Goal: Task Accomplishment & Management: Complete application form

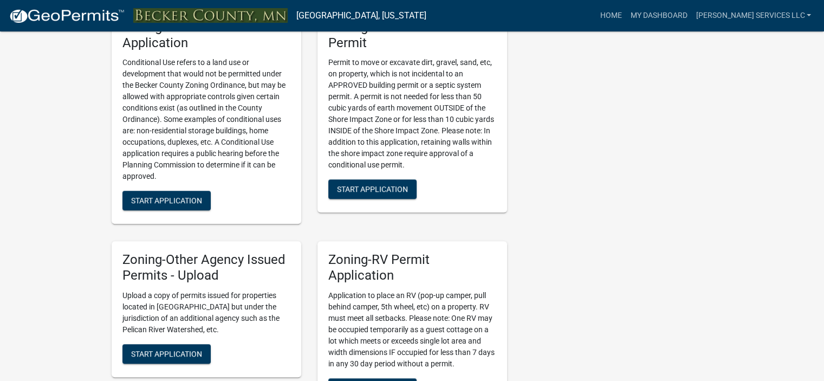
scroll to position [999, 0]
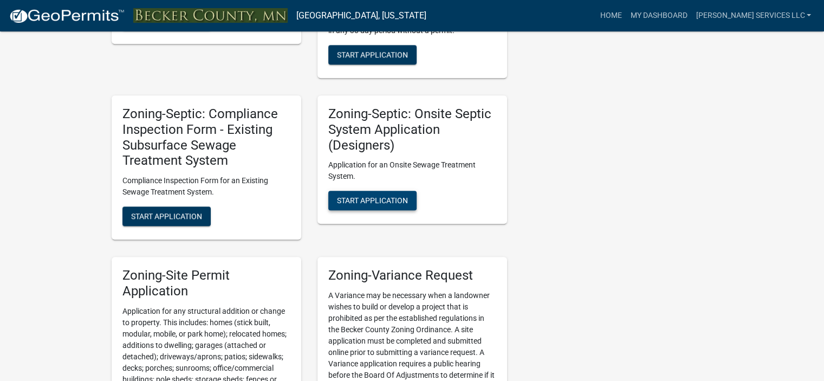
click at [401, 201] on span "Start Application" at bounding box center [372, 200] width 71 height 9
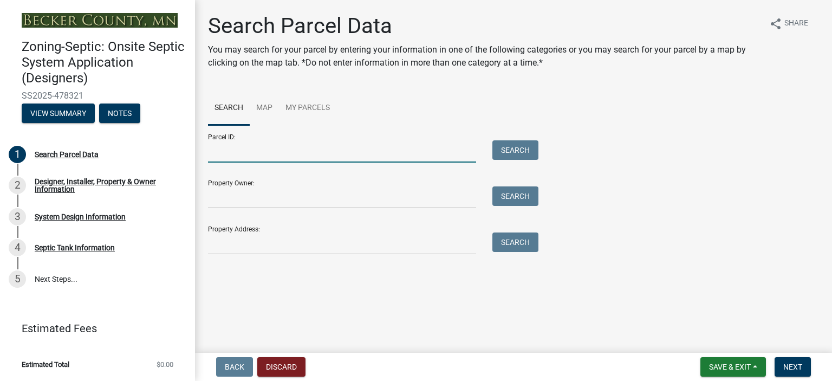
click at [383, 151] on input "Parcel ID:" at bounding box center [342, 151] width 268 height 22
type input "191816409"
click at [524, 144] on button "Search" at bounding box center [515, 149] width 46 height 19
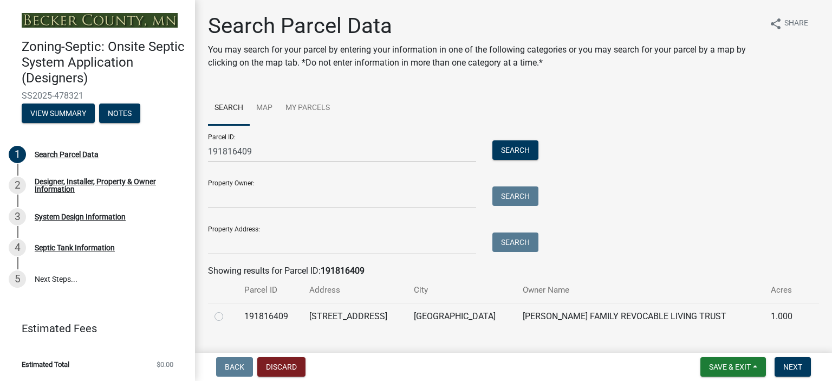
click at [227, 310] on label at bounding box center [227, 310] width 0 height 0
click at [227, 317] on input "radio" at bounding box center [230, 313] width 7 height 7
radio input "true"
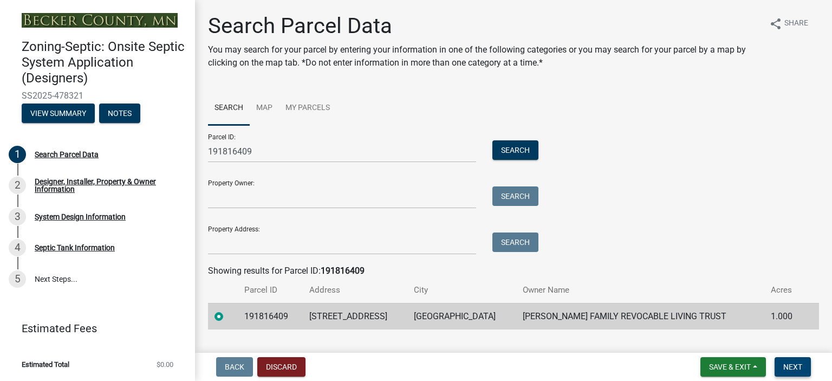
click at [787, 363] on span "Next" at bounding box center [792, 366] width 19 height 9
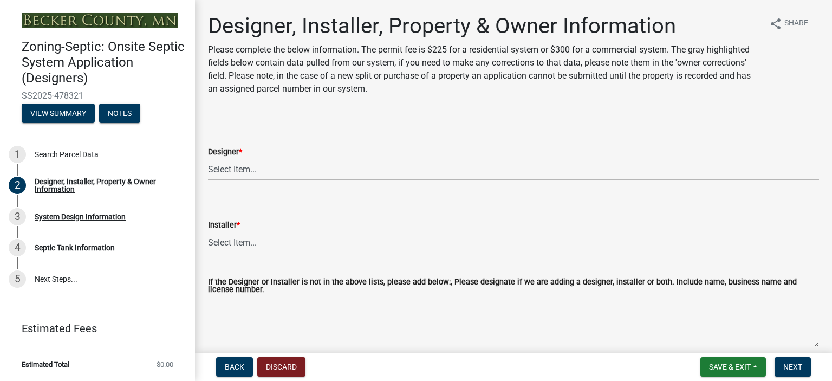
click at [236, 174] on select "Select Item... OTHER – Not listed (please add in next field and we will add to …" at bounding box center [513, 169] width 611 height 22
click at [208, 158] on select "Select Item... OTHER – Not listed (please add in next field and we will add to …" at bounding box center [513, 169] width 611 height 22
select select "60138064-8806-4d9b-bedf-9669809b6879"
click at [249, 246] on select "Select Item... OTHER – Not listed (please add in next field and we will add to …" at bounding box center [513, 242] width 611 height 22
click at [208, 231] on select "Select Item... OTHER – Not listed (please add in next field and we will add to …" at bounding box center [513, 242] width 611 height 22
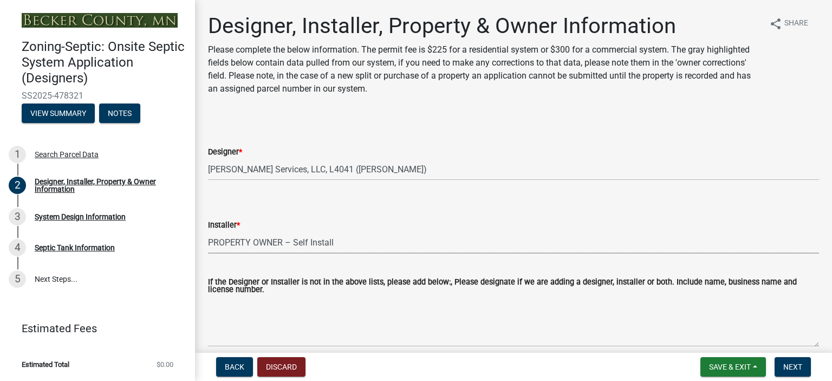
select select "1c9ff1f6-7549-467f-8fe1-bc544d096328"
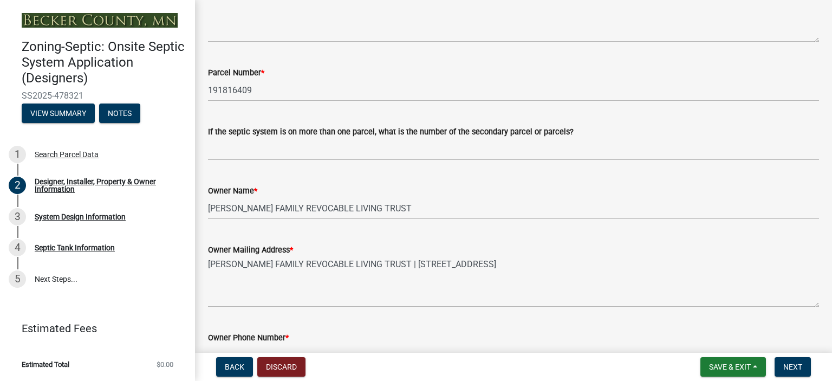
scroll to position [609, 0]
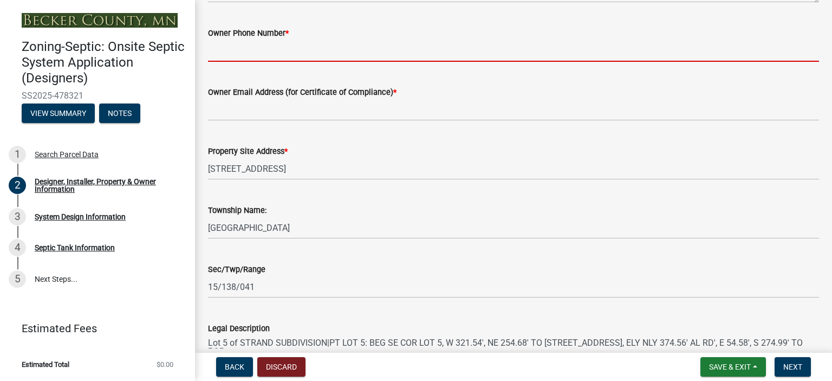
click at [236, 51] on input "Owner Phone Number *" at bounding box center [513, 51] width 611 height 22
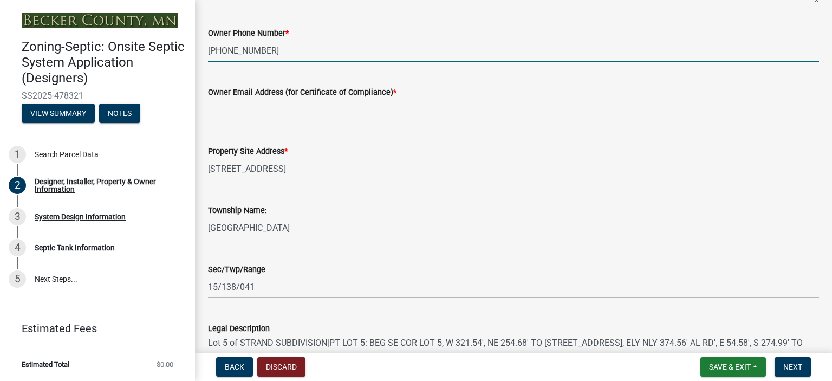
type input "218-234-0265"
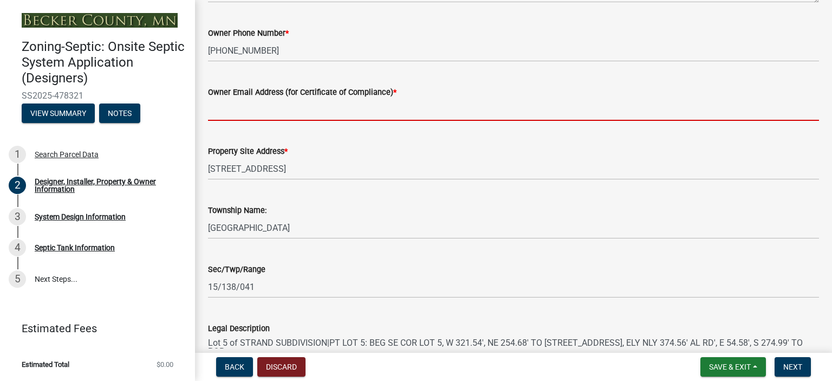
click at [224, 114] on input "Owner Email Address (for Certificate of Compliance) *" at bounding box center [513, 110] width 611 height 22
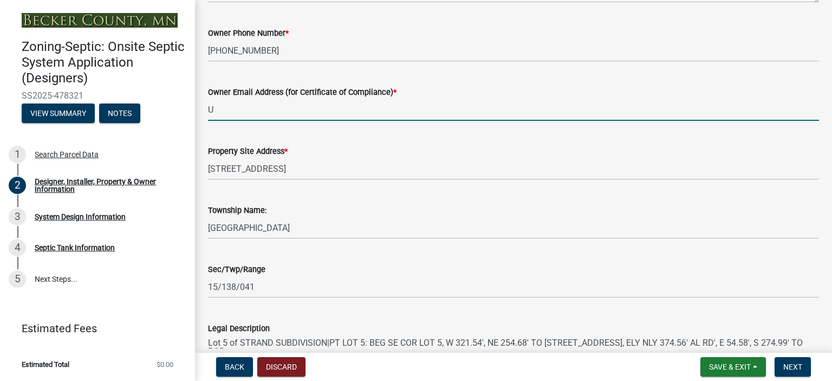
type input "UNKNOWN"
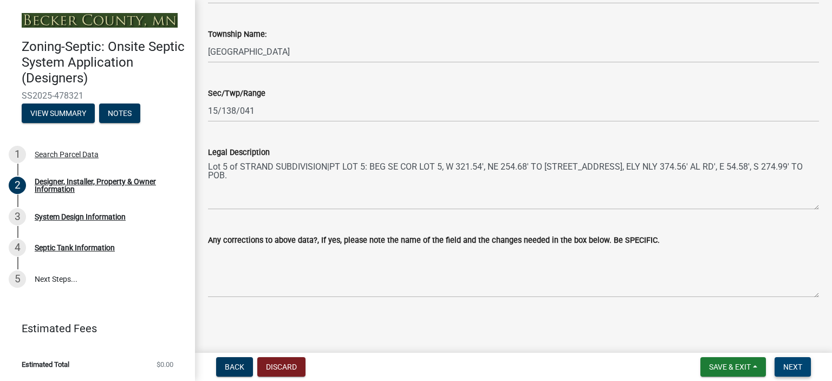
click at [791, 370] on span "Next" at bounding box center [792, 366] width 19 height 9
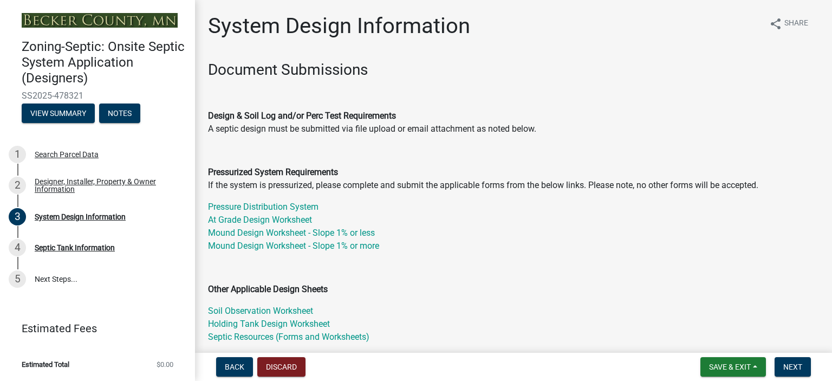
scroll to position [304, 0]
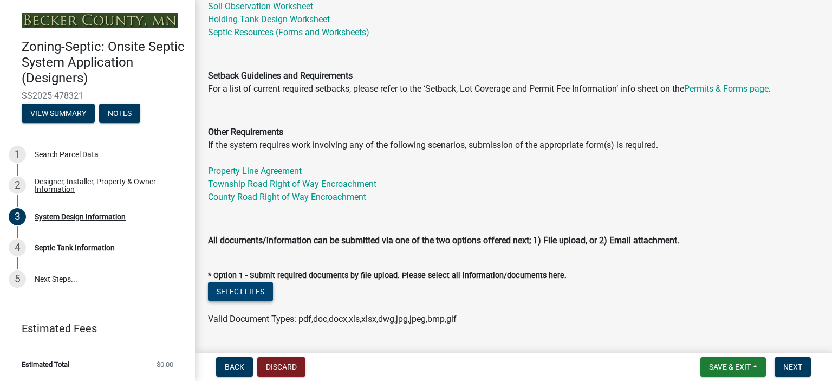
click at [259, 288] on button "Select files" at bounding box center [240, 291] width 65 height 19
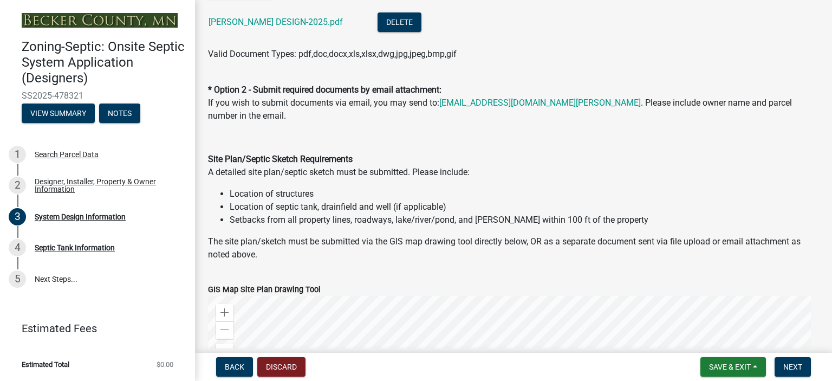
scroll to position [914, 0]
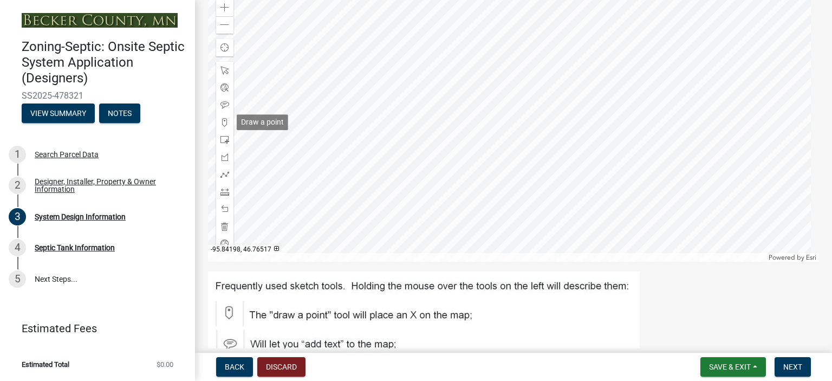
click at [223, 123] on span at bounding box center [224, 122] width 9 height 9
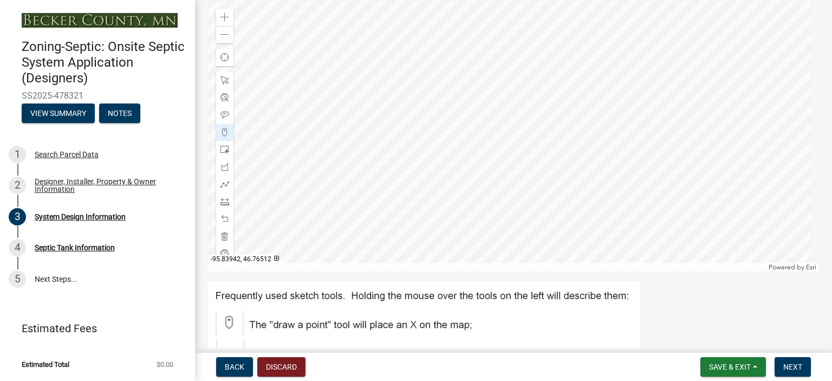
click at [522, 159] on div at bounding box center [513, 136] width 611 height 271
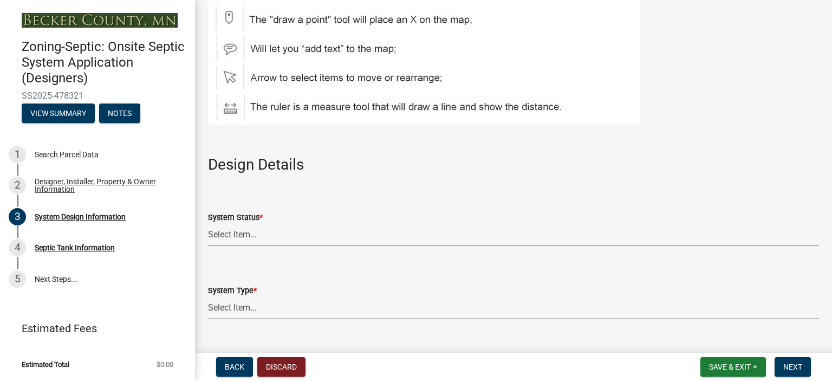
click at [251, 233] on select "Select Item... No Existing System Replacement System Failing System (Cesspool, …" at bounding box center [513, 235] width 611 height 22
click at [208, 224] on select "Select Item... No Existing System Replacement System Failing System (Cesspool, …" at bounding box center [513, 235] width 611 height 22
select select "55497d75-c43f-4635-a730-e0737ce05d56"
click at [230, 309] on select "Select Item... Type I Type II Type III Type IV Type V" at bounding box center [513, 308] width 611 height 22
click at [208, 297] on select "Select Item... Type I Type II Type III Type IV Type V" at bounding box center [513, 308] width 611 height 22
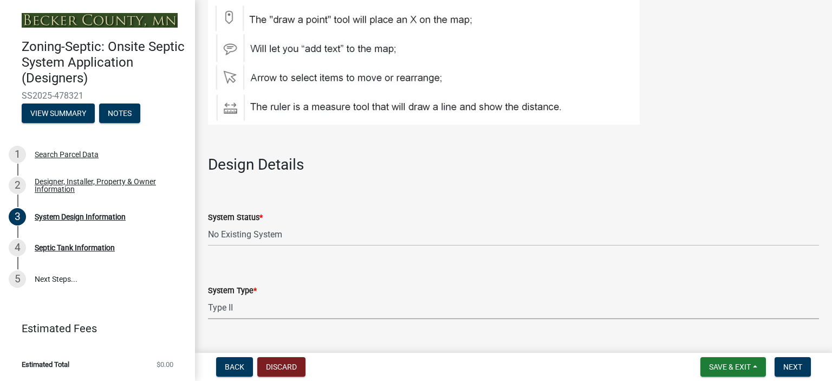
select select "d11049ea-91d0-42ef-8f23-5bc08afa6acf"
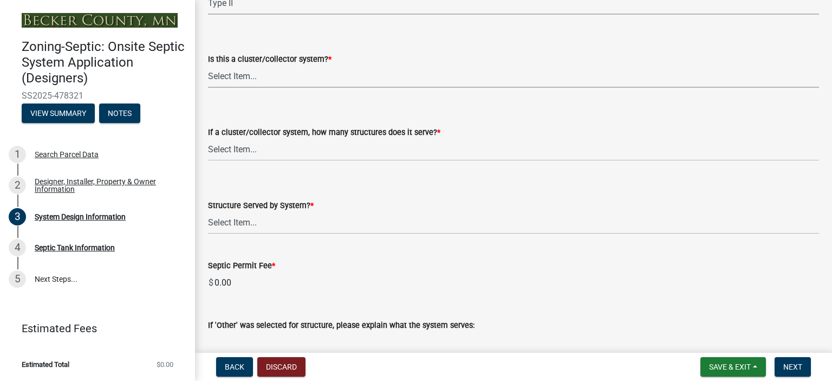
click at [281, 71] on select "Select Item... Yes No" at bounding box center [513, 77] width 611 height 22
click at [208, 66] on select "Select Item... Yes No" at bounding box center [513, 77] width 611 height 22
select select "011fbff4-a41d-4a75-9bd8-71c7e6c69e0d"
click at [263, 143] on select "Select Item... Not a cluster/collector system 1 2 3 4 5 6 7 8 9 10" at bounding box center [513, 150] width 611 height 22
click at [208, 139] on select "Select Item... Not a cluster/collector system 1 2 3 4 5 6 7 8 9 10" at bounding box center [513, 150] width 611 height 22
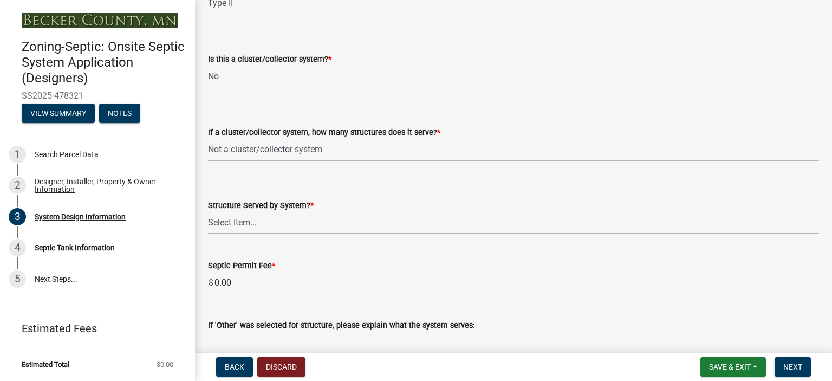
select select "85fdfef2-2683-4311-b5d5-5505f6411127"
click at [258, 224] on select "Select Item... Commercial Resort Commercial - Non Resort Other Full-Time Dwelli…" at bounding box center [513, 223] width 611 height 22
click at [208, 212] on select "Select Item... Commercial Resort Commercial - Non Resort Other Full-Time Dwelli…" at bounding box center [513, 223] width 611 height 22
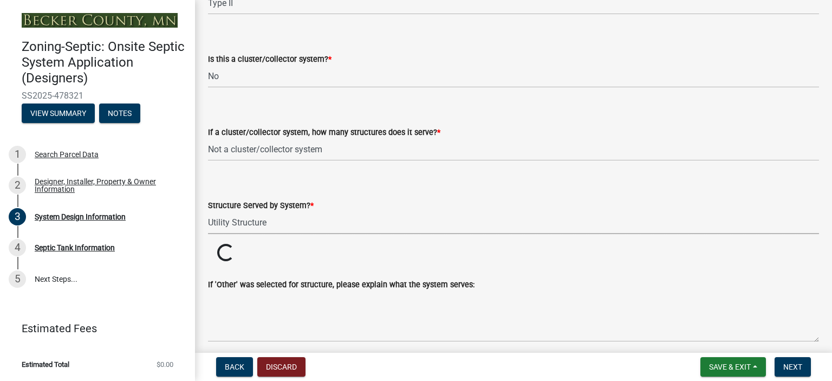
select select "acb956d0-fe38-4b39-a121-cf897fe74d21"
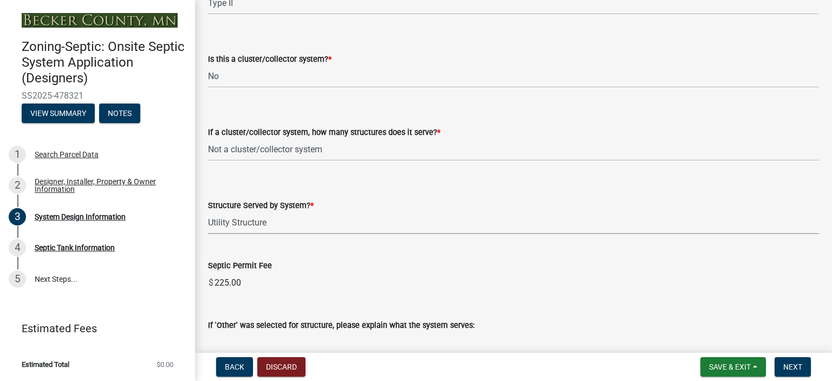
scroll to position [1817, 0]
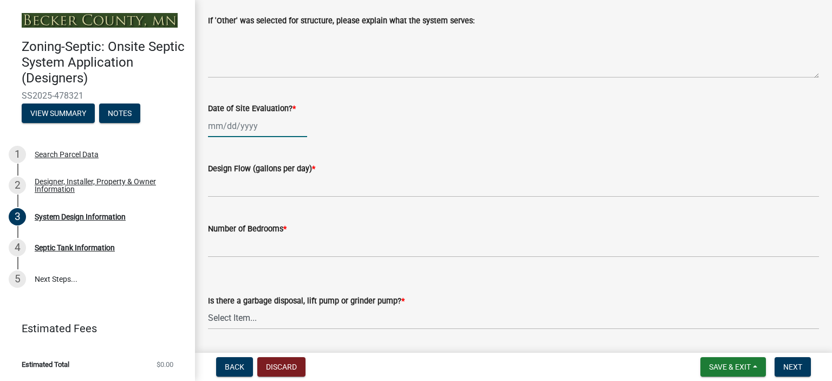
click at [242, 125] on div at bounding box center [257, 126] width 99 height 22
select select "9"
select select "2025"
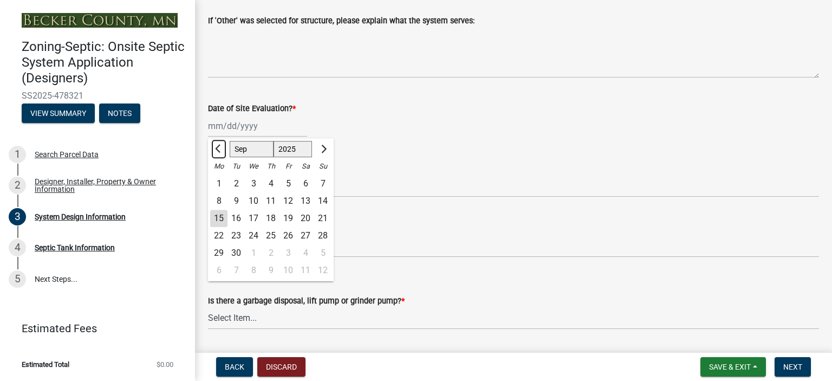
click at [217, 145] on button "Previous month" at bounding box center [218, 148] width 13 height 17
select select "8"
click at [271, 233] on div "21" at bounding box center [270, 235] width 17 height 17
type input "08/21/2025"
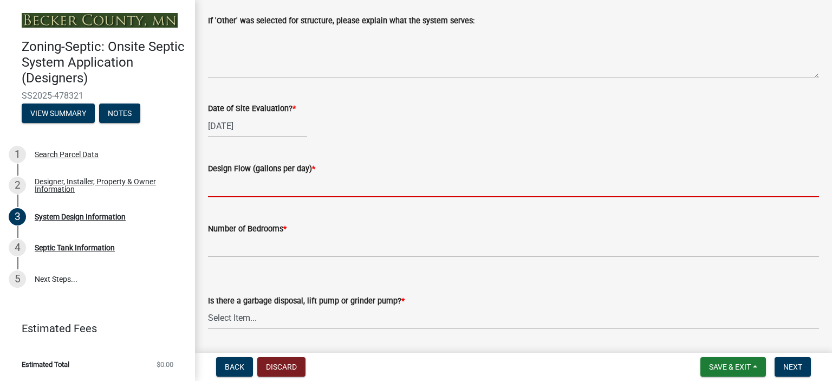
click at [263, 189] on input "text" at bounding box center [513, 186] width 611 height 22
type input "300"
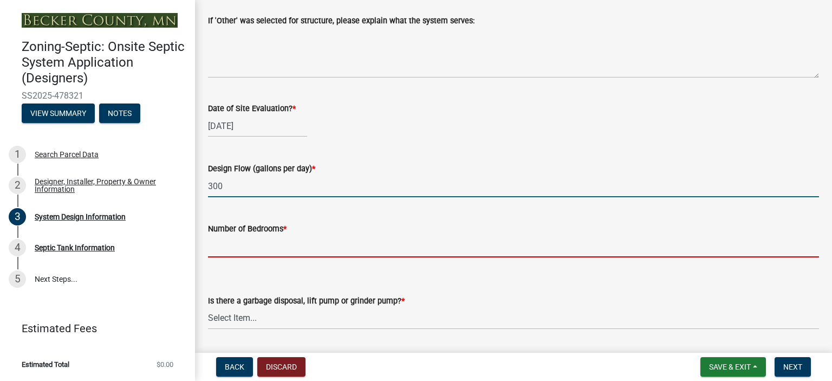
click at [246, 238] on input "Number of Bedrooms *" at bounding box center [513, 246] width 611 height 22
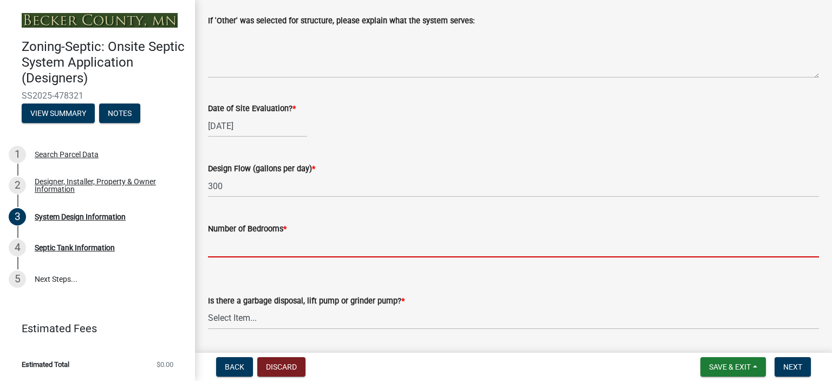
type input "0"
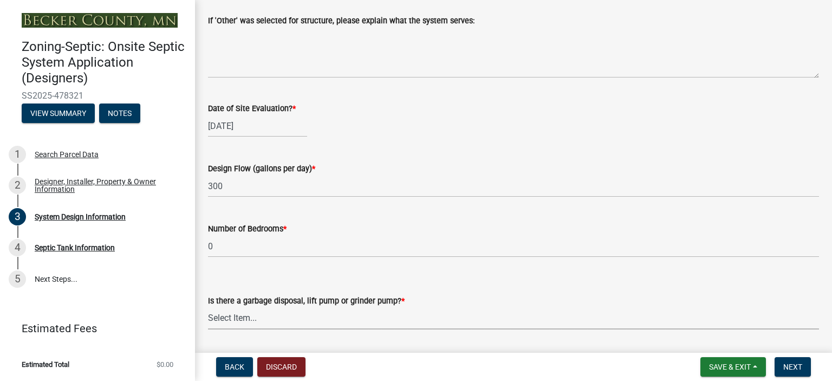
click at [266, 311] on select "Select Item... Yes No" at bounding box center [513, 318] width 611 height 22
click at [208, 307] on select "Select Item... Yes No" at bounding box center [513, 318] width 611 height 22
select select "ba735beb-519e-40f0-ae20-62d65fc4c46b"
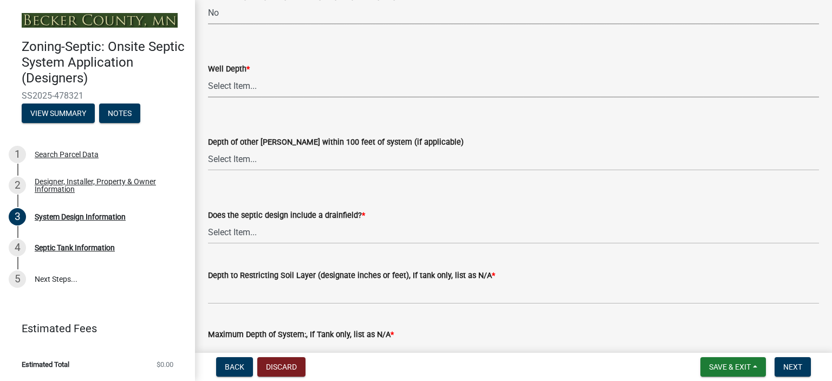
click at [247, 94] on select "Select Item... Deep Well Shallow Well Well not yet installed - To be drilled No…" at bounding box center [513, 86] width 611 height 22
click at [208, 75] on select "Select Item... Deep Well Shallow Well Well not yet installed - To be drilled No…" at bounding box center [513, 86] width 611 height 22
select select "ef698bf5-6172-44c1-9ffb-522c07469aed"
click at [249, 153] on select "Select Item... Deep Well Shallow Well No other wells" at bounding box center [513, 159] width 611 height 22
click at [208, 148] on select "Select Item... Deep Well Shallow Well No other wells" at bounding box center [513, 159] width 611 height 22
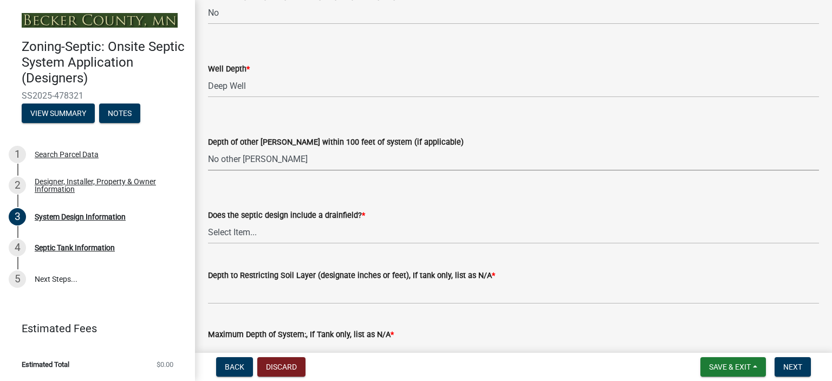
select select "384fc250-a67e-4e5e-a6e0-19116deb63e7"
click at [236, 231] on select "Select Item... Yes No Existing - COC must by submitted" at bounding box center [513, 232] width 611 height 22
click at [208, 221] on select "Select Item... Yes No Existing - COC must by submitted" at bounding box center [513, 232] width 611 height 22
select select "1beac6bb-92f1-48fc-a43d-dd4fbc824110"
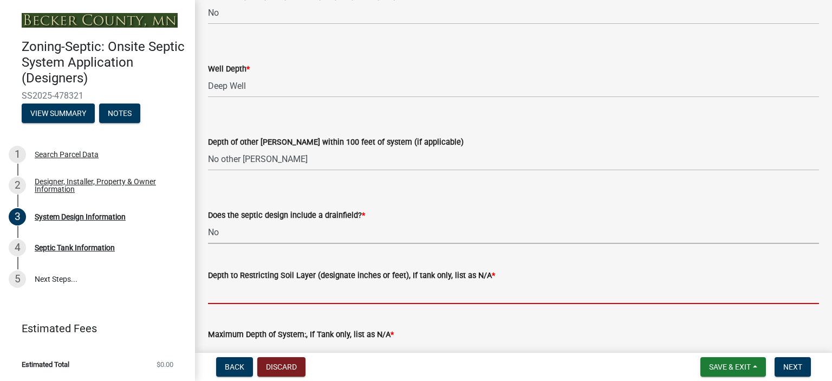
click at [263, 290] on input "Depth to Restricting Soil Layer (designate inches or feet), If tank only, list …" at bounding box center [513, 293] width 611 height 22
type input "NA"
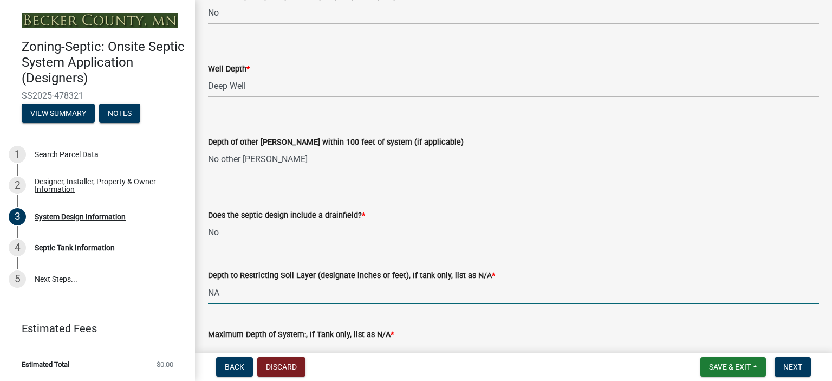
scroll to position [2187, 0]
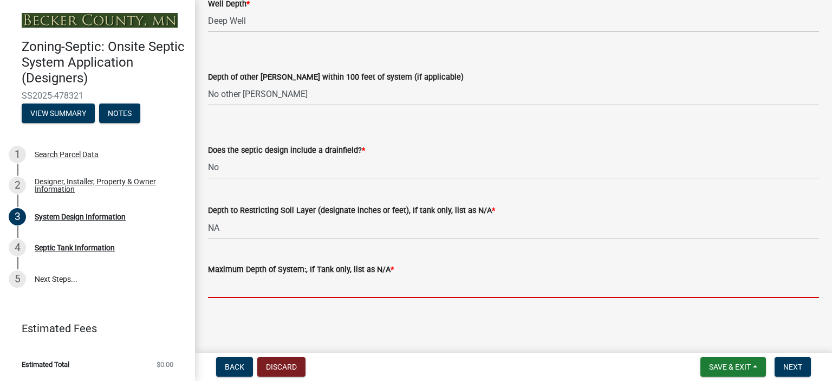
click at [264, 282] on input "Maximum Depth of System:, If Tank only, list as N/A *" at bounding box center [513, 287] width 611 height 22
type input "NA"
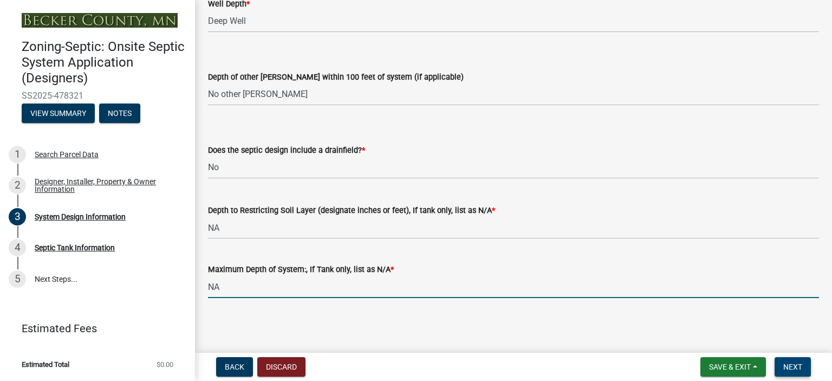
click at [793, 367] on span "Next" at bounding box center [792, 366] width 19 height 9
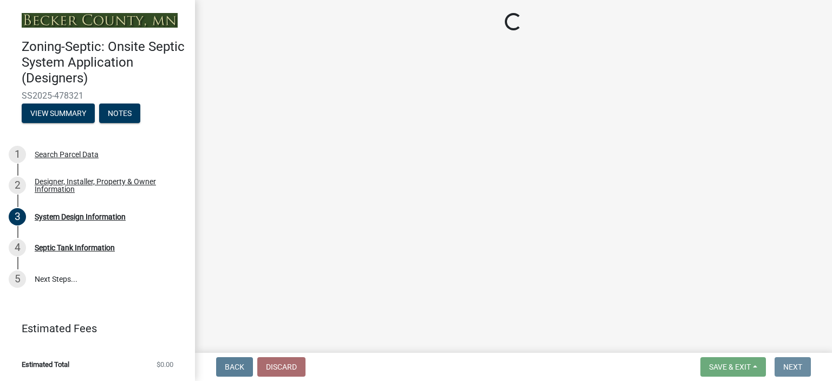
scroll to position [0, 0]
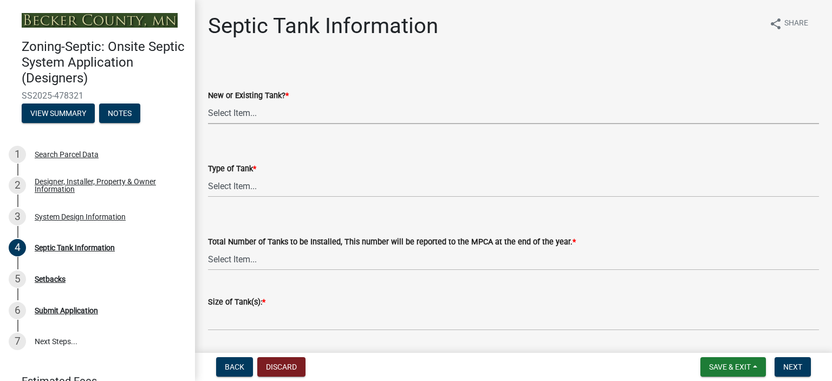
click at [232, 112] on select "Select Item... New Existing Both -New and Existing Tank" at bounding box center [513, 113] width 611 height 22
click at [208, 102] on select "Select Item... New Existing Both -New and Existing Tank" at bounding box center [513, 113] width 611 height 22
select select "f9fbe67c-c1cf-4a63-8ad4-799ce56b7f21"
click at [237, 185] on select "Select Item... Single Septic Tank Compartmented Tank Single Tank plus Compartme…" at bounding box center [513, 186] width 611 height 22
click at [208, 175] on select "Select Item... Single Septic Tank Compartmented Tank Single Tank plus Compartme…" at bounding box center [513, 186] width 611 height 22
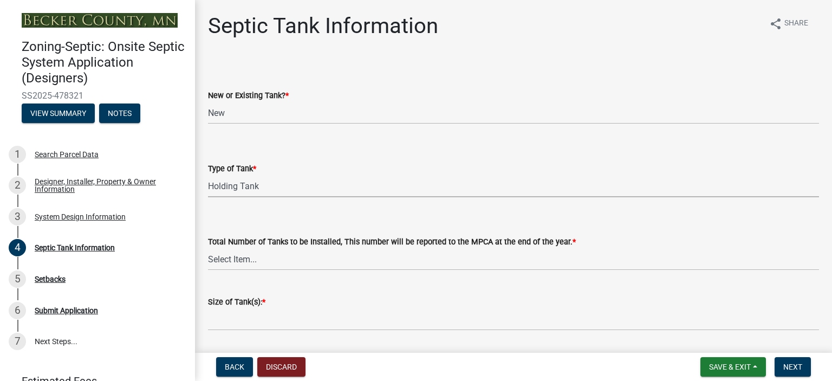
select select "fe57a0e5-df0b-49ed-be87-b1b1dff725c1"
click at [262, 253] on select "Select Item... 0 1 2 3 4" at bounding box center [513, 259] width 611 height 22
click at [208, 248] on select "Select Item... 0 1 2 3 4" at bounding box center [513, 259] width 611 height 22
select select "52556460-45fa-4026-a6c2-c70bb0823cb5"
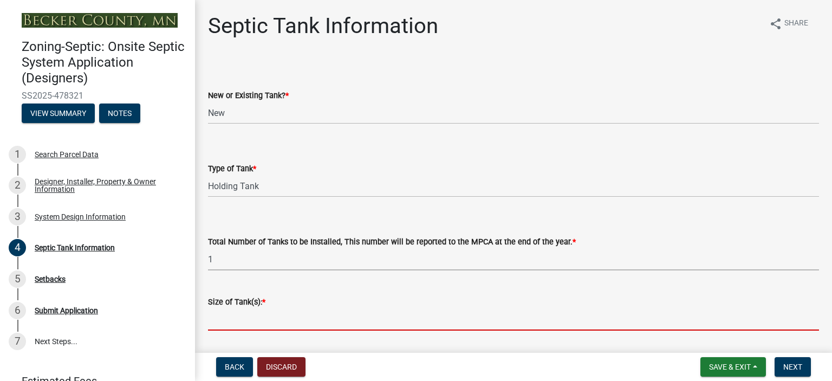
click at [243, 321] on input "Size of Tank(s): *" at bounding box center [513, 319] width 611 height 22
type input "1500"
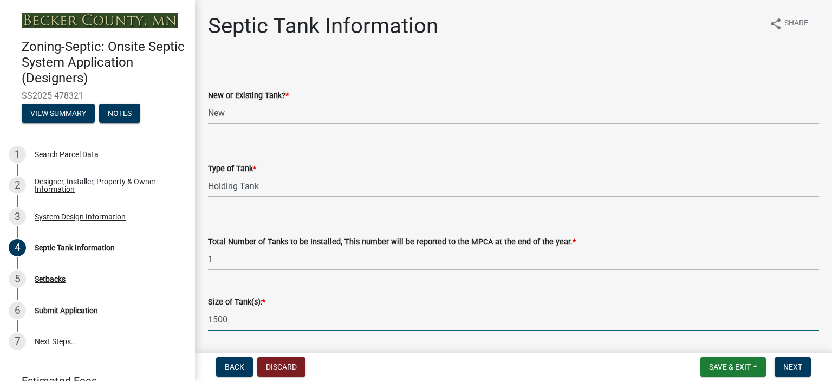
scroll to position [304, 0]
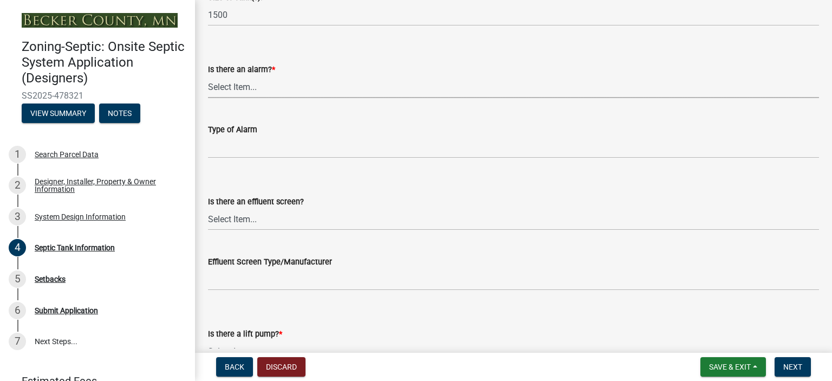
click at [253, 90] on select "Select Item... Yes No" at bounding box center [513, 87] width 611 height 22
click at [208, 76] on select "Select Item... Yes No" at bounding box center [513, 87] width 611 height 22
select select "c84d9e4c-2287-4d2e-9ef7-9874a7456ee3"
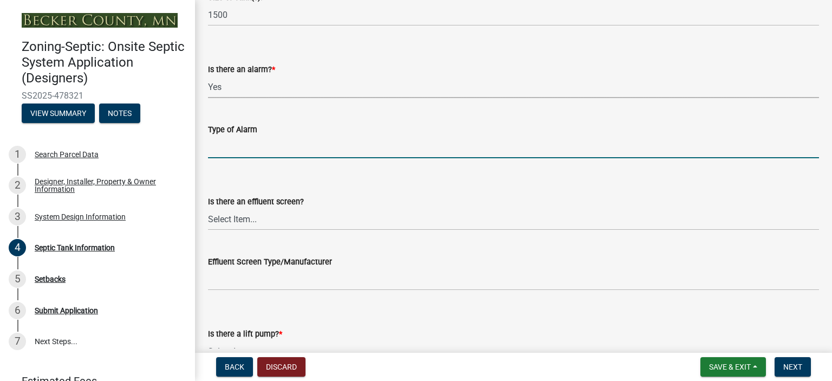
click at [229, 151] on input "Type of Alarm" at bounding box center [513, 147] width 611 height 22
type input "VISUAL"
click at [231, 219] on select "Select Item... Yes No" at bounding box center [513, 219] width 611 height 22
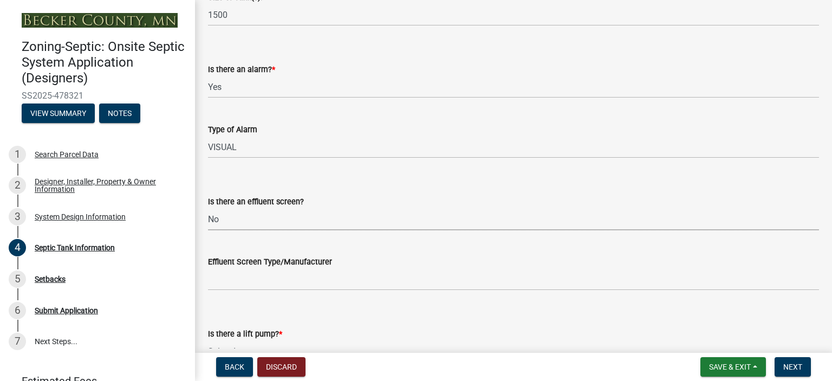
click at [208, 208] on select "Select Item... Yes No" at bounding box center [513, 219] width 611 height 22
select select "a956bcdf-8f12-4f61-bfc1-a6e229dc0595"
click at [325, 342] on select "Select Item... Yes No" at bounding box center [513, 351] width 611 height 22
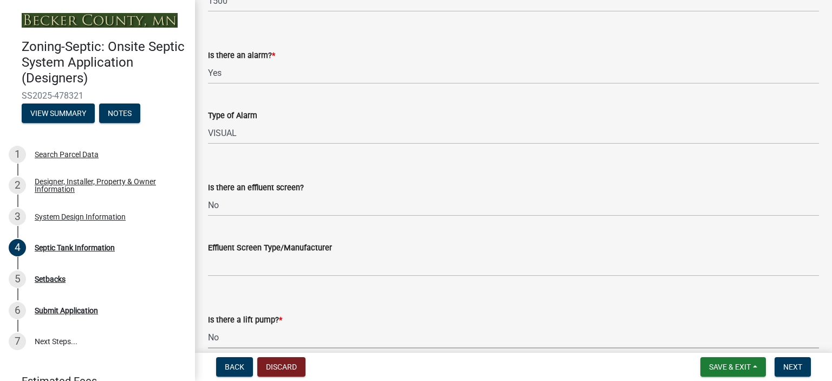
click at [208, 326] on select "Select Item... Yes No" at bounding box center [513, 337] width 611 height 22
select select "ba43cfd8-3223-4e93-a41d-8bc71aa45820"
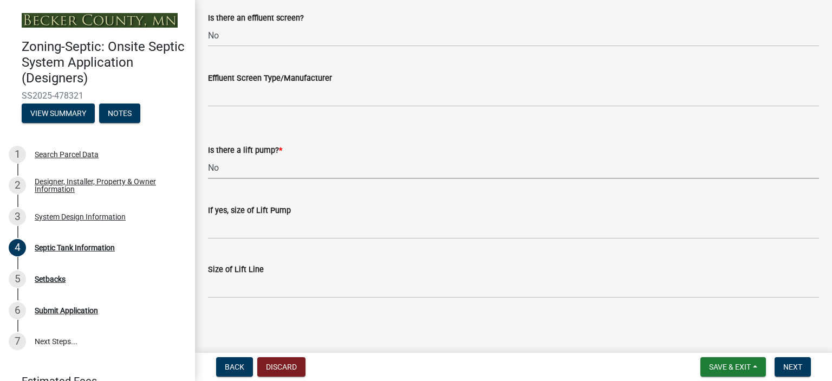
click at [256, 166] on select "Select Item... Yes No" at bounding box center [513, 168] width 611 height 22
click at [791, 369] on span "Next" at bounding box center [792, 366] width 19 height 9
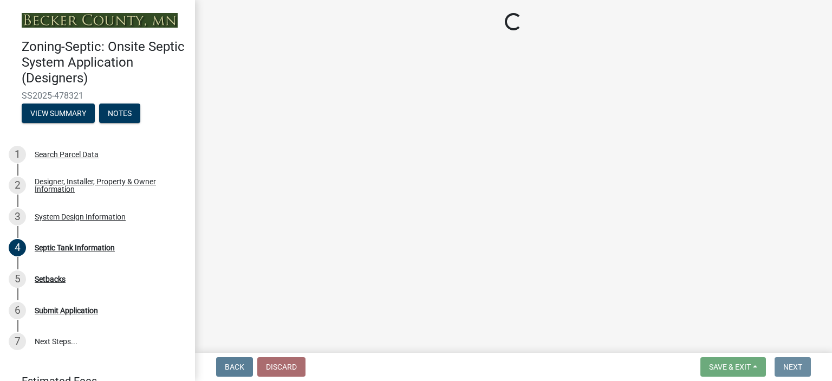
scroll to position [0, 0]
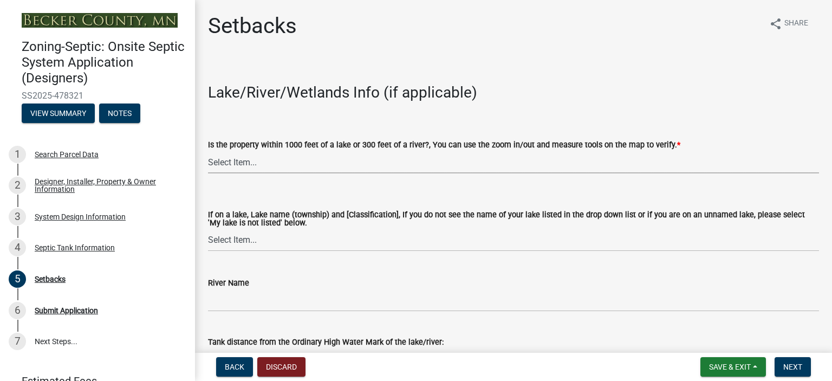
click at [253, 163] on select "Select Item... Yes No" at bounding box center [513, 162] width 611 height 22
click at [208, 151] on select "Select Item... Yes No" at bounding box center [513, 162] width 611 height 22
select select "479aafb6-b6e6-4f54-9b3a-e9d3c09fb6b0"
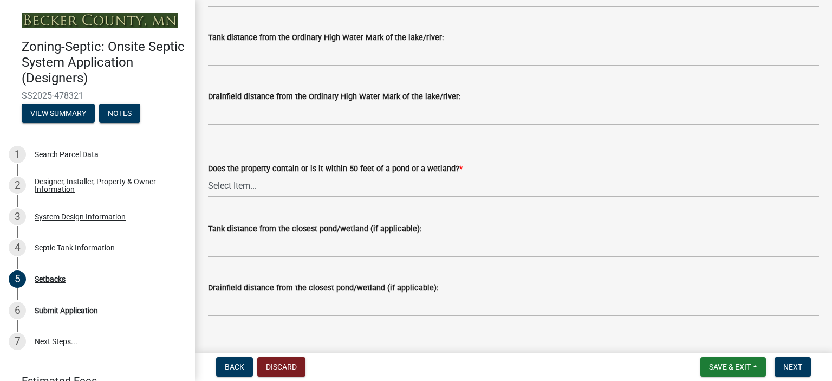
click at [513, 188] on select "Select Item... Yes No" at bounding box center [513, 186] width 611 height 22
click at [208, 175] on select "Select Item... Yes No" at bounding box center [513, 186] width 611 height 22
select select "23044af5-43bb-4cf5-8aef-2716db2ce5fc"
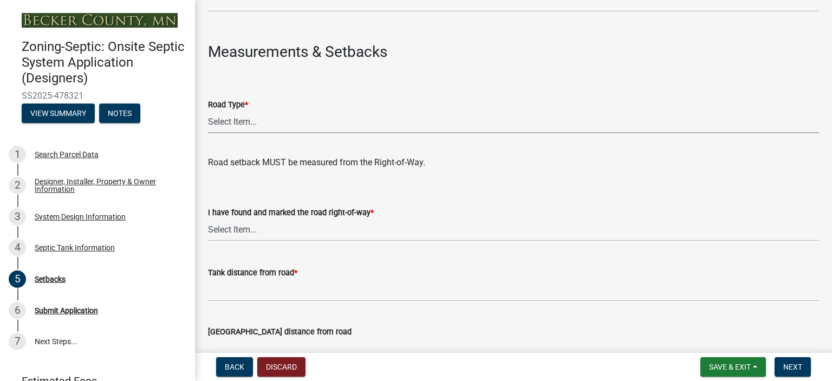
click at [301, 116] on select "Select Item... State County Public / Township Private Easement 4 Lane Highway" at bounding box center [513, 122] width 611 height 22
click at [208, 111] on select "Select Item... State County Public / Township Private Easement 4 Lane Highway" at bounding box center [513, 122] width 611 height 22
select select "21af9b93-f494-48c6-91ae-235d36c6c939"
click at [341, 222] on select "Select Item... Yes No" at bounding box center [513, 230] width 611 height 22
click at [208, 219] on select "Select Item... Yes No" at bounding box center [513, 230] width 611 height 22
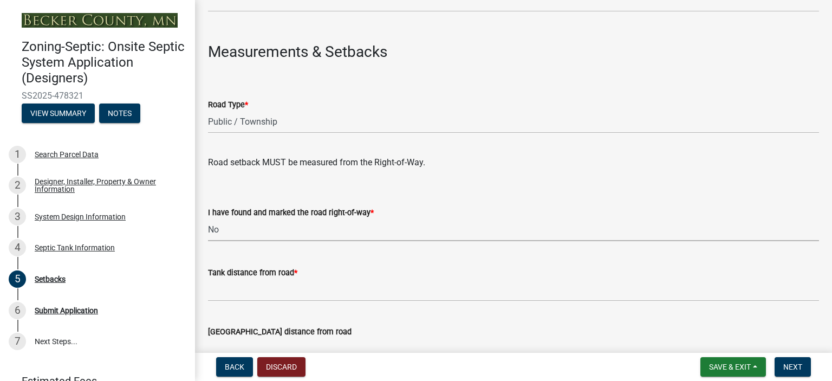
select select "2c0c9673-cfd8-4d5e-8ea6-73593e257713"
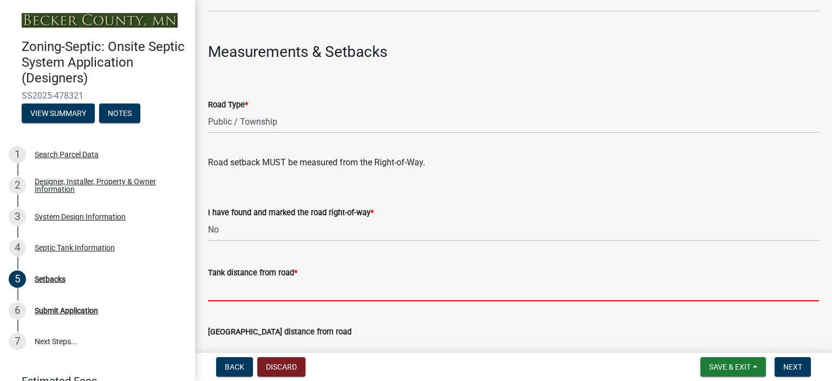
click at [297, 290] on input "Tank distance from road *" at bounding box center [513, 290] width 611 height 22
type input "+20'"
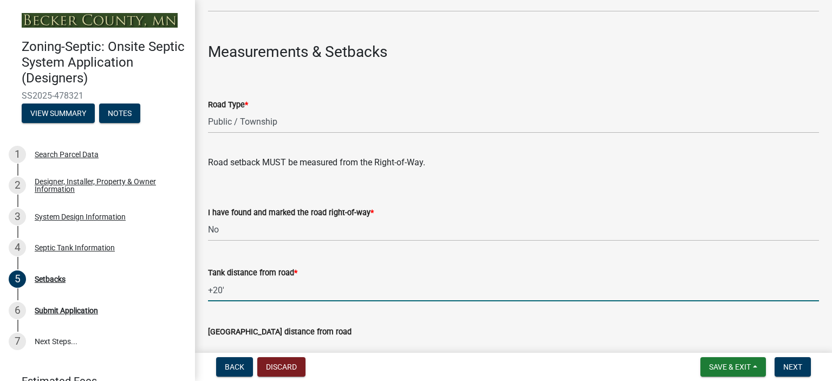
scroll to position [914, 0]
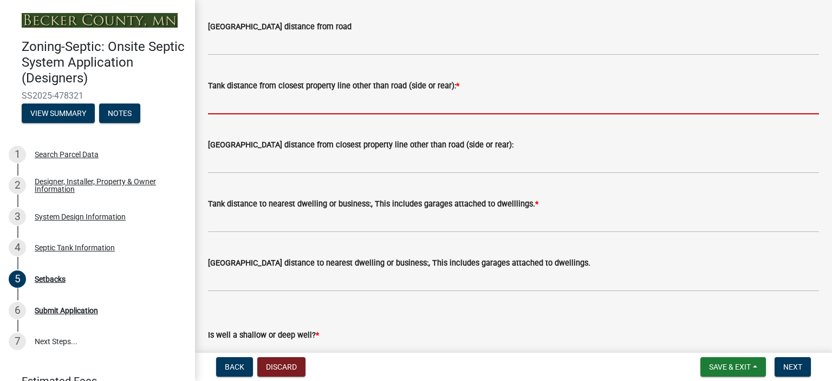
click at [278, 102] on input "Tank distance from closest property line other than road (side or rear): *" at bounding box center [513, 103] width 611 height 22
type input "+10'"
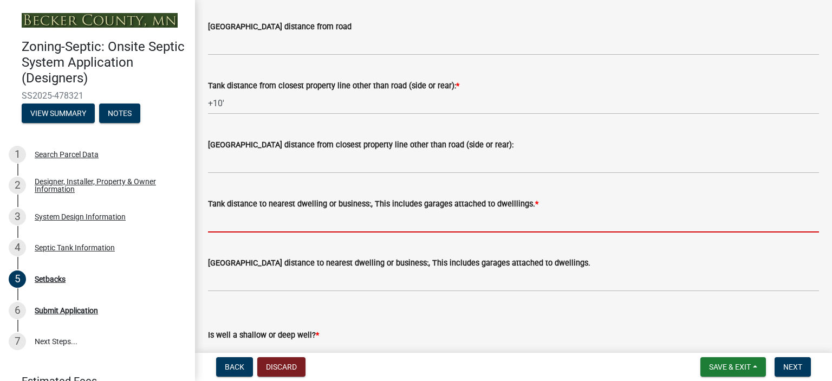
click at [261, 223] on input "Tank distance to nearest dwelling or business:, This includes garages attached …" at bounding box center [513, 221] width 611 height 22
type input "+10'"
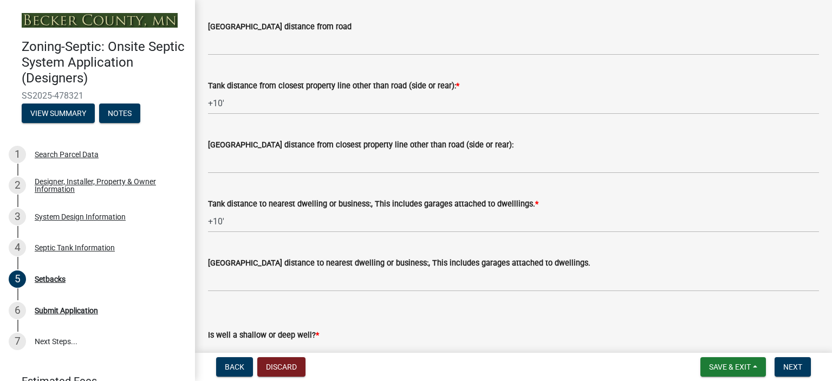
click at [349, 340] on div "Is well a shallow or deep well? *" at bounding box center [513, 334] width 611 height 13
click at [328, 340] on div "Is well a shallow or deep well? *" at bounding box center [513, 334] width 611 height 13
click at [318, 348] on select "Select Item... Deep Well Shallow Well No Well - Connected or to be connected to…" at bounding box center [513, 352] width 611 height 22
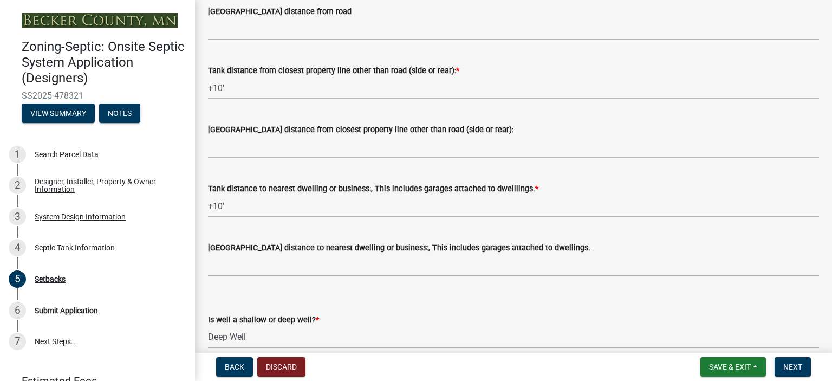
click at [208, 326] on select "Select Item... Deep Well Shallow Well No Well - Connected or to be connected to…" at bounding box center [513, 337] width 611 height 22
select select "cf78f1da-f066-4305-88a2-864abad1fa52"
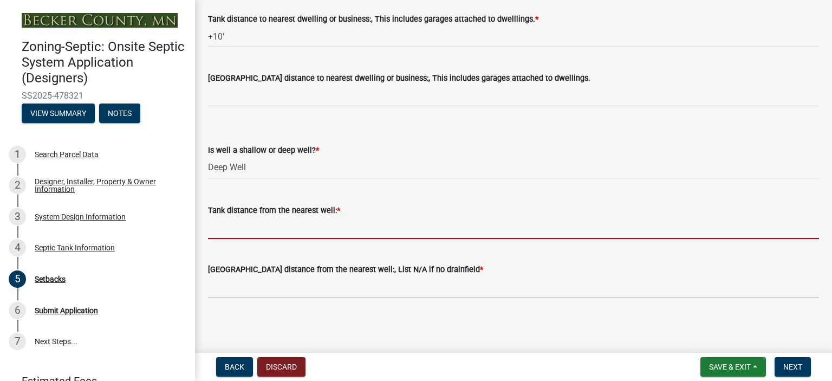
click at [325, 225] on input "Tank distance from the nearest well: *" at bounding box center [513, 228] width 611 height 22
type input "+50'"
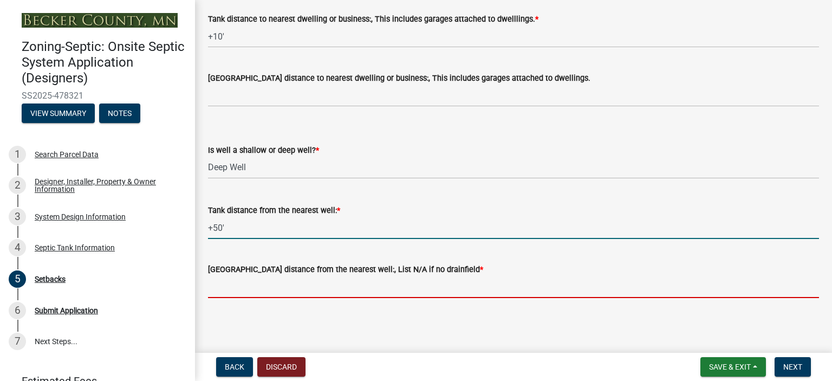
click at [363, 286] on input "Drainfield distance from the nearest well:, List N/A if no drainfield *" at bounding box center [513, 287] width 611 height 22
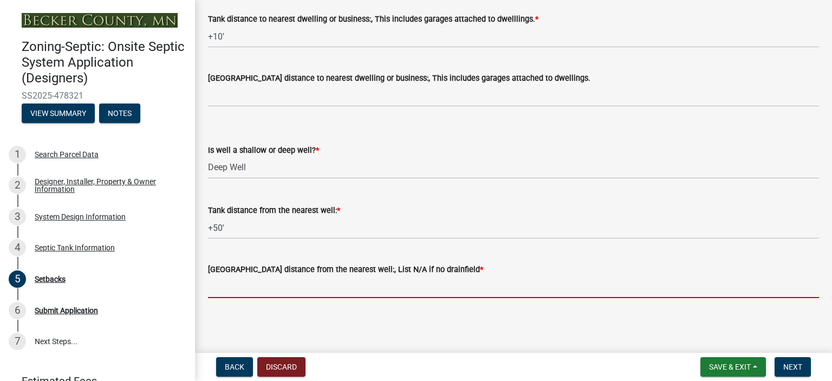
type input "NA"
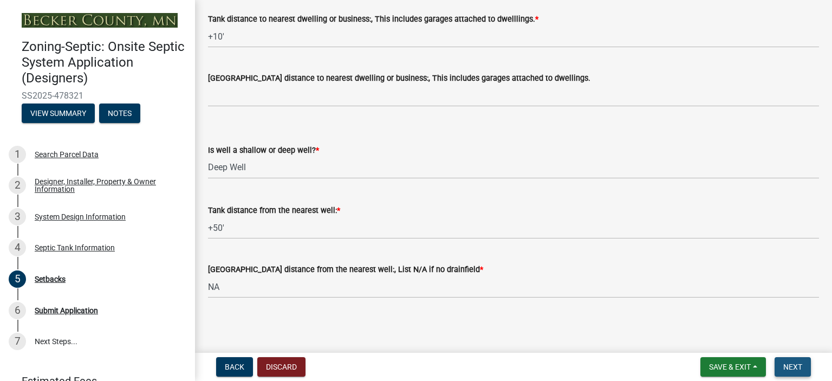
click at [793, 364] on span "Next" at bounding box center [792, 366] width 19 height 9
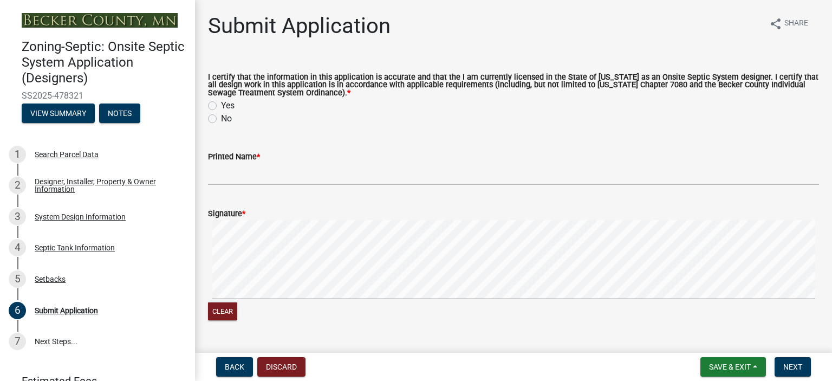
click at [221, 104] on label "Yes" at bounding box center [228, 105] width 14 height 13
click at [221, 104] on input "Yes" at bounding box center [224, 102] width 7 height 7
radio input "true"
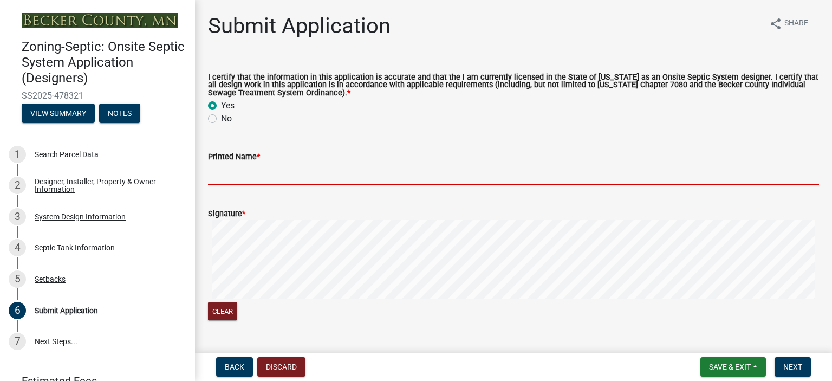
click at [295, 168] on input "Printed Name *" at bounding box center [513, 174] width 611 height 22
type input "JAMES R PIPER"
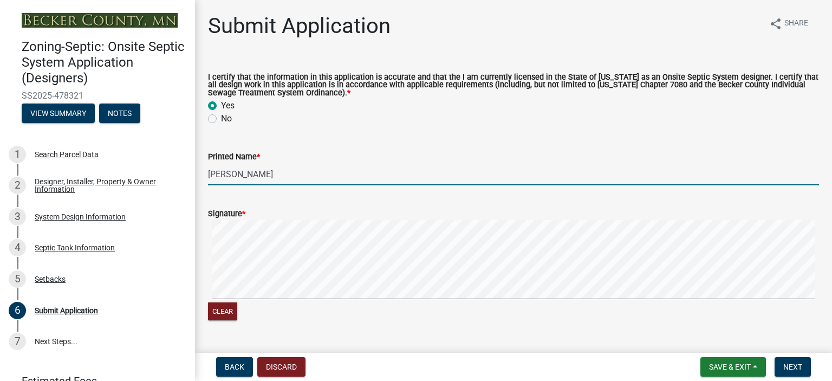
scroll to position [184, 0]
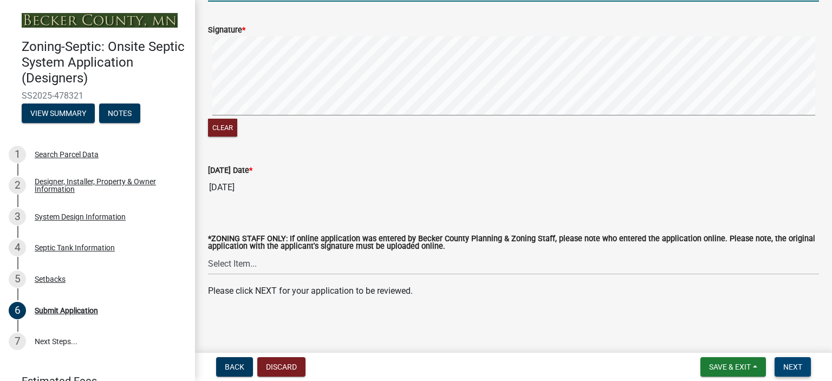
click at [785, 368] on span "Next" at bounding box center [792, 366] width 19 height 9
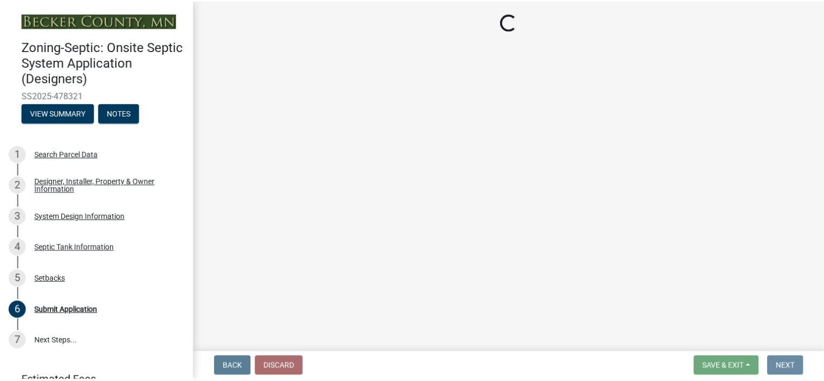
scroll to position [0, 0]
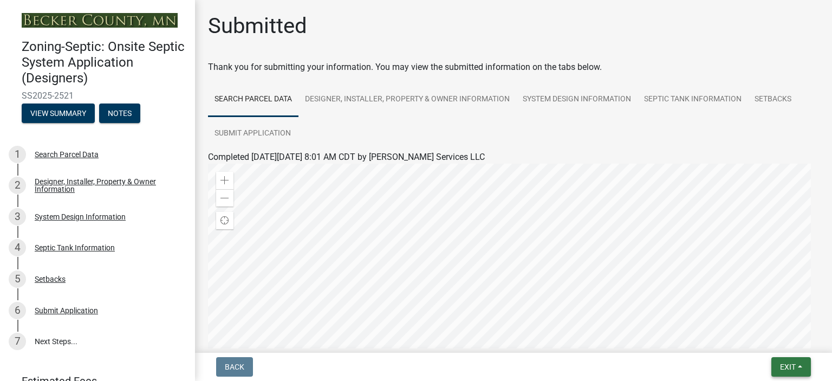
click at [797, 367] on button "Exit" at bounding box center [791, 366] width 40 height 19
click at [772, 338] on button "Save & Exit" at bounding box center [768, 338] width 87 height 26
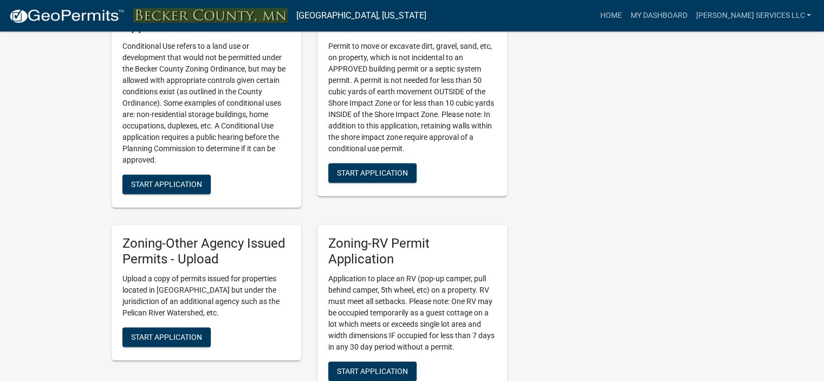
scroll to position [999, 0]
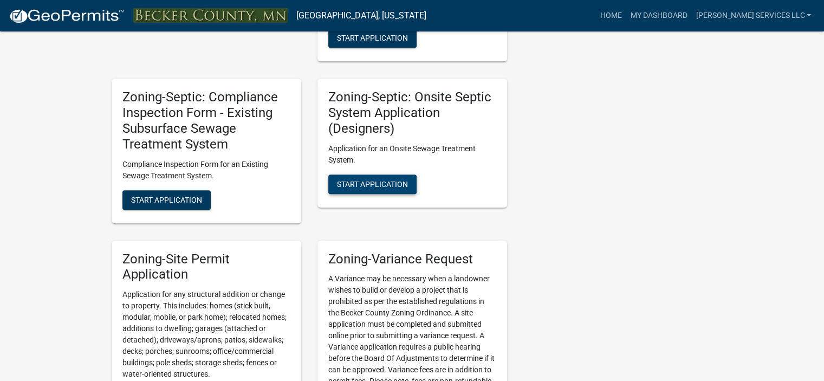
click at [370, 189] on button "Start Application" at bounding box center [372, 183] width 88 height 19
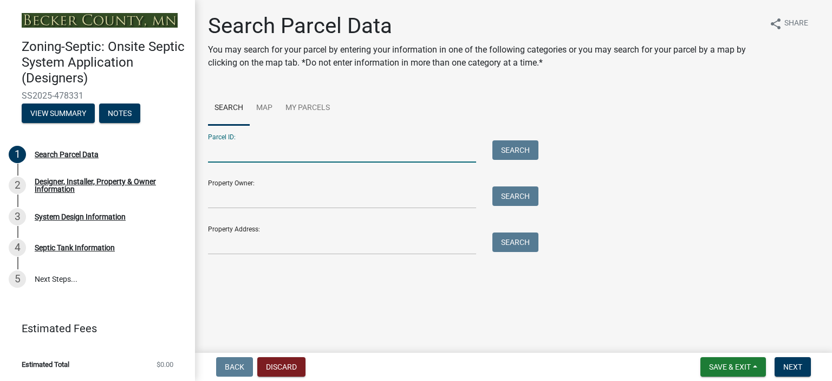
click at [284, 158] on input "Parcel ID:" at bounding box center [342, 151] width 268 height 22
type input "191816407"
click at [785, 363] on span "Next" at bounding box center [792, 366] width 19 height 9
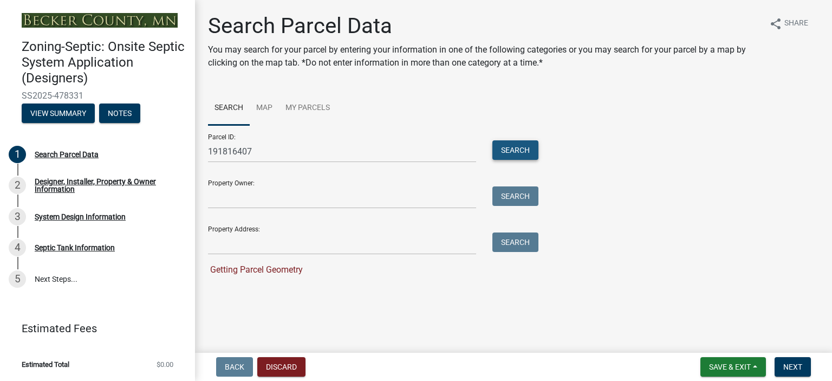
click at [510, 146] on button "Search" at bounding box center [515, 149] width 46 height 19
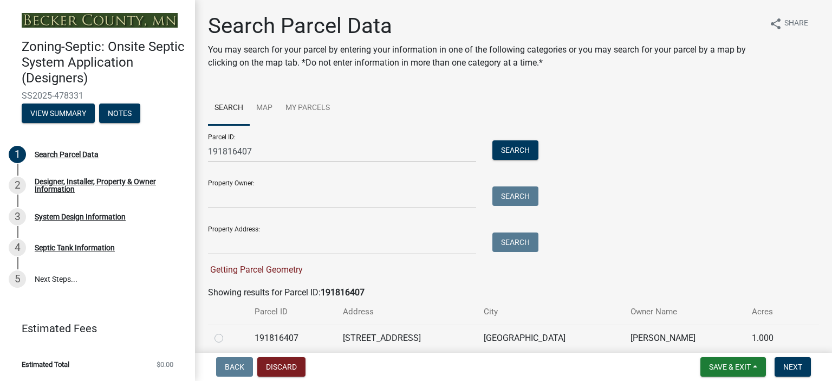
click at [227, 331] on label at bounding box center [227, 331] width 0 height 0
click at [227, 337] on input "radio" at bounding box center [230, 334] width 7 height 7
radio input "true"
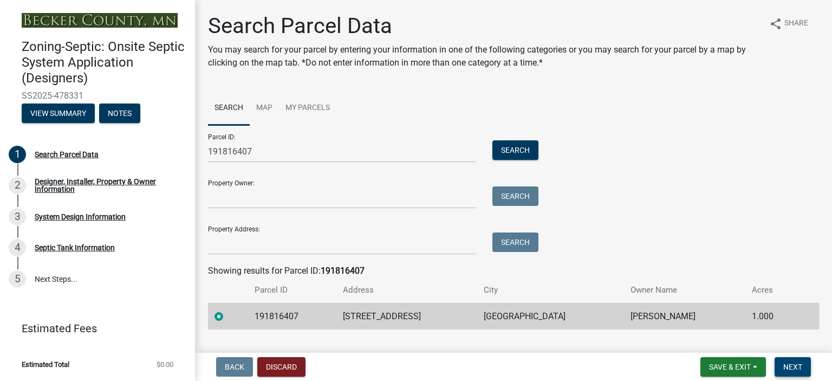
click at [797, 362] on span "Next" at bounding box center [792, 366] width 19 height 9
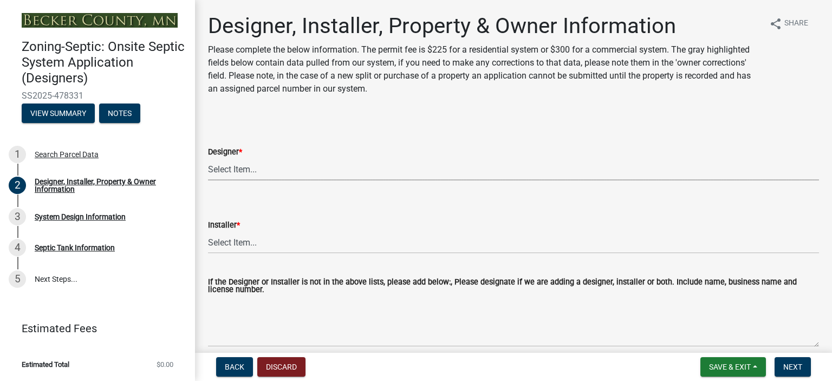
click at [226, 170] on select "Select Item... OTHER – Not listed (please add in next field and we will add to …" at bounding box center [513, 169] width 611 height 22
click at [208, 158] on select "Select Item... OTHER – Not listed (please add in next field and we will add to …" at bounding box center [513, 169] width 611 height 22
select select "60138064-8806-4d9b-bedf-9669809b6879"
click at [268, 246] on select "Select Item... OTHER – Not listed (please add in next field and we will add to …" at bounding box center [513, 242] width 611 height 22
click at [208, 231] on select "Select Item... OTHER – Not listed (please add in next field and we will add to …" at bounding box center [513, 242] width 611 height 22
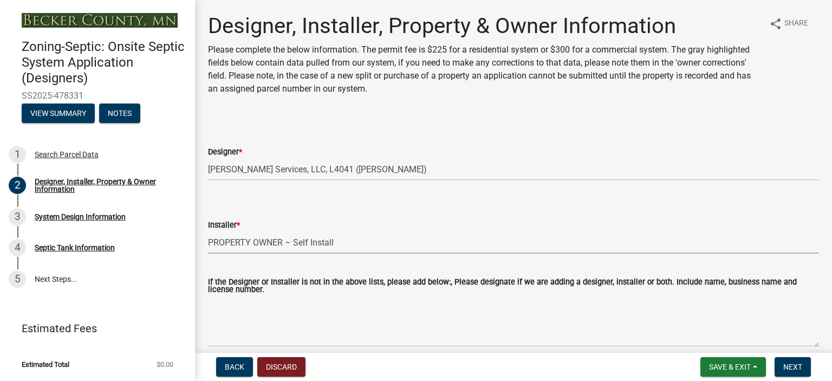
select select "1c9ff1f6-7549-467f-8fe1-bc544d096328"
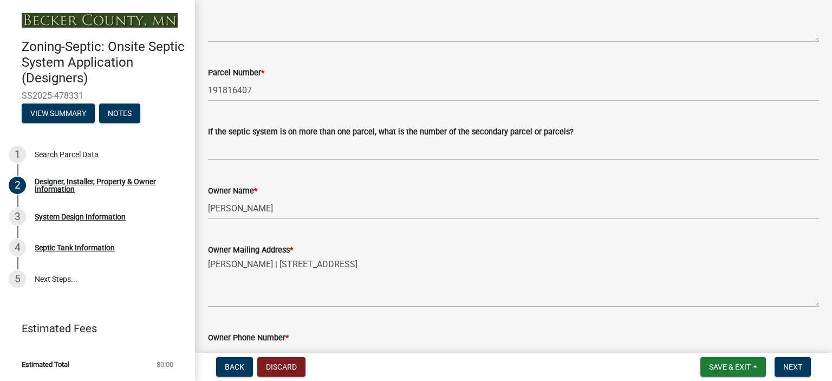
click at [325, 337] on div "Owner Phone Number *" at bounding box center [513, 337] width 611 height 13
click at [318, 346] on input "Owner Phone Number *" at bounding box center [513, 355] width 611 height 22
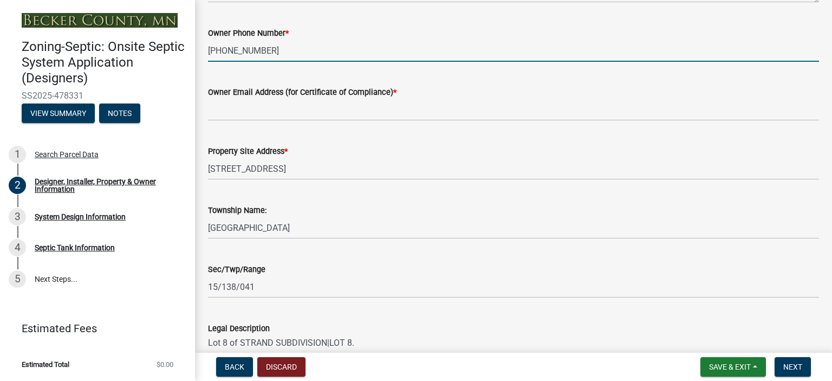
type input "701-430-1522"
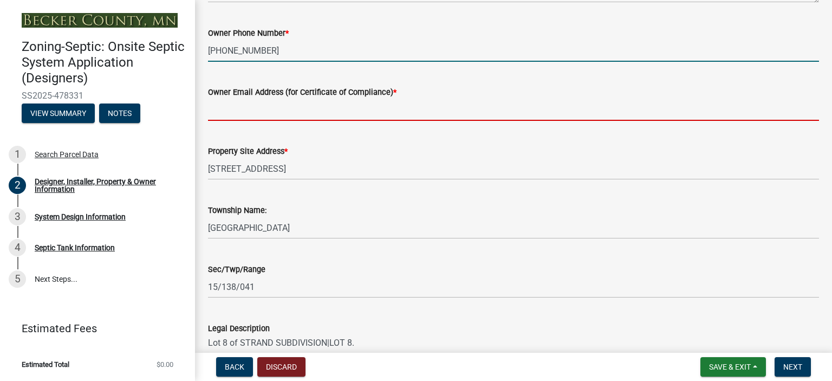
click at [249, 118] on input "Owner Email Address (for Certificate of Compliance) *" at bounding box center [513, 110] width 611 height 22
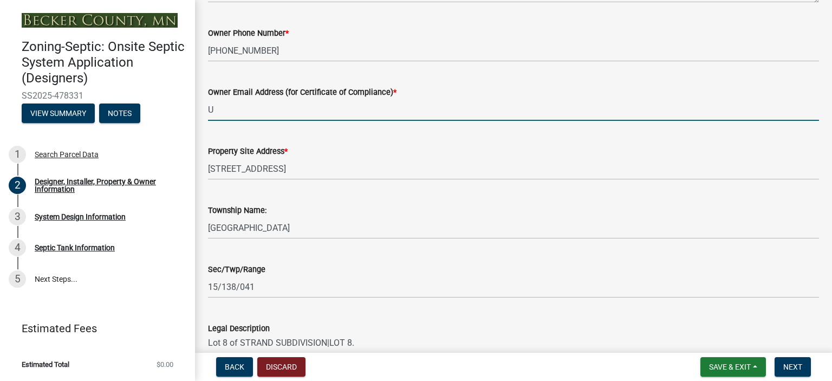
type input "UNKNOWN"
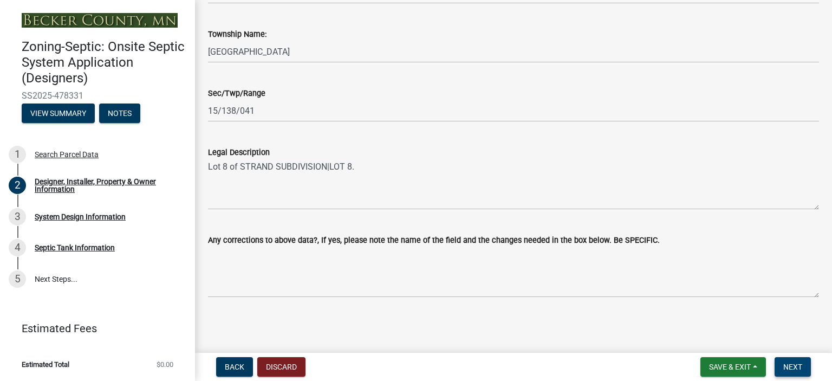
click at [786, 360] on button "Next" at bounding box center [792, 366] width 36 height 19
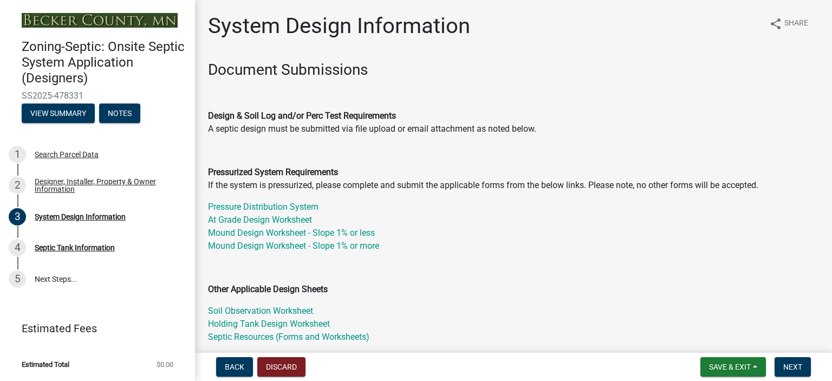
scroll to position [304, 0]
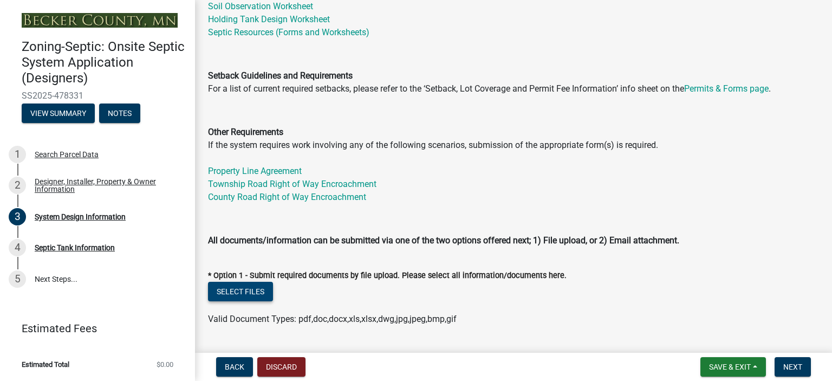
click at [257, 288] on button "Select files" at bounding box center [240, 291] width 65 height 19
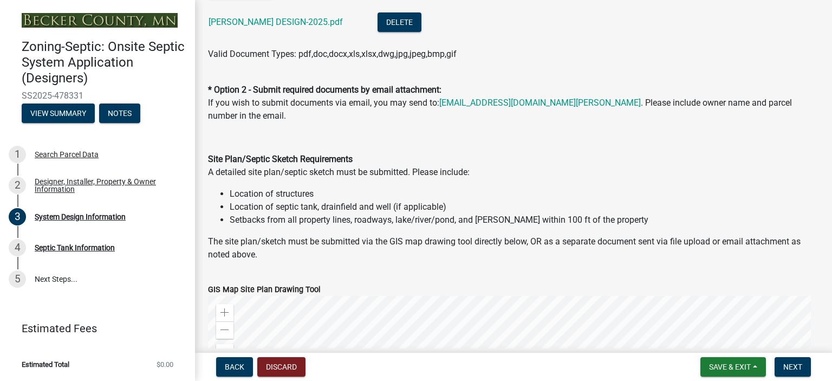
scroll to position [914, 0]
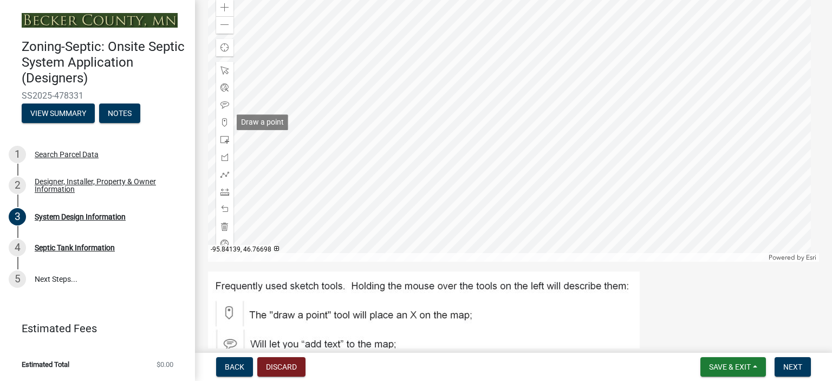
click at [223, 121] on span at bounding box center [224, 122] width 9 height 9
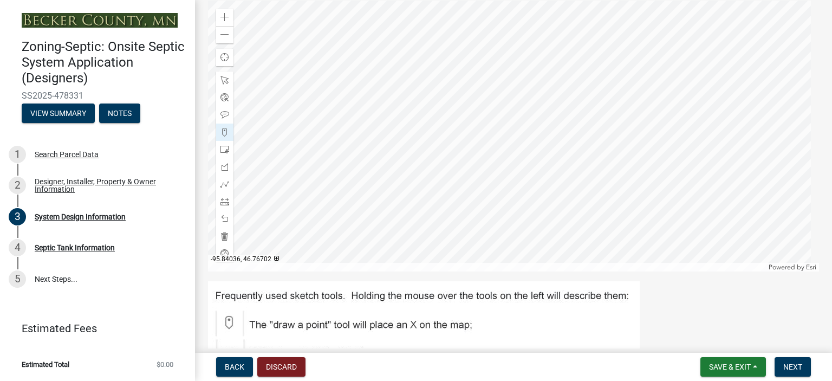
click at [429, 116] on div at bounding box center [513, 136] width 611 height 271
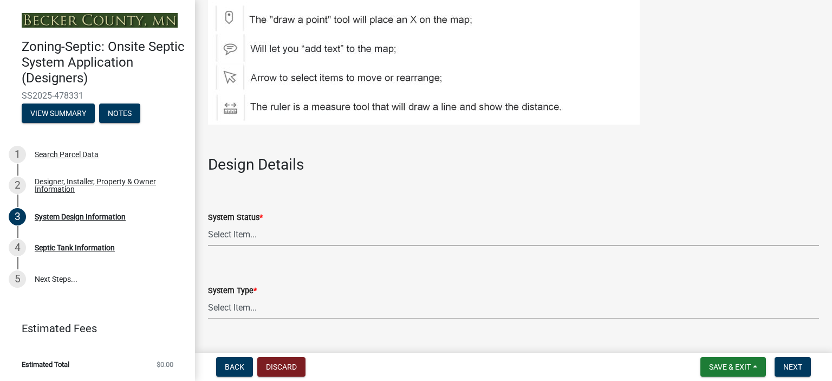
click at [231, 231] on select "Select Item... No Existing System Replacement System Failing System (Cesspool, …" at bounding box center [513, 235] width 611 height 22
click at [208, 224] on select "Select Item... No Existing System Replacement System Failing System (Cesspool, …" at bounding box center [513, 235] width 611 height 22
select select "55497d75-c43f-4635-a730-e0737ce05d56"
click at [238, 302] on select "Select Item... Type I Type II Type III Type IV Type V" at bounding box center [513, 308] width 611 height 22
click at [208, 297] on select "Select Item... Type I Type II Type III Type IV Type V" at bounding box center [513, 308] width 611 height 22
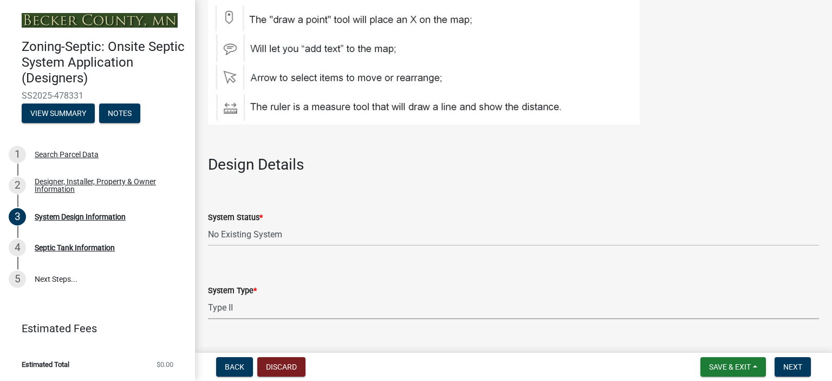
select select "d11049ea-91d0-42ef-8f23-5bc08afa6acf"
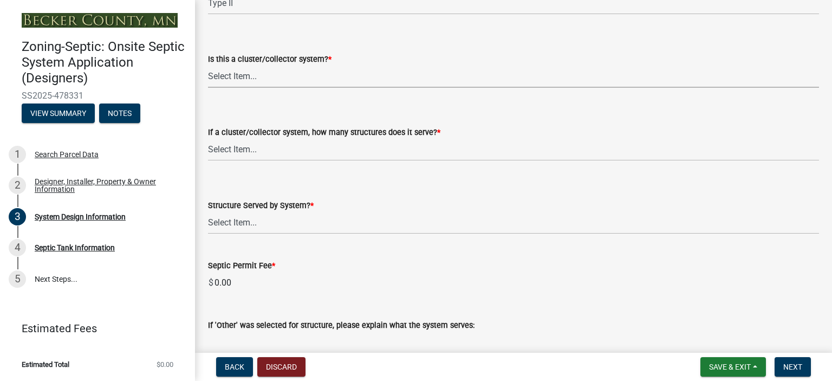
click at [235, 71] on select "Select Item... Yes No" at bounding box center [513, 77] width 611 height 22
click at [208, 66] on select "Select Item... Yes No" at bounding box center [513, 77] width 611 height 22
select select "011fbff4-a41d-4a75-9bd8-71c7e6c69e0d"
click at [238, 147] on select "Select Item... Not a cluster/collector system 1 2 3 4 5 6 7 8 9 10" at bounding box center [513, 150] width 611 height 22
click at [208, 139] on select "Select Item... Not a cluster/collector system 1 2 3 4 5 6 7 8 9 10" at bounding box center [513, 150] width 611 height 22
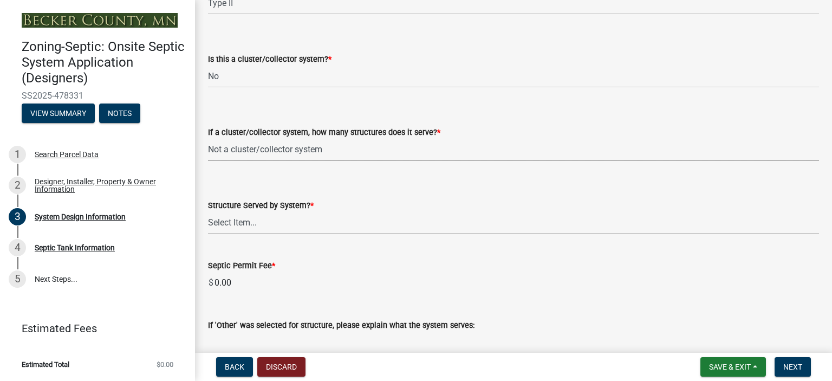
select select "85fdfef2-2683-4311-b5d5-5505f6411127"
click at [246, 218] on select "Select Item... Commercial Resort Commercial - Non Resort Other Full-Time Dwelli…" at bounding box center [513, 223] width 611 height 22
click at [208, 212] on select "Select Item... Commercial Resort Commercial - Non Resort Other Full-Time Dwelli…" at bounding box center [513, 223] width 611 height 22
select select "acb956d0-fe38-4b39-a121-cf897fe74d21"
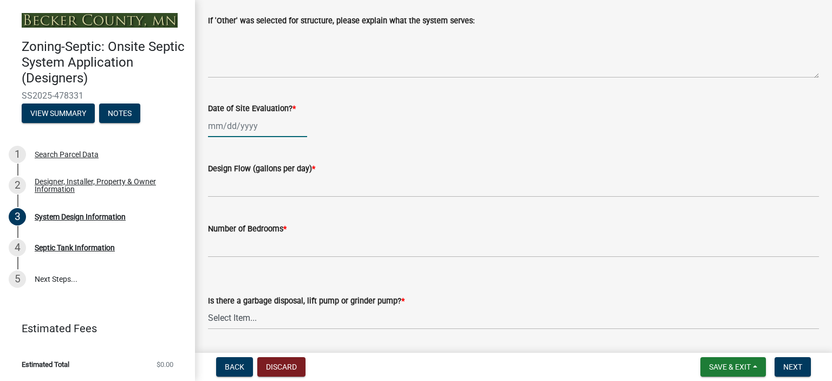
click at [232, 123] on div at bounding box center [257, 126] width 99 height 22
select select "9"
select select "2025"
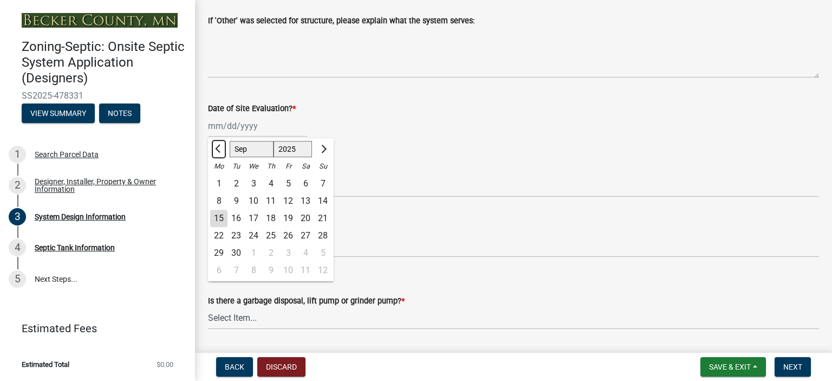
click at [218, 146] on span "Previous month" at bounding box center [219, 149] width 8 height 8
select select "8"
click at [270, 231] on div "21" at bounding box center [270, 235] width 17 height 17
type input "08/21/2025"
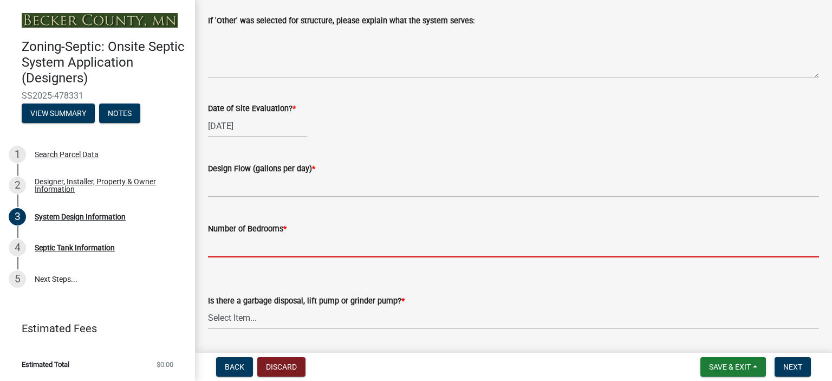
click at [221, 240] on input "Number of Bedrooms *" at bounding box center [513, 246] width 611 height 22
type input "0"
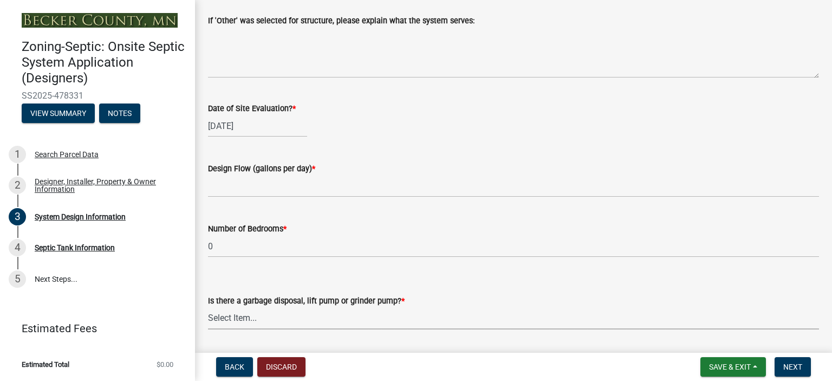
click at [303, 312] on select "Select Item... Yes No" at bounding box center [513, 318] width 611 height 22
click at [208, 307] on select "Select Item... Yes No" at bounding box center [513, 318] width 611 height 22
select select "ba735beb-519e-40f0-ae20-62d65fc4c46b"
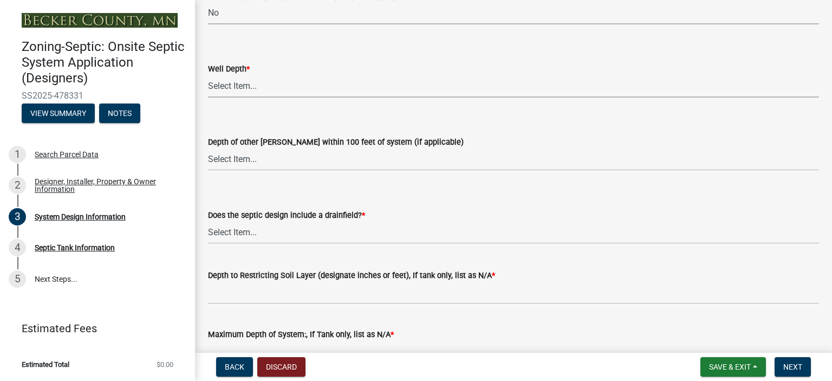
click at [234, 82] on select "Select Item... Deep Well Shallow Well Well not yet installed - To be drilled No…" at bounding box center [513, 86] width 611 height 22
click at [208, 75] on select "Select Item... Deep Well Shallow Well Well not yet installed - To be drilled No…" at bounding box center [513, 86] width 611 height 22
select select "ef698bf5-6172-44c1-9ffb-522c07469aed"
click at [242, 155] on select "Select Item... Deep Well Shallow Well No other wells" at bounding box center [513, 159] width 611 height 22
click at [208, 148] on select "Select Item... Deep Well Shallow Well No other wells" at bounding box center [513, 159] width 611 height 22
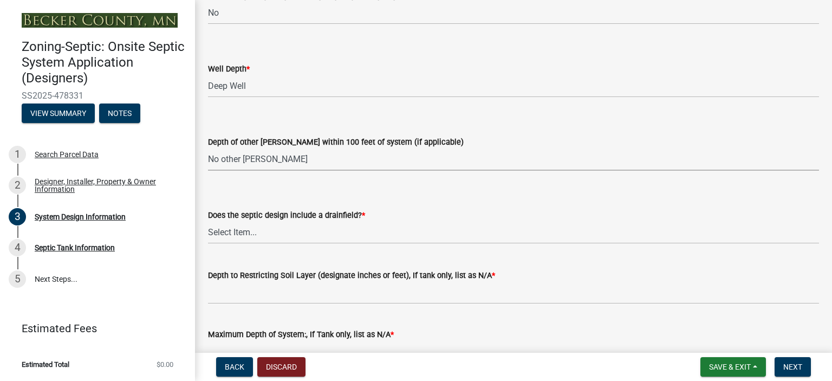
select select "384fc250-a67e-4e5e-a6e0-19116deb63e7"
click at [232, 232] on select "Select Item... Yes No Existing - COC must by submitted" at bounding box center [513, 232] width 611 height 22
click at [208, 221] on select "Select Item... Yes No Existing - COC must by submitted" at bounding box center [513, 232] width 611 height 22
select select "1beac6bb-92f1-48fc-a43d-dd4fbc824110"
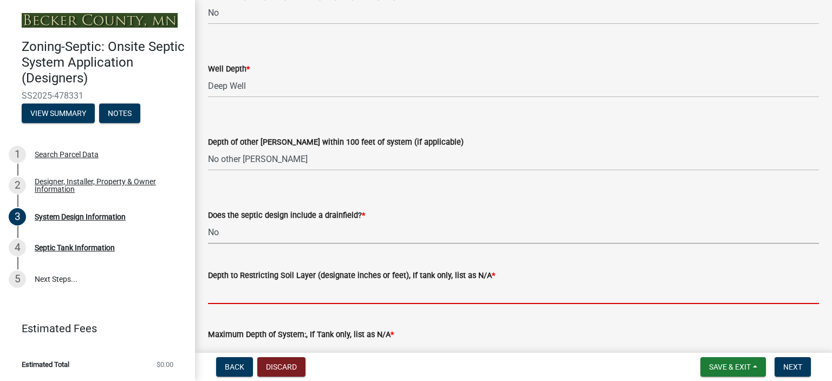
click at [238, 294] on input "Depth to Restricting Soil Layer (designate inches or feet), If tank only, list …" at bounding box center [513, 293] width 611 height 22
type input "NA"
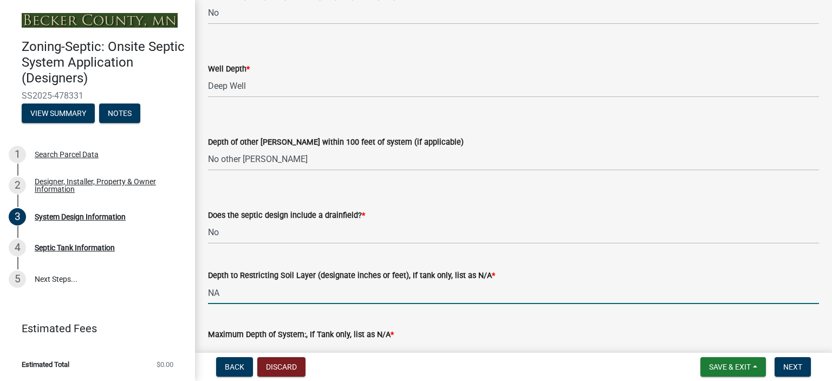
scroll to position [2187, 0]
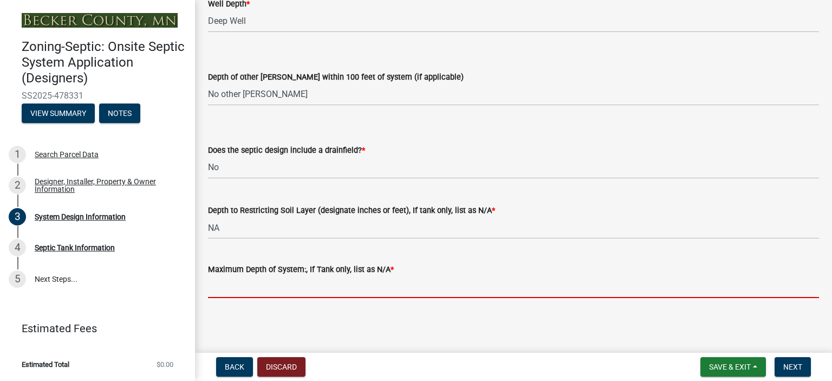
click at [251, 290] on input "Maximum Depth of System:, If Tank only, list as N/A *" at bounding box center [513, 287] width 611 height 22
type input "NA"
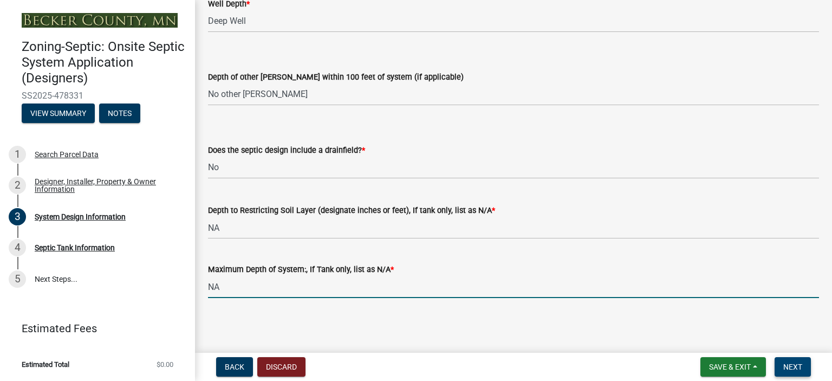
click at [793, 362] on span "Next" at bounding box center [792, 366] width 19 height 9
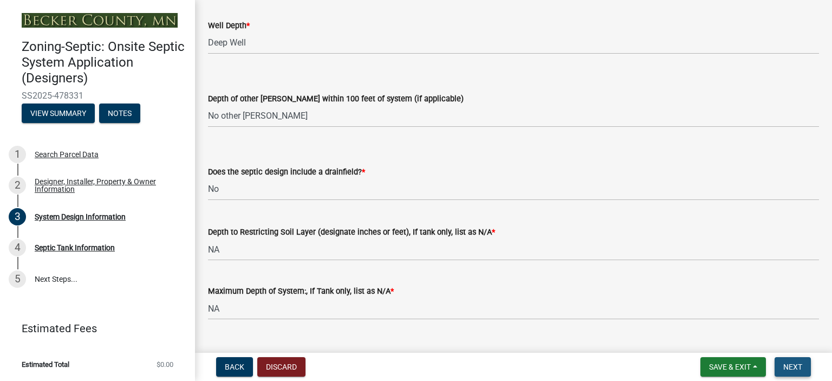
scroll to position [2209, 0]
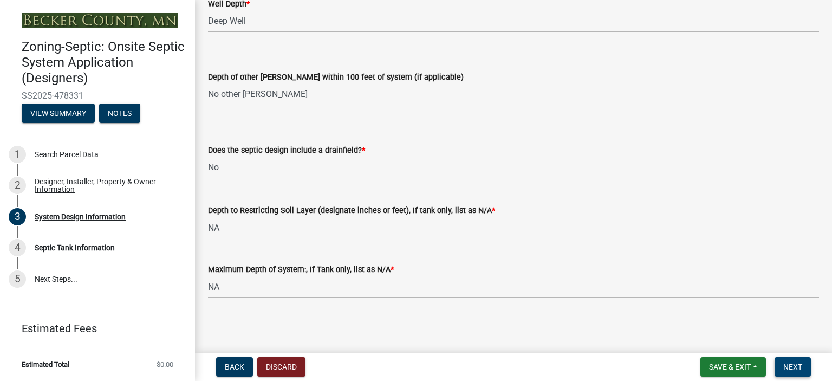
click at [794, 363] on span "Next" at bounding box center [792, 366] width 19 height 9
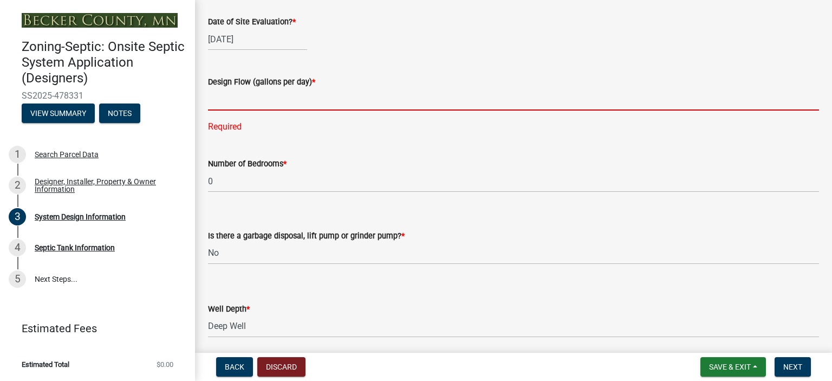
click at [225, 101] on input "text" at bounding box center [513, 99] width 611 height 22
type input "300"
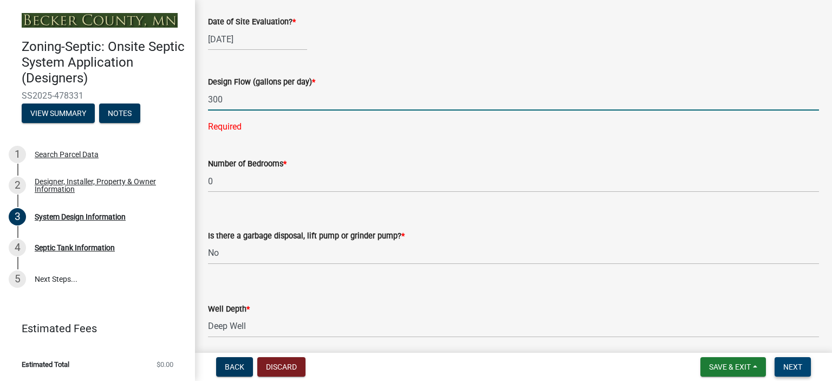
click at [791, 364] on span "Next" at bounding box center [792, 366] width 19 height 9
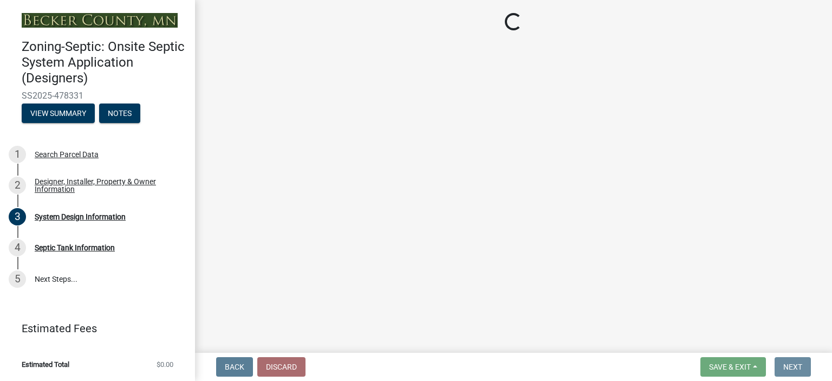
scroll to position [0, 0]
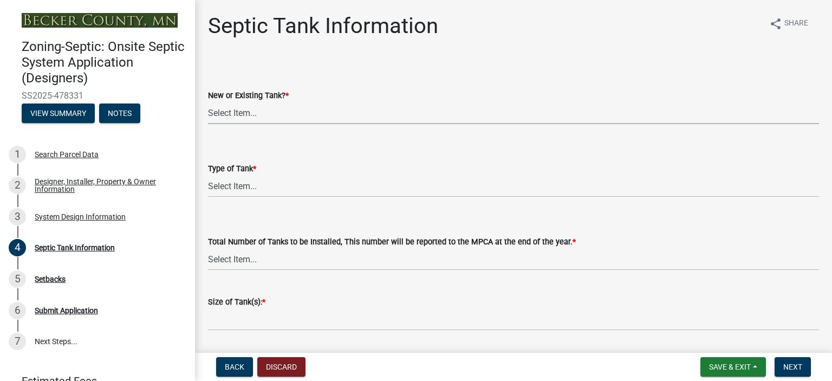
click at [233, 108] on select "Select Item... New Existing Both -New and Existing Tank" at bounding box center [513, 113] width 611 height 22
click at [208, 102] on select "Select Item... New Existing Both -New and Existing Tank" at bounding box center [513, 113] width 611 height 22
select select "f9fbe67c-c1cf-4a63-8ad4-799ce56b7f21"
click at [246, 180] on select "Select Item... Single Septic Tank Compartmented Tank Single Tank plus Compartme…" at bounding box center [513, 186] width 611 height 22
click at [208, 175] on select "Select Item... Single Septic Tank Compartmented Tank Single Tank plus Compartme…" at bounding box center [513, 186] width 611 height 22
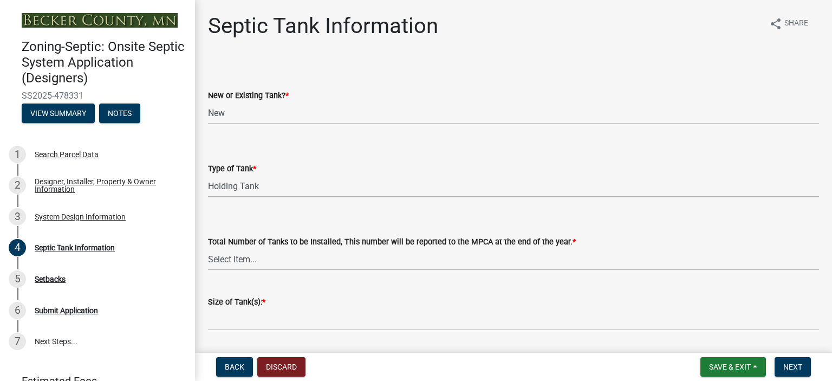
select select "fe57a0e5-df0b-49ed-be87-b1b1dff725c1"
click at [234, 259] on select "Select Item... 0 1 2 3 4" at bounding box center [513, 259] width 611 height 22
click at [208, 248] on select "Select Item... 0 1 2 3 4" at bounding box center [513, 259] width 611 height 22
select select "52556460-45fa-4026-a6c2-c70bb0823cb5"
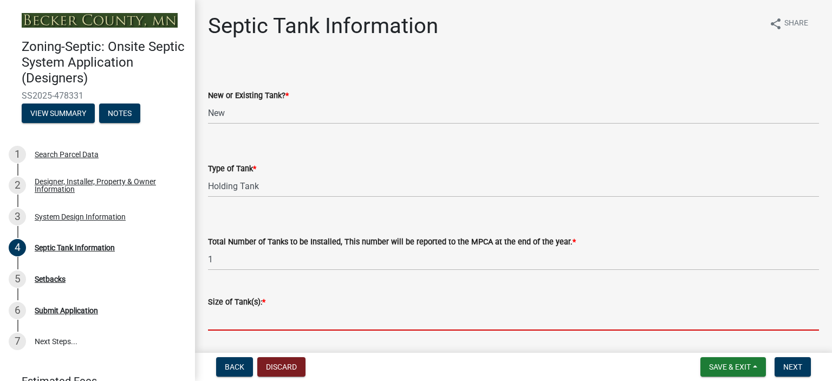
click at [230, 314] on input "Size of Tank(s): *" at bounding box center [513, 319] width 611 height 22
type input "1500"
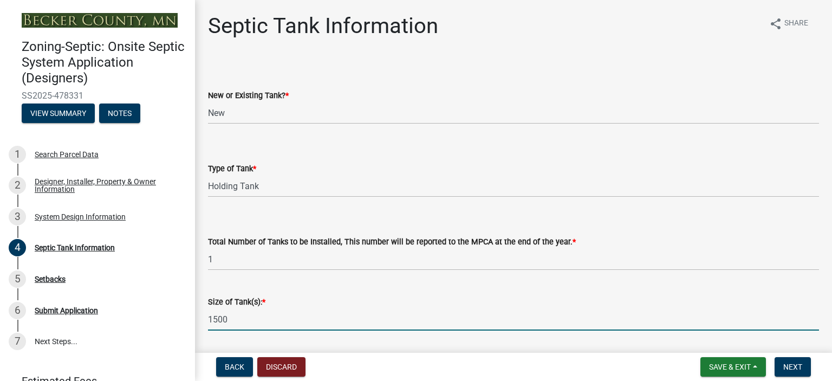
scroll to position [304, 0]
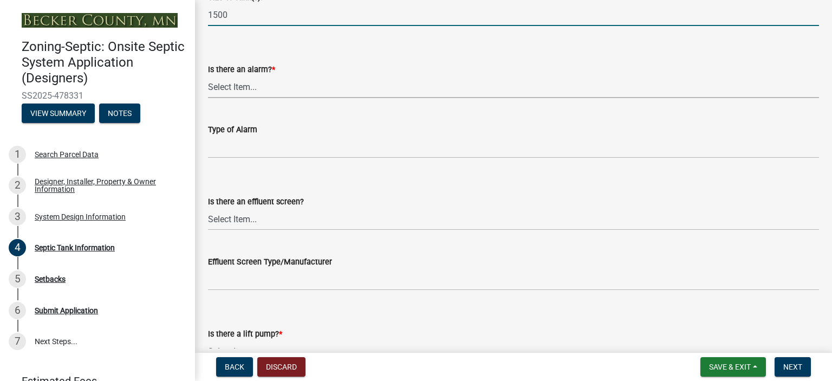
click at [243, 89] on select "Select Item... Yes No" at bounding box center [513, 87] width 611 height 22
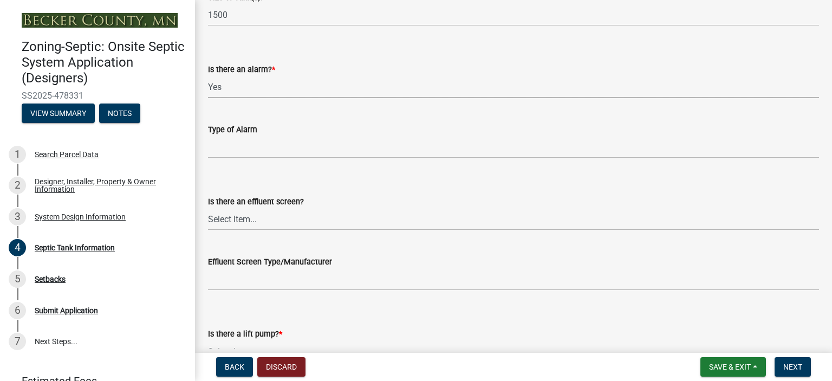
click at [208, 76] on select "Select Item... Yes No" at bounding box center [513, 87] width 611 height 22
select select "c84d9e4c-2287-4d2e-9ef7-9874a7456ee3"
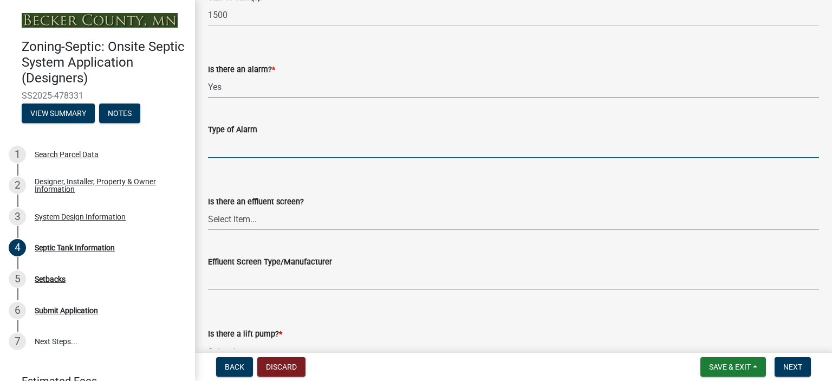
click at [247, 144] on input "Type of Alarm" at bounding box center [513, 147] width 611 height 22
type input "VISUAL"
click at [253, 214] on select "Select Item... Yes No" at bounding box center [513, 219] width 611 height 22
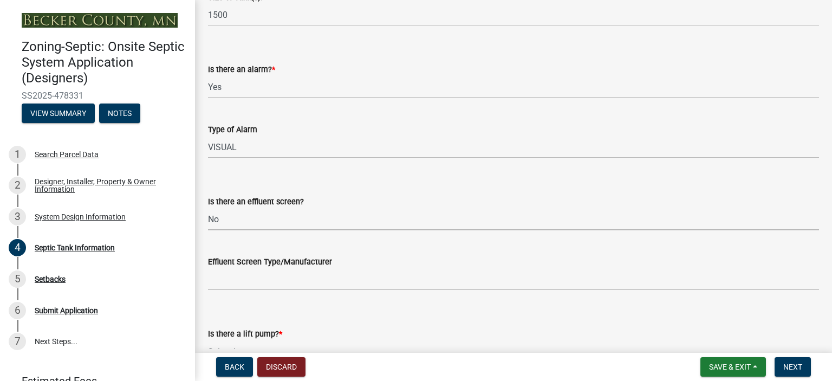
click at [208, 208] on select "Select Item... Yes No" at bounding box center [513, 219] width 611 height 22
select select "a956bcdf-8f12-4f61-bfc1-a6e229dc0595"
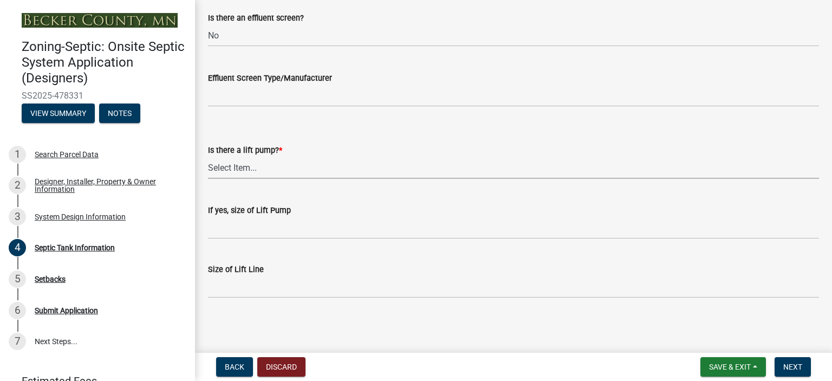
click at [279, 171] on select "Select Item... Yes No" at bounding box center [513, 168] width 611 height 22
click at [208, 157] on select "Select Item... Yes No" at bounding box center [513, 168] width 611 height 22
select select "ba43cfd8-3223-4e93-a41d-8bc71aa45820"
click at [792, 367] on span "Next" at bounding box center [792, 366] width 19 height 9
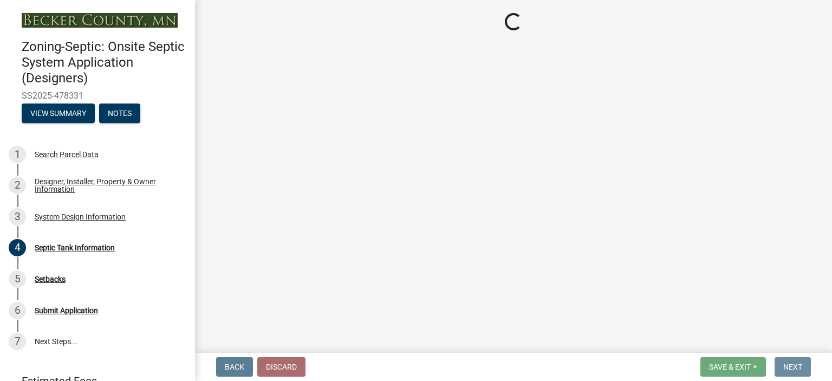
scroll to position [0, 0]
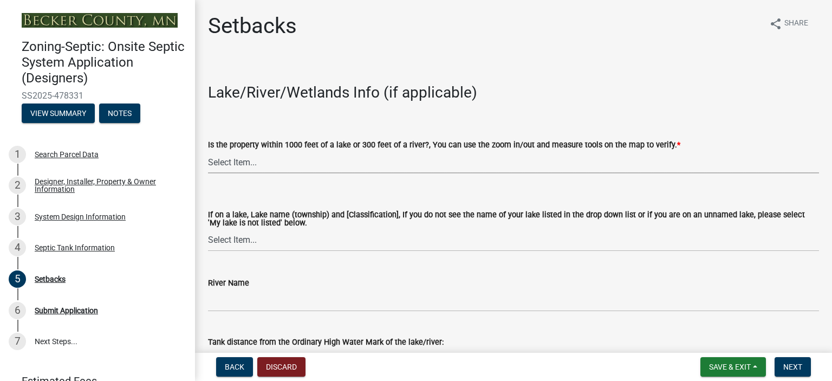
click at [247, 162] on select "Select Item... Yes No" at bounding box center [513, 162] width 611 height 22
click at [208, 151] on select "Select Item... Yes No" at bounding box center [513, 162] width 611 height 22
select select "479aafb6-b6e6-4f54-9b3a-e9d3c09fb6b0"
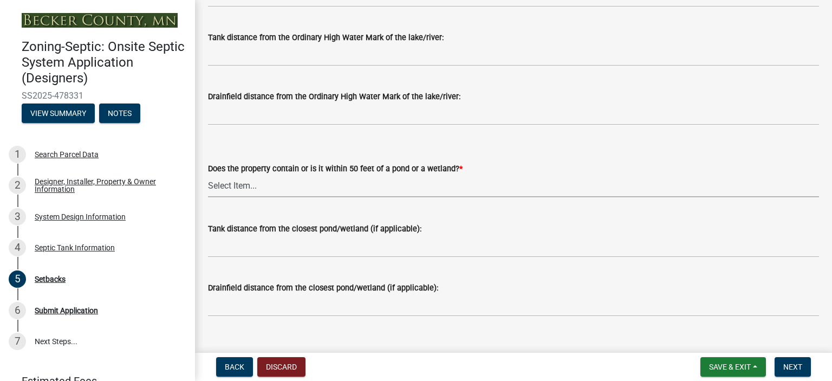
click at [308, 184] on select "Select Item... Yes No" at bounding box center [513, 186] width 611 height 22
click at [208, 175] on select "Select Item... Yes No" at bounding box center [513, 186] width 611 height 22
select select "23044af5-43bb-4cf5-8aef-2716db2ce5fc"
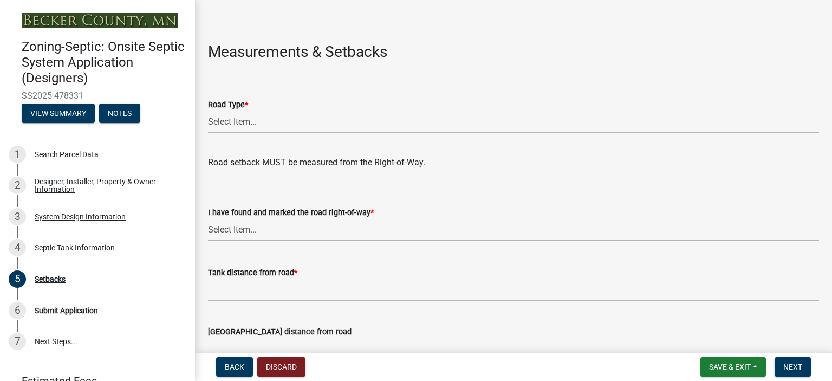
click at [220, 120] on select "Select Item... State County Public / Township Private Easement 4 Lane Highway" at bounding box center [513, 122] width 611 height 22
click at [208, 111] on select "Select Item... State County Public / Township Private Easement 4 Lane Highway" at bounding box center [513, 122] width 611 height 22
select select "21af9b93-f494-48c6-91ae-235d36c6c939"
click at [243, 230] on select "Select Item... Yes No" at bounding box center [513, 230] width 611 height 22
click at [208, 219] on select "Select Item... Yes No" at bounding box center [513, 230] width 611 height 22
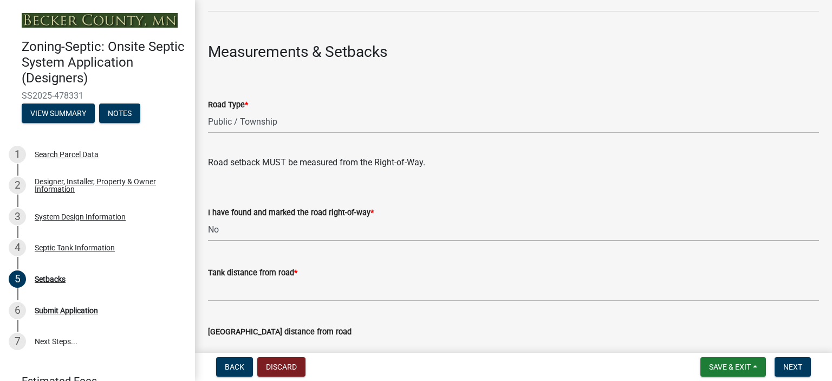
select select "2c0c9673-cfd8-4d5e-8ea6-73593e257713"
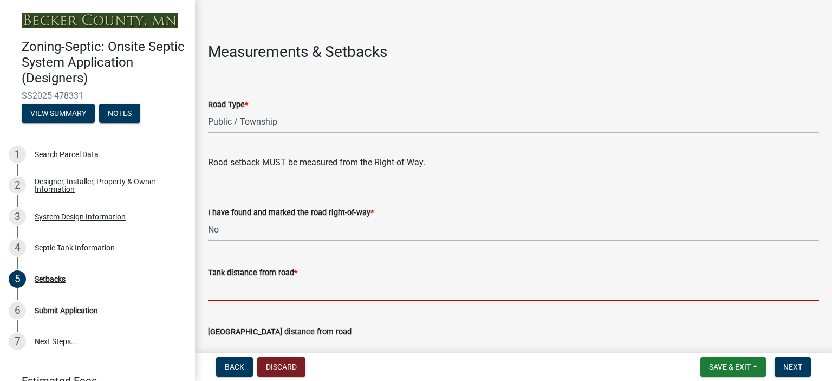
click at [259, 291] on input "Tank distance from road *" at bounding box center [513, 290] width 611 height 22
type input "+50'"
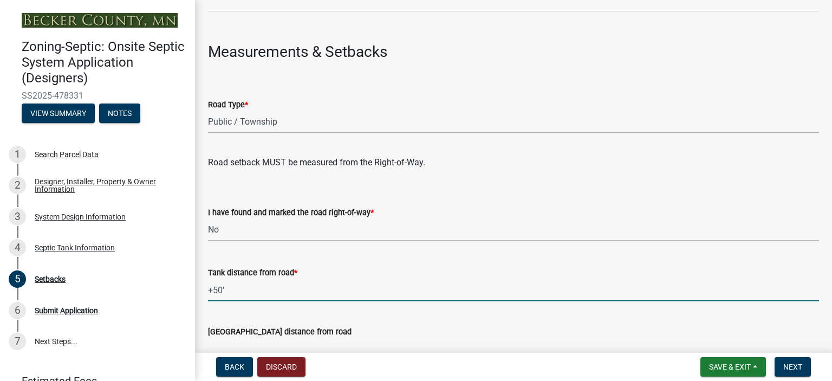
scroll to position [914, 0]
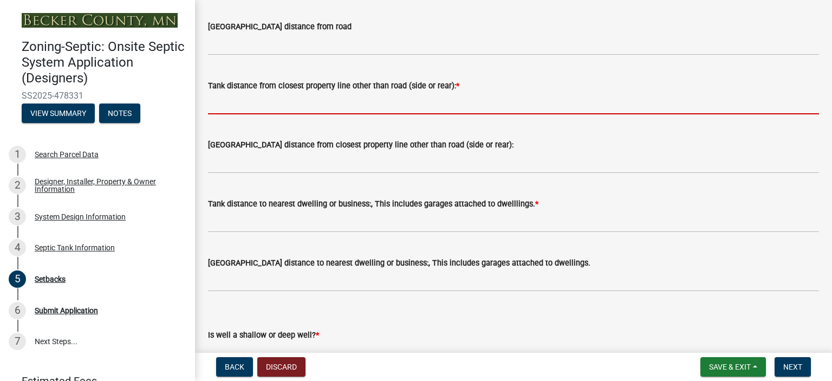
click at [324, 104] on input "Tank distance from closest property line other than road (side or rear): *" at bounding box center [513, 103] width 611 height 22
type input "+10'"
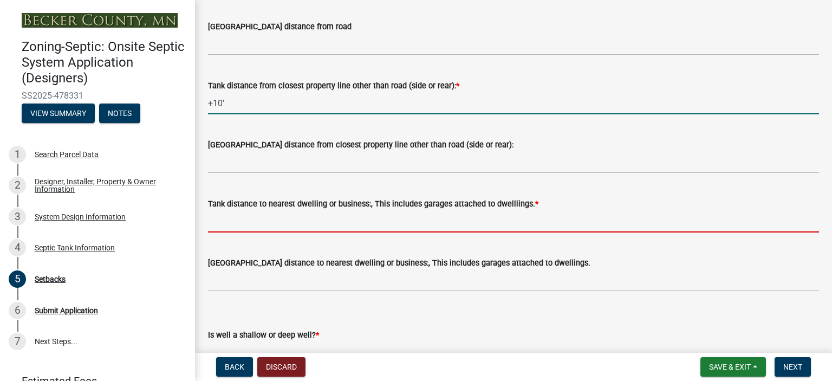
click at [277, 219] on input "Tank distance to nearest dwelling or business:, This includes garages attached …" at bounding box center [513, 221] width 611 height 22
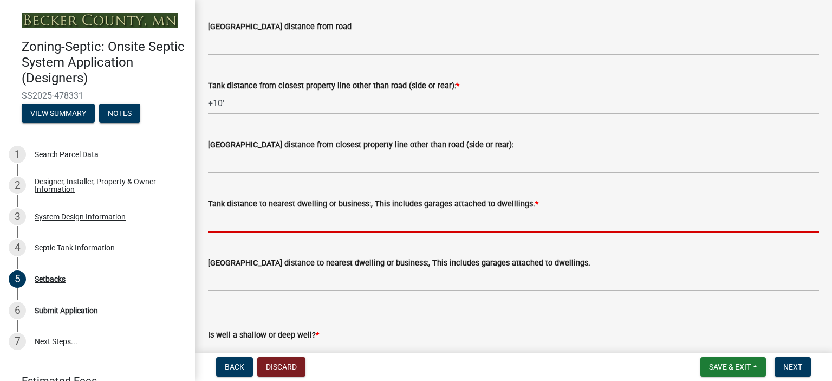
type input "+10'"
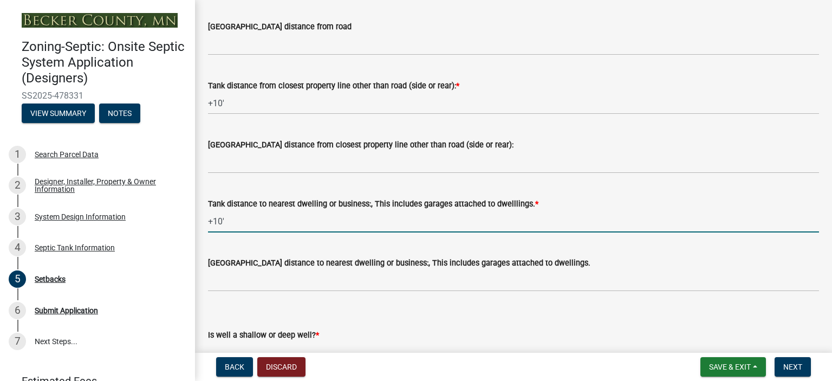
scroll to position [1098, 0]
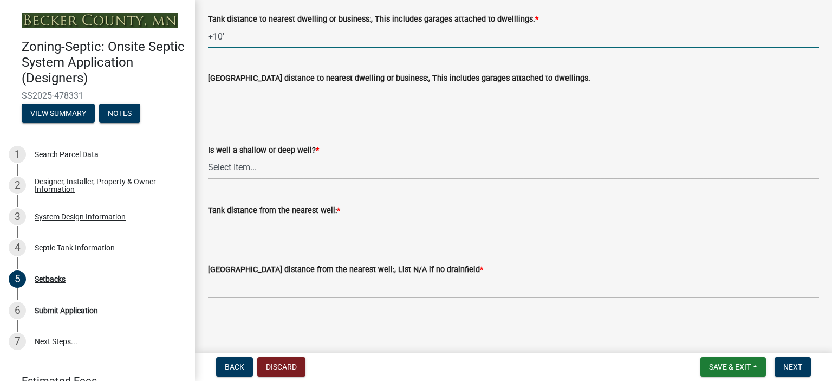
click at [271, 167] on select "Select Item... Deep Well Shallow Well No Well - Connected or to be connected to…" at bounding box center [513, 168] width 611 height 22
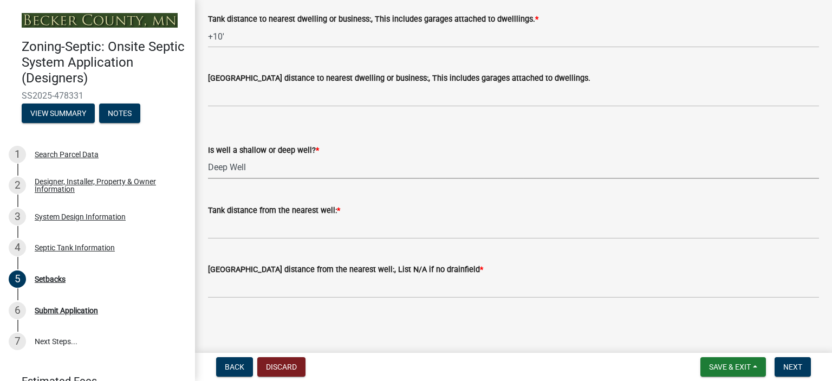
click at [208, 157] on select "Select Item... Deep Well Shallow Well No Well - Connected or to be connected to…" at bounding box center [513, 168] width 611 height 22
select select "cf78f1da-f066-4305-88a2-864abad1fa52"
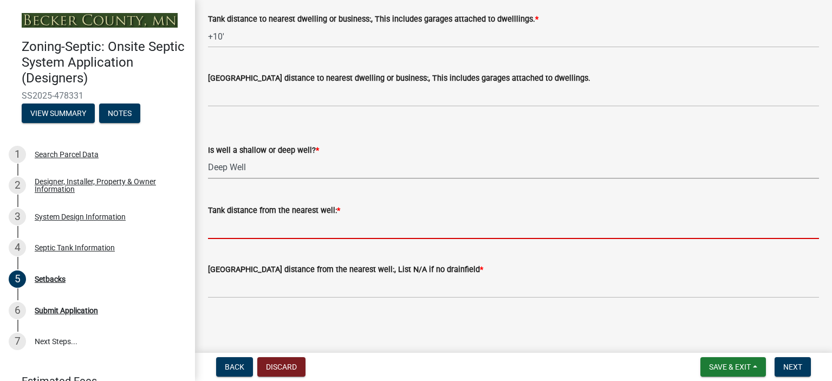
click at [257, 227] on input "Tank distance from the nearest well: *" at bounding box center [513, 228] width 611 height 22
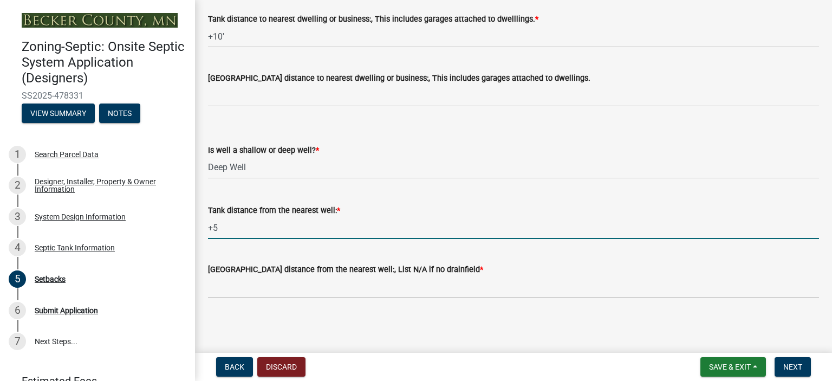
type input "+"
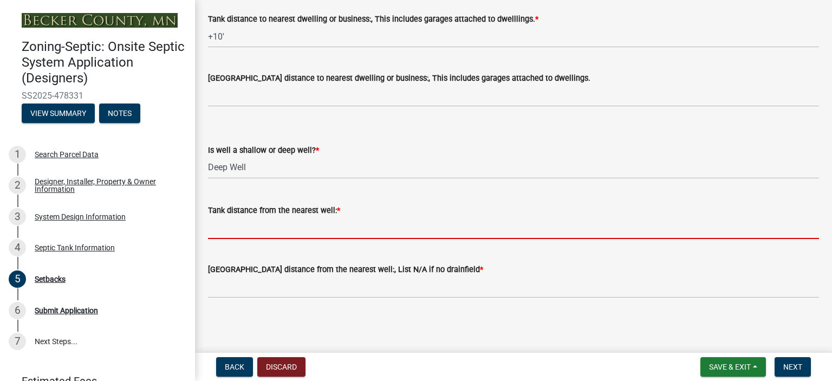
click at [251, 235] on input "Tank distance from the nearest well: *" at bounding box center [513, 228] width 611 height 22
type input "+100'"
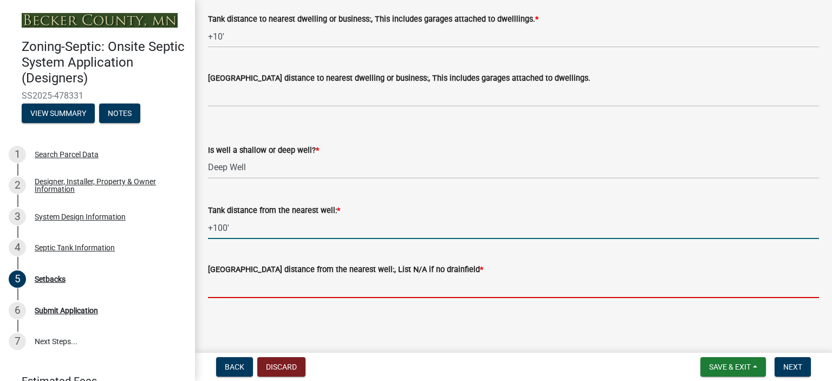
click at [290, 286] on input "Drainfield distance from the nearest well:, List N/A if no drainfield *" at bounding box center [513, 287] width 611 height 22
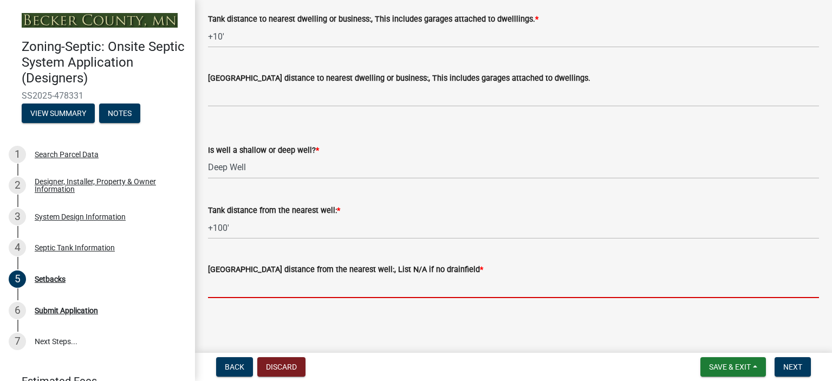
type input "NA"
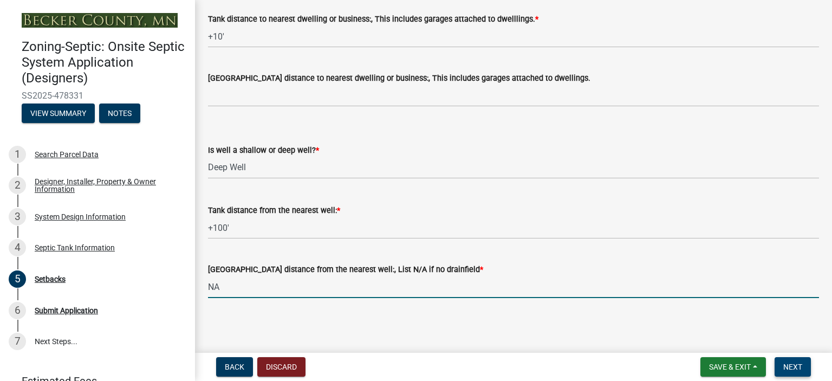
click at [782, 361] on button "Next" at bounding box center [792, 366] width 36 height 19
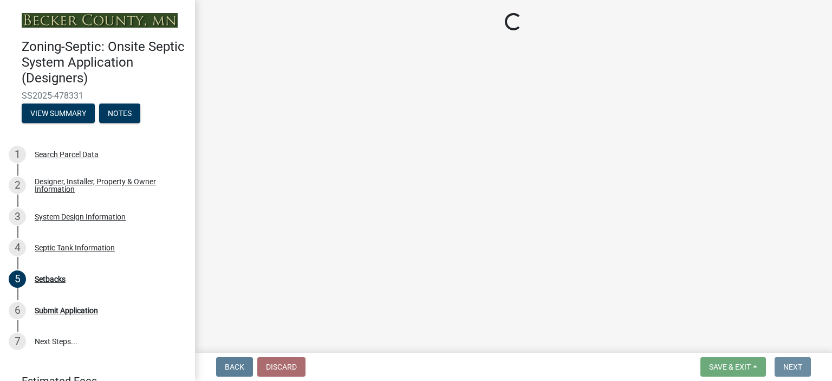
scroll to position [0, 0]
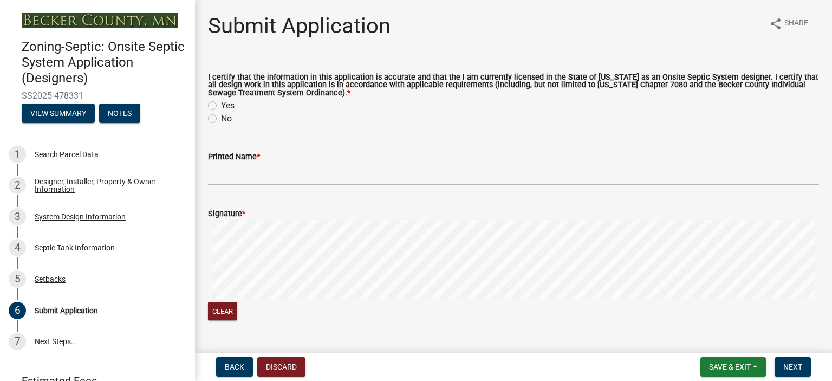
click at [221, 106] on label "Yes" at bounding box center [228, 105] width 14 height 13
click at [221, 106] on input "Yes" at bounding box center [224, 102] width 7 height 7
radio input "true"
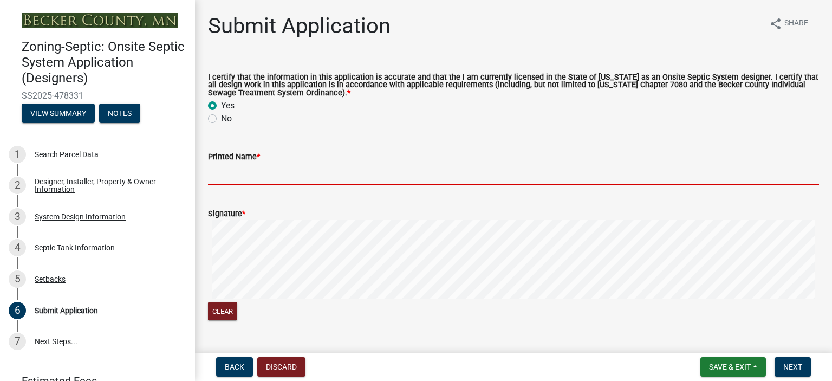
click at [279, 168] on input "Printed Name *" at bounding box center [513, 174] width 611 height 22
type input "JAMES R PIPER"
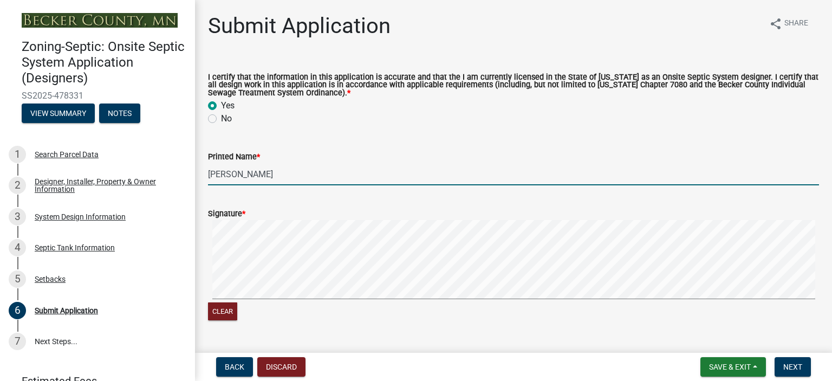
click at [288, 299] on signature-pad at bounding box center [513, 261] width 611 height 82
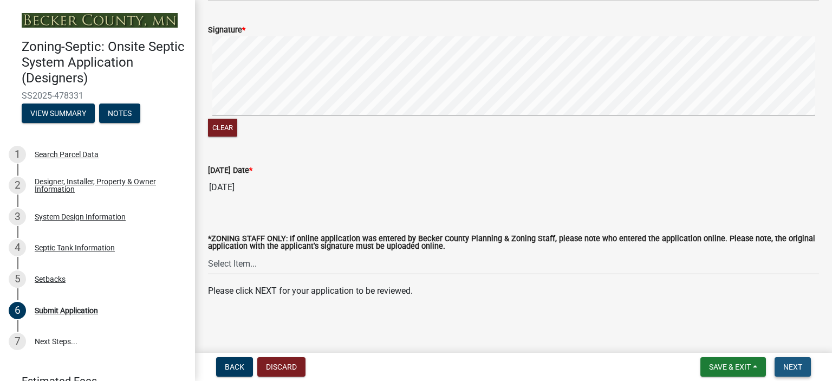
click at [797, 359] on button "Next" at bounding box center [792, 366] width 36 height 19
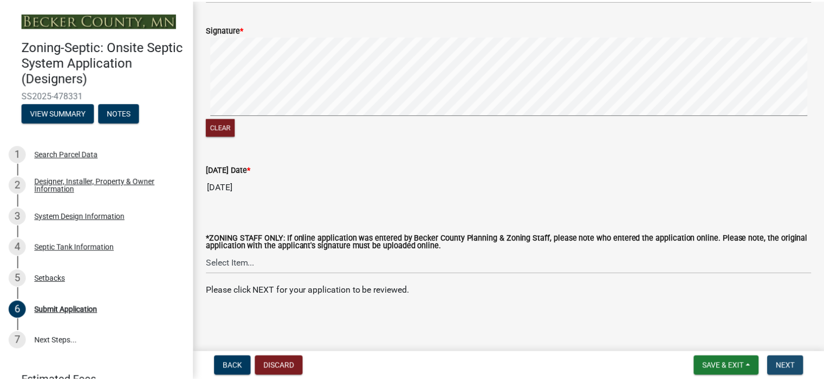
scroll to position [0, 0]
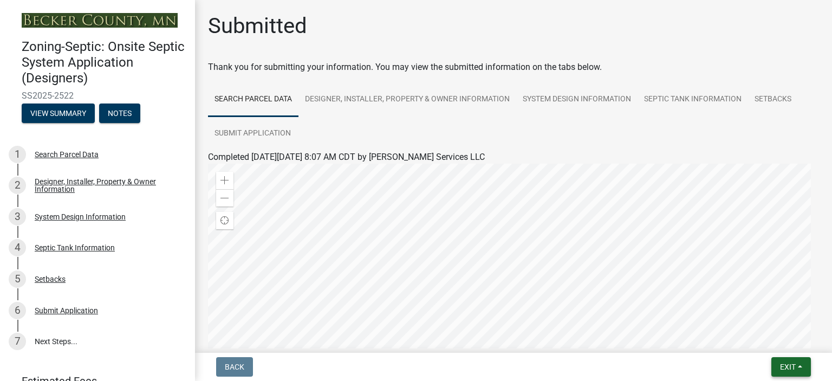
click at [798, 368] on button "Exit" at bounding box center [791, 366] width 40 height 19
click at [766, 338] on button "Save & Exit" at bounding box center [768, 338] width 87 height 26
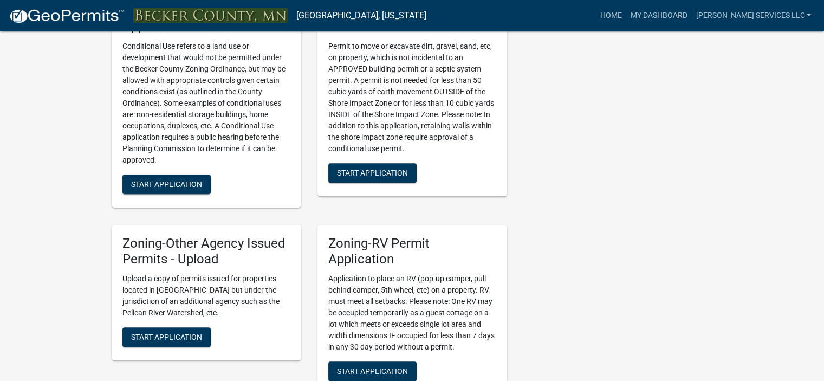
scroll to position [999, 0]
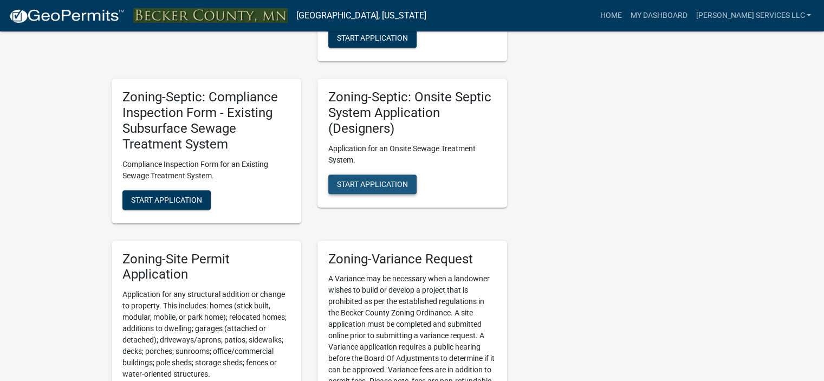
click at [359, 190] on button "Start Application" at bounding box center [372, 183] width 88 height 19
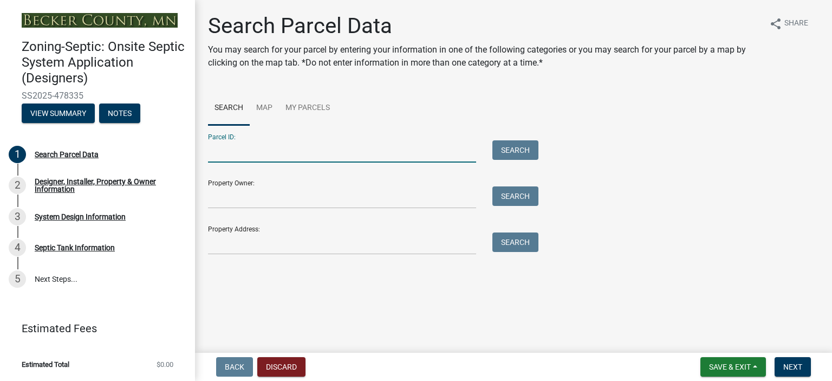
click at [298, 152] on input "Parcel ID:" at bounding box center [342, 151] width 268 height 22
type input "191816406"
click at [512, 150] on button "Search" at bounding box center [515, 149] width 46 height 19
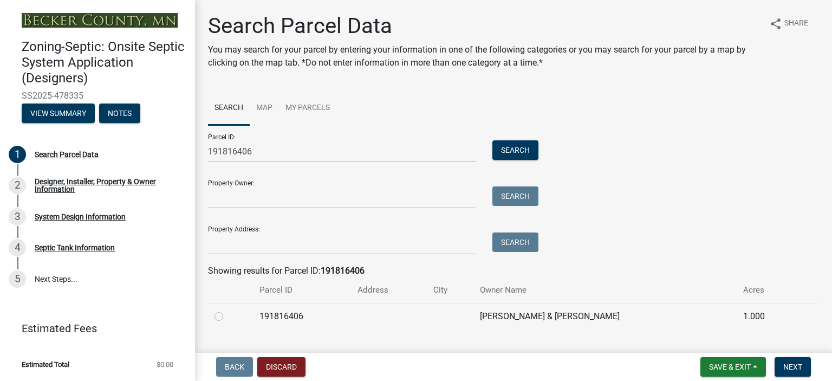
click at [227, 310] on label at bounding box center [227, 310] width 0 height 0
click at [227, 317] on input "radio" at bounding box center [230, 313] width 7 height 7
radio input "true"
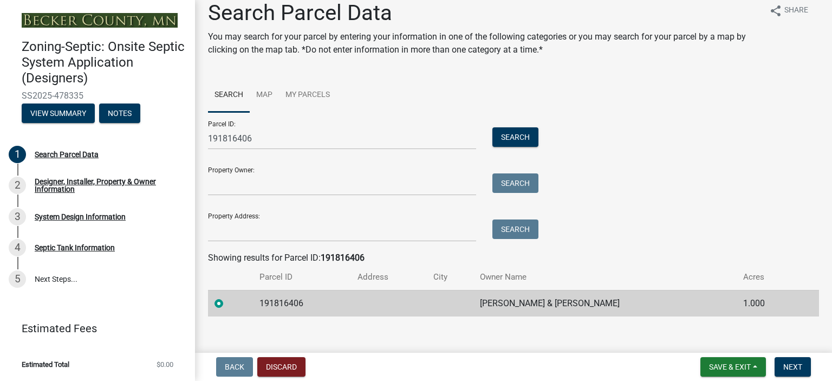
scroll to position [23, 0]
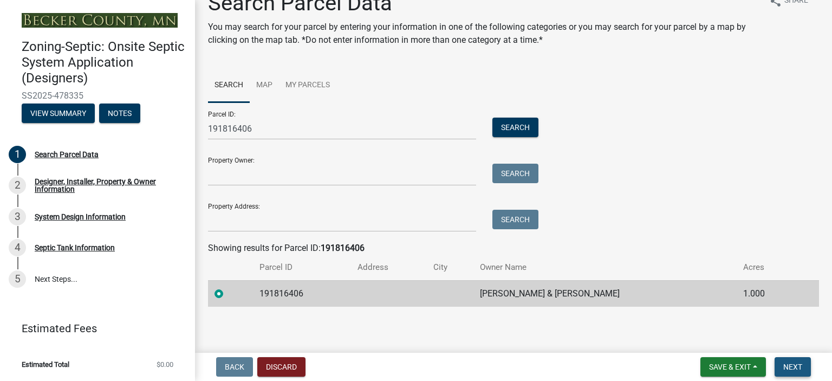
click at [792, 362] on span "Next" at bounding box center [792, 366] width 19 height 9
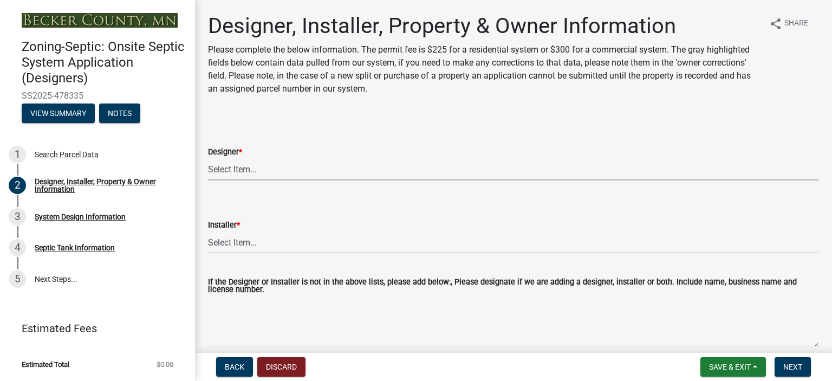
click at [230, 171] on select "Select Item... OTHER – Not listed (please add in next field and we will add to …" at bounding box center [513, 169] width 611 height 22
click at [208, 158] on select "Select Item... OTHER – Not listed (please add in next field and we will add to …" at bounding box center [513, 169] width 611 height 22
select select "60138064-8806-4d9b-bedf-9669809b6879"
click at [368, 240] on select "Select Item... OTHER – Not listed (please add in next field and we will add to …" at bounding box center [513, 242] width 611 height 22
click at [208, 231] on select "Select Item... OTHER – Not listed (please add in next field and we will add to …" at bounding box center [513, 242] width 611 height 22
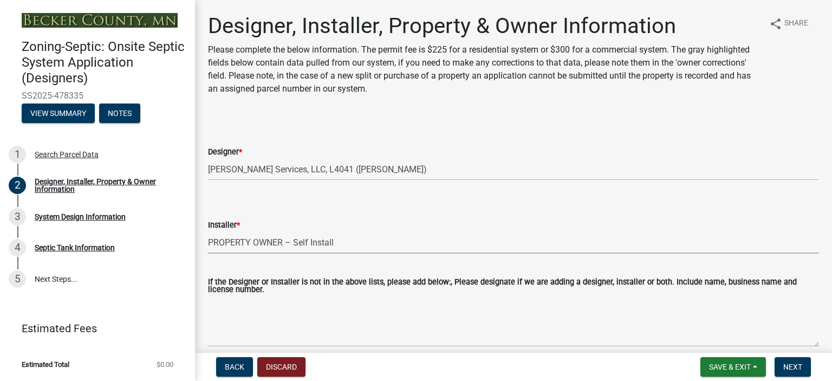
select select "1c9ff1f6-7549-467f-8fe1-bc544d096328"
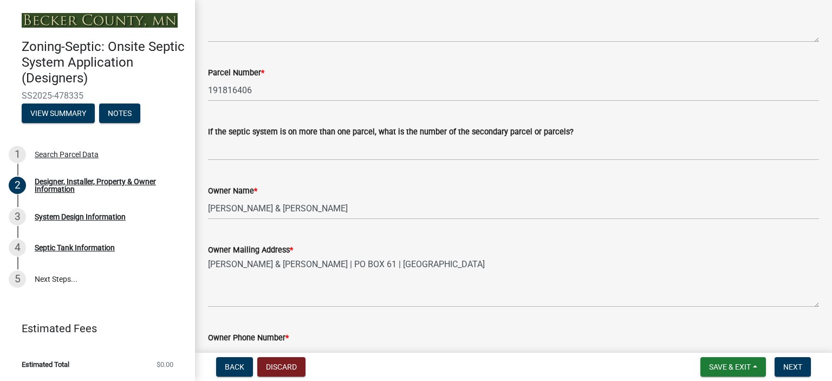
scroll to position [609, 0]
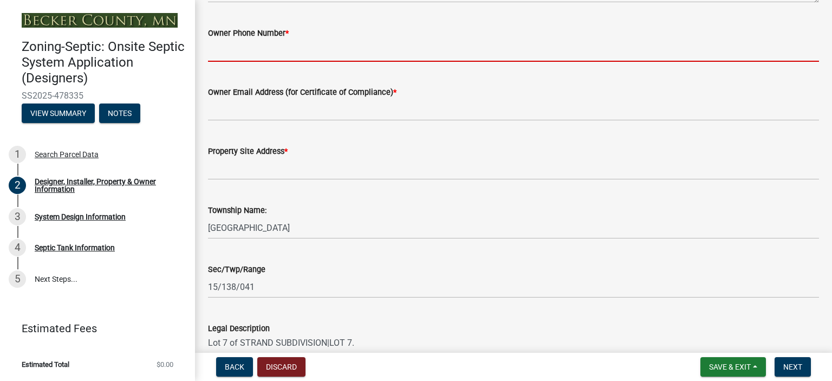
click at [246, 53] on input "Owner Phone Number *" at bounding box center [513, 51] width 611 height 22
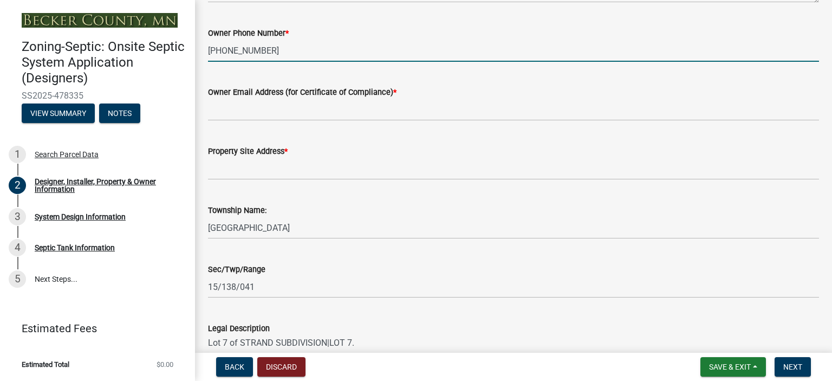
type input "701-361-6559"
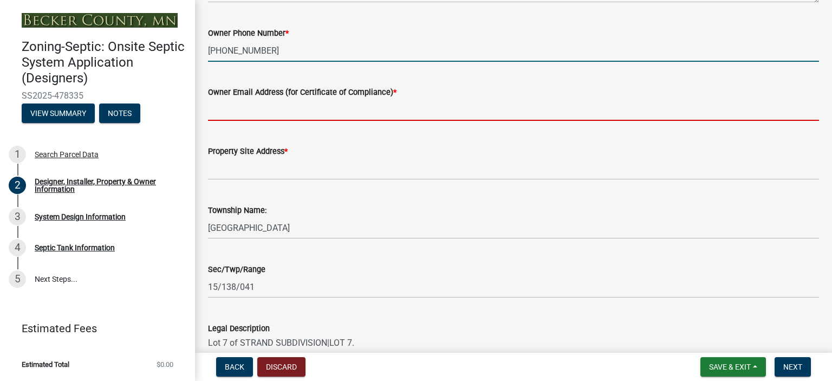
click at [227, 109] on input "Owner Email Address (for Certificate of Compliance) *" at bounding box center [513, 110] width 611 height 22
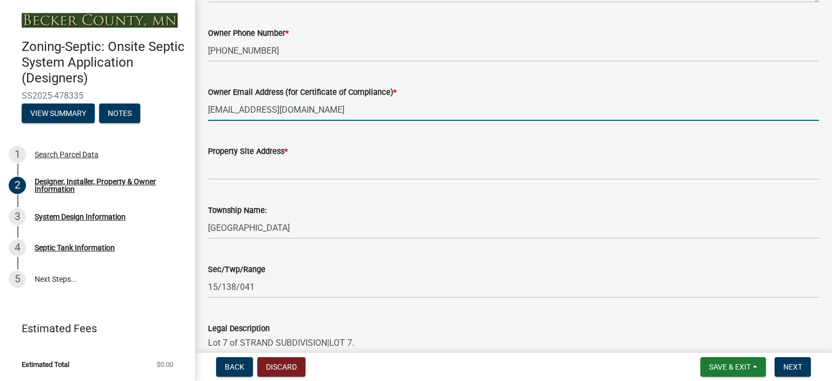
type input "rmmattsonfarms@yahoo.com"
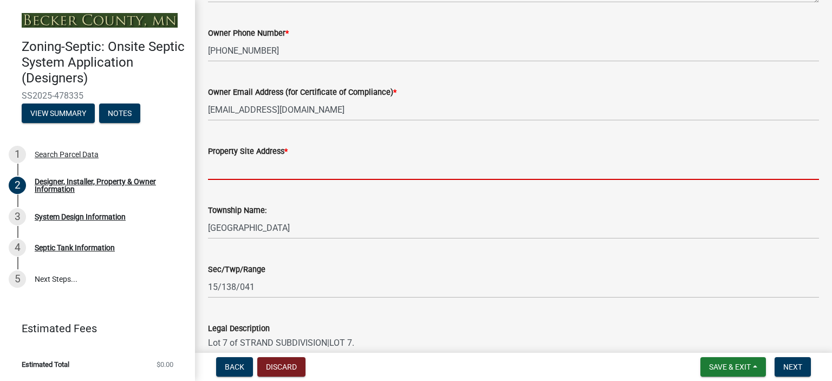
click at [223, 177] on input "Property Site Address *" at bounding box center [513, 169] width 611 height 22
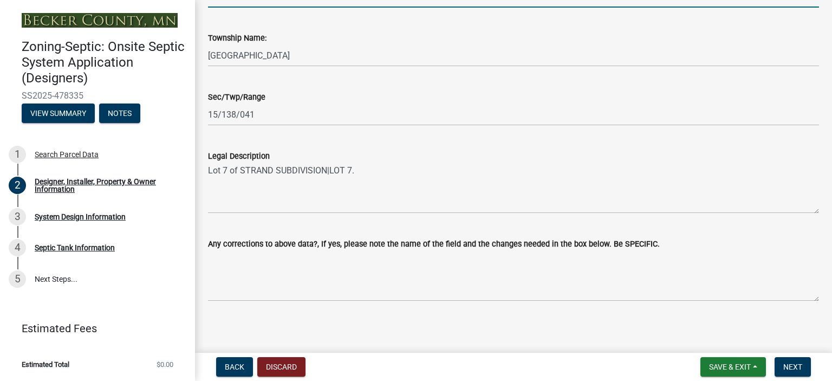
scroll to position [785, 0]
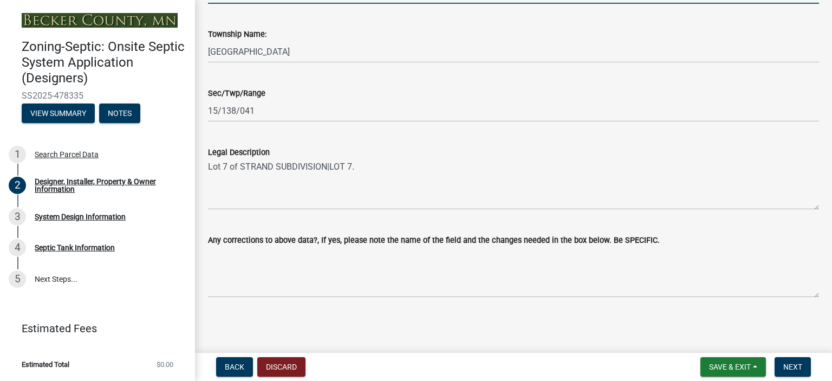
type input "none"
click at [788, 363] on span "Next" at bounding box center [792, 366] width 19 height 9
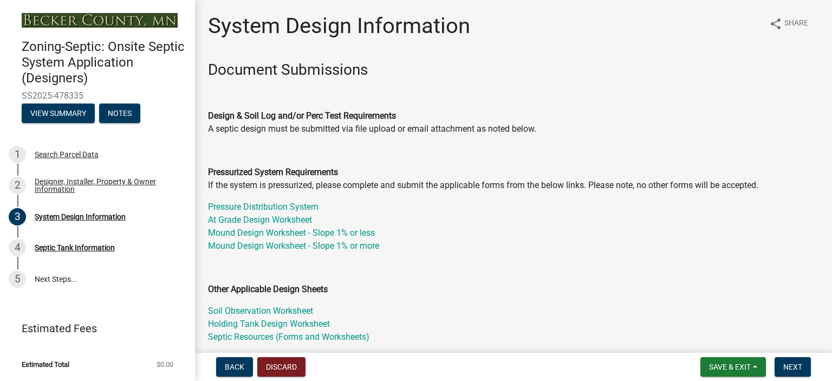
scroll to position [304, 0]
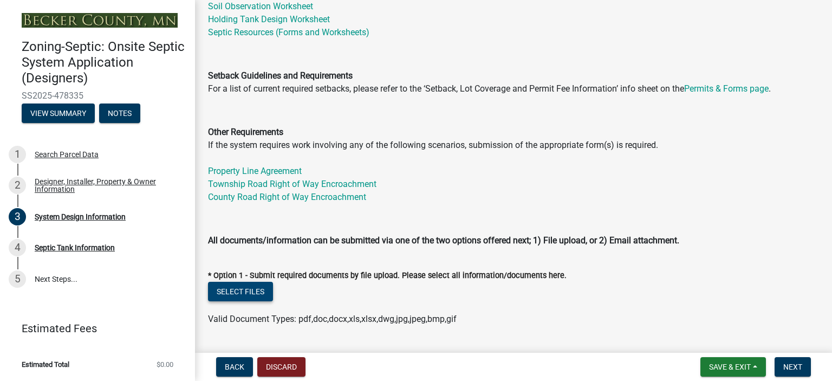
click at [243, 293] on button "Select files" at bounding box center [240, 291] width 65 height 19
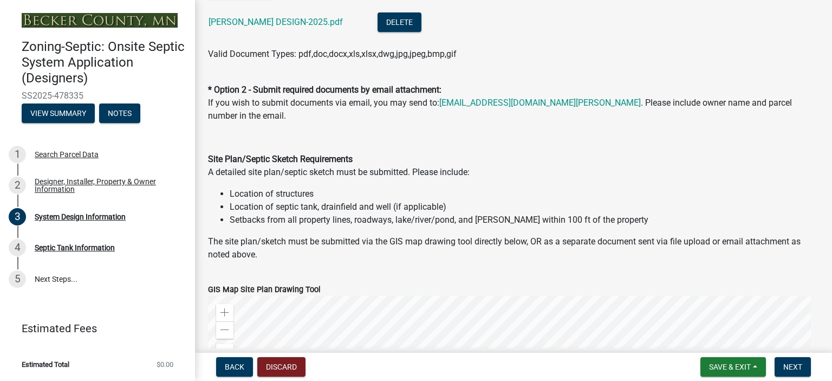
scroll to position [914, 0]
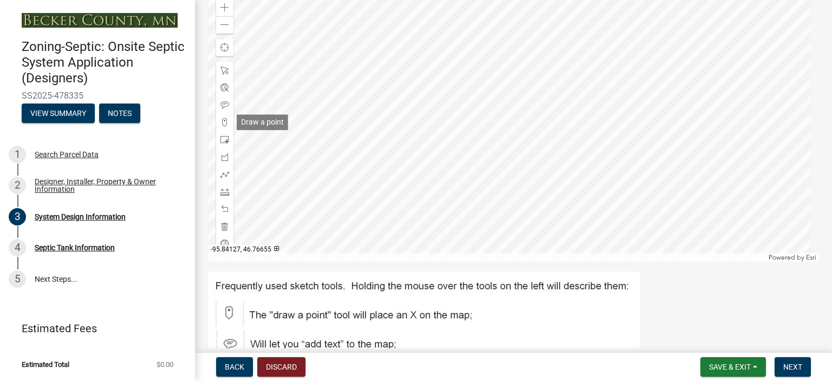
click at [224, 121] on span at bounding box center [224, 122] width 9 height 9
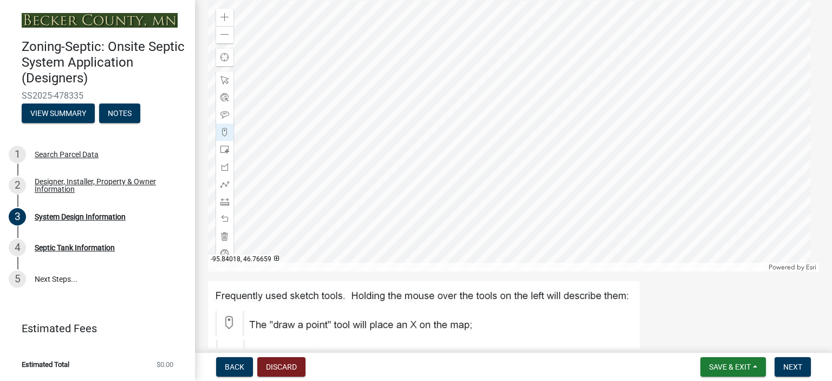
click at [464, 115] on div at bounding box center [513, 136] width 611 height 271
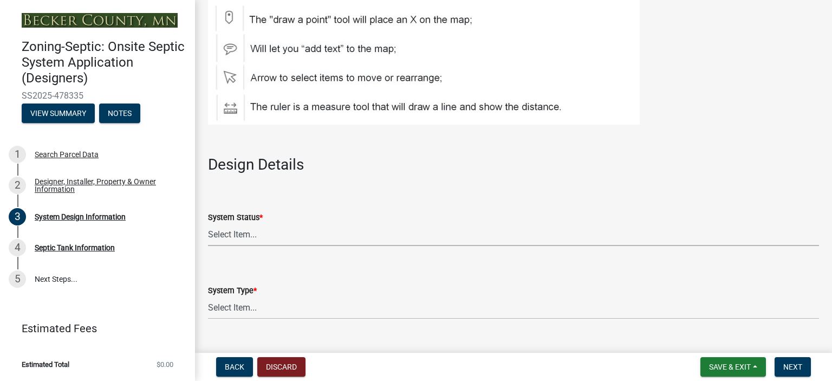
click at [294, 238] on select "Select Item... No Existing System Replacement System Failing System (Cesspool, …" at bounding box center [513, 235] width 611 height 22
click at [208, 224] on select "Select Item... No Existing System Replacement System Failing System (Cesspool, …" at bounding box center [513, 235] width 611 height 22
select select "55497d75-c43f-4635-a730-e0737ce05d56"
click at [284, 303] on select "Select Item... Type I Type II Type III Type IV Type V" at bounding box center [513, 308] width 611 height 22
click at [208, 297] on select "Select Item... Type I Type II Type III Type IV Type V" at bounding box center [513, 308] width 611 height 22
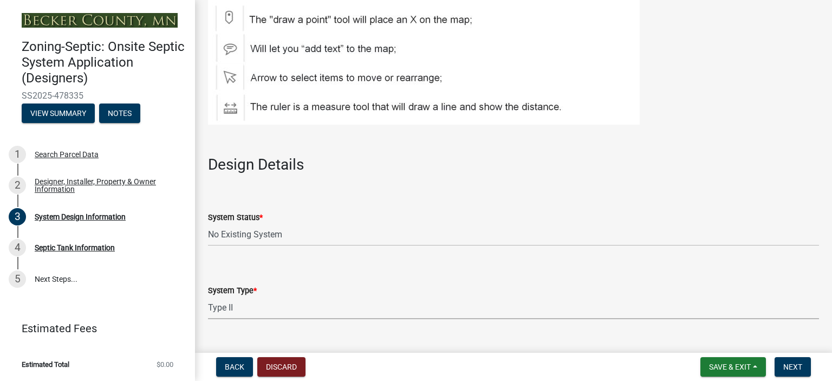
select select "d11049ea-91d0-42ef-8f23-5bc08afa6acf"
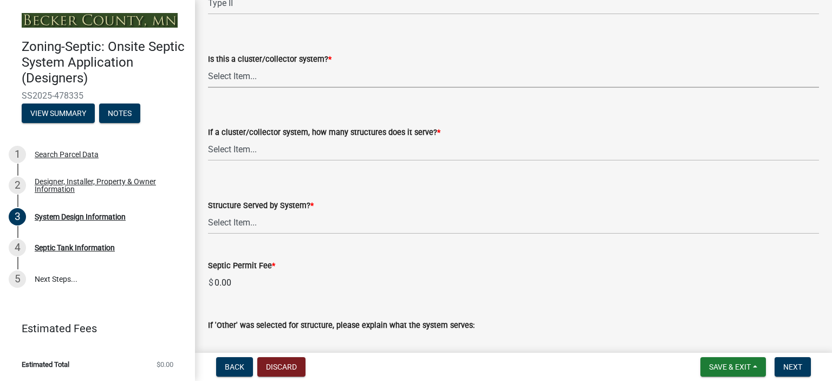
click at [407, 71] on select "Select Item... Yes No" at bounding box center [513, 77] width 611 height 22
click at [208, 66] on select "Select Item... Yes No" at bounding box center [513, 77] width 611 height 22
select select "011fbff4-a41d-4a75-9bd8-71c7e6c69e0d"
click at [388, 142] on select "Select Item... Not a cluster/collector system 1 2 3 4 5 6 7 8 9 10" at bounding box center [513, 150] width 611 height 22
click at [208, 139] on select "Select Item... Not a cluster/collector system 1 2 3 4 5 6 7 8 9 10" at bounding box center [513, 150] width 611 height 22
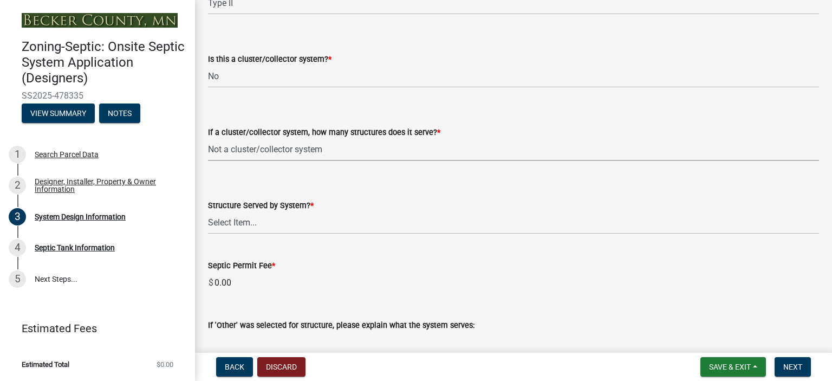
select select "85fdfef2-2683-4311-b5d5-5505f6411127"
click at [314, 227] on select "Select Item... Commercial Resort Commercial - Non Resort Other Full-Time Dwelli…" at bounding box center [513, 223] width 611 height 22
click at [208, 212] on select "Select Item... Commercial Resort Commercial - Non Resort Other Full-Time Dwelli…" at bounding box center [513, 223] width 611 height 22
click at [239, 217] on select "Select Item... Commercial Resort Commercial - Non Resort Other Full-Time Dwelli…" at bounding box center [513, 223] width 611 height 22
click at [208, 212] on select "Select Item... Commercial Resort Commercial - Non Resort Other Full-Time Dwelli…" at bounding box center [513, 223] width 611 height 22
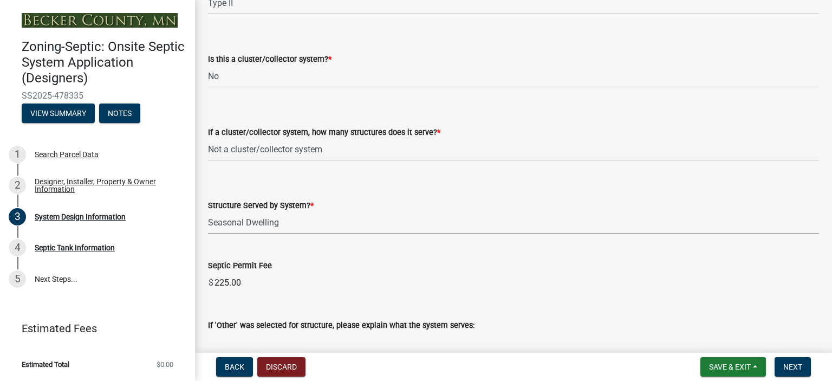
select select "bbba294c-e7e6-4483-b1a0-88fbc7e04017"
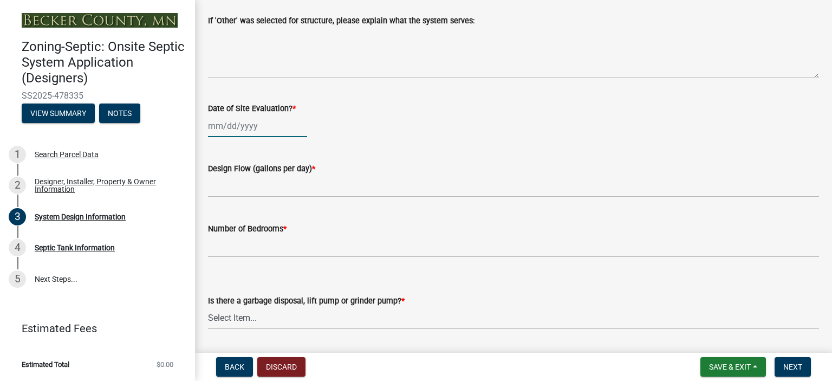
click at [242, 126] on div at bounding box center [257, 126] width 99 height 22
select select "9"
select select "2025"
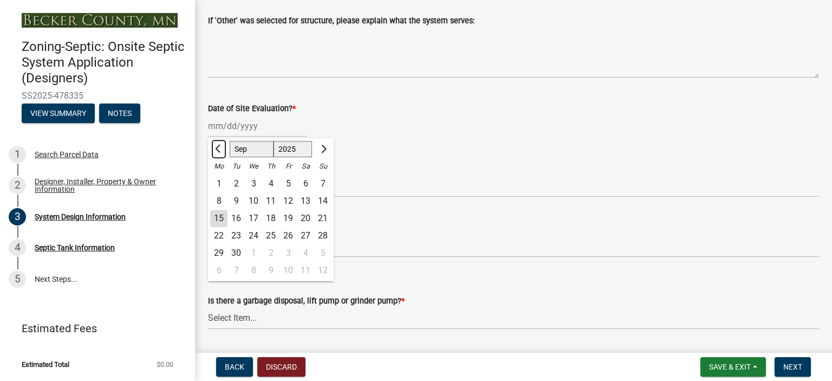
click at [221, 146] on span "Previous month" at bounding box center [219, 149] width 8 height 8
select select "8"
click at [272, 234] on div "21" at bounding box center [270, 235] width 17 height 17
type input "08/21/2025"
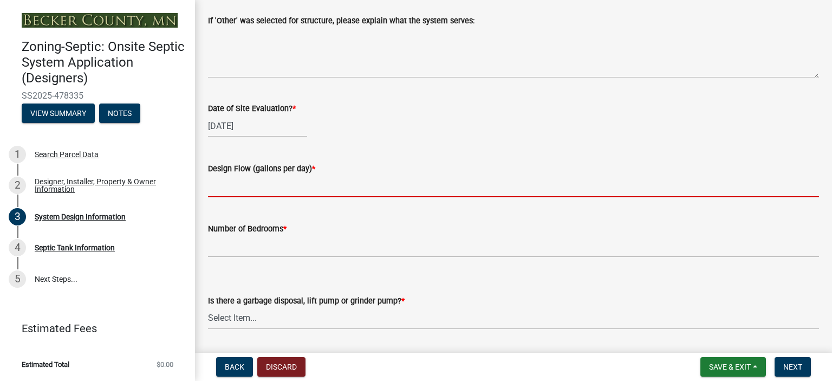
click at [231, 186] on input "text" at bounding box center [513, 186] width 611 height 22
type input "300"
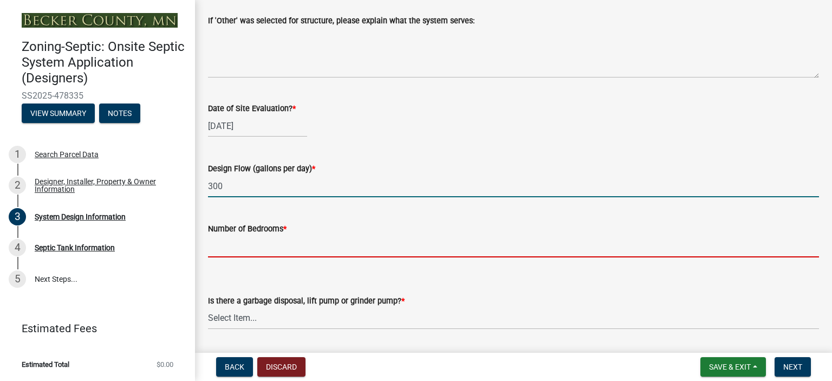
click at [217, 244] on input "Number of Bedrooms *" at bounding box center [513, 246] width 611 height 22
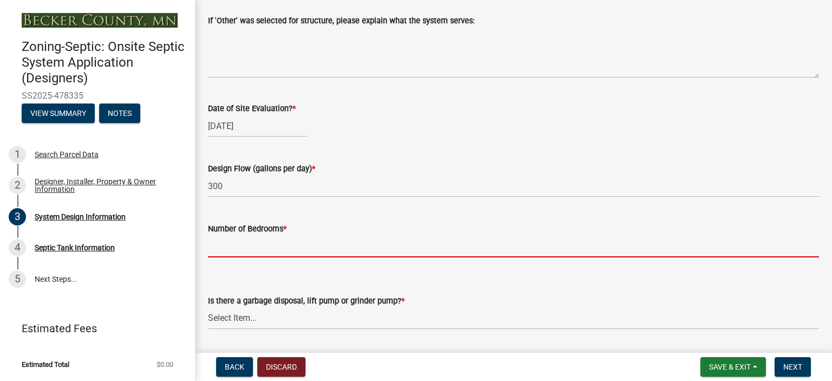
type input "2"
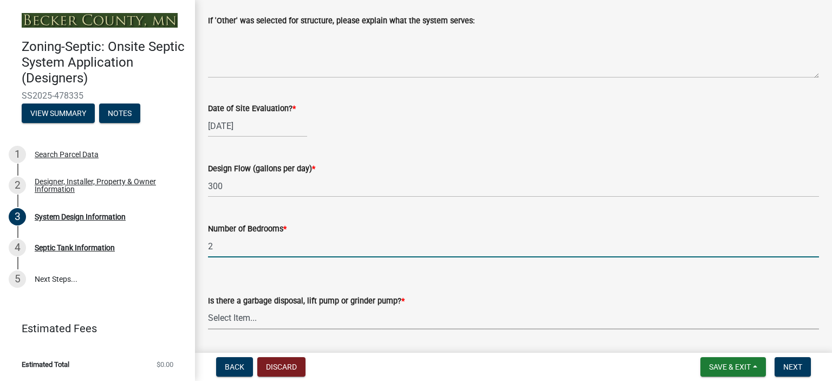
click at [236, 307] on select "Select Item... Yes No" at bounding box center [513, 318] width 611 height 22
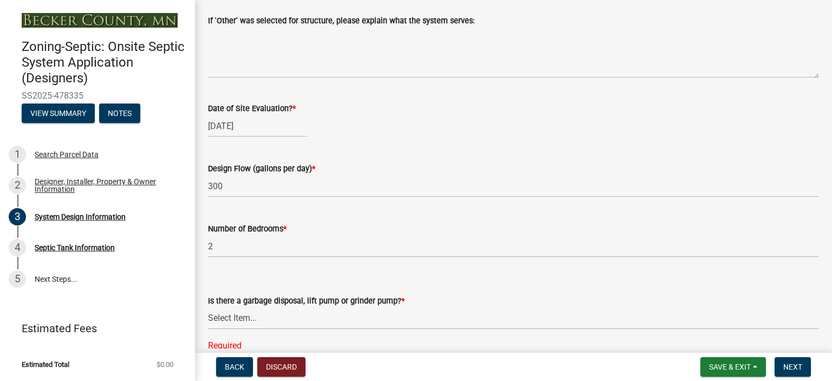
click at [251, 379] on nav "Back Discard Save & Exit Save Save & Exit Next" at bounding box center [513, 367] width 637 height 28
click at [229, 316] on select "Select Item... Yes No" at bounding box center [513, 318] width 611 height 22
click at [208, 307] on select "Select Item... Yes No" at bounding box center [513, 318] width 611 height 22
select select "ba735beb-519e-40f0-ae20-62d65fc4c46b"
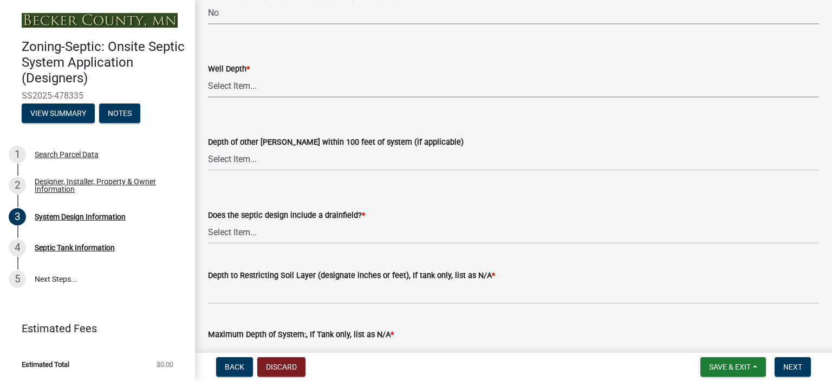
click at [405, 77] on select "Select Item... Deep Well Shallow Well Well not yet installed - To be drilled No…" at bounding box center [513, 86] width 611 height 22
click at [208, 75] on select "Select Item... Deep Well Shallow Well Well not yet installed - To be drilled No…" at bounding box center [513, 86] width 611 height 22
select select "ef698bf5-6172-44c1-9ffb-522c07469aed"
click at [236, 156] on select "Select Item... Deep Well Shallow Well No other wells" at bounding box center [513, 159] width 611 height 22
click at [208, 148] on select "Select Item... Deep Well Shallow Well No other wells" at bounding box center [513, 159] width 611 height 22
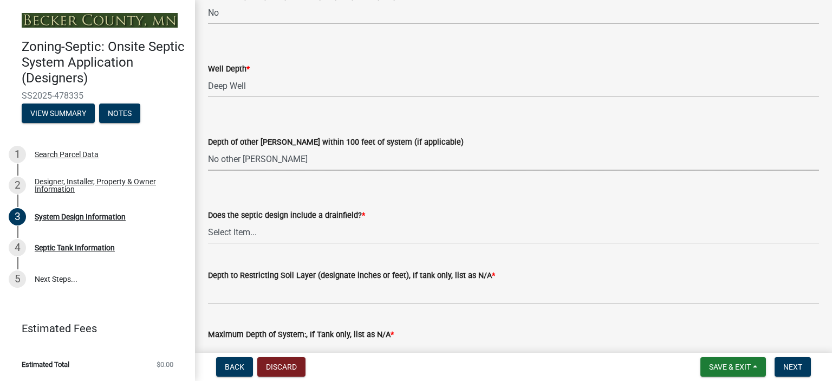
select select "384fc250-a67e-4e5e-a6e0-19116deb63e7"
click at [232, 227] on select "Select Item... Yes No Existing - COC must by submitted" at bounding box center [513, 232] width 611 height 22
click at [208, 221] on select "Select Item... Yes No Existing - COC must by submitted" at bounding box center [513, 232] width 611 height 22
select select "1beac6bb-92f1-48fc-a43d-dd4fbc824110"
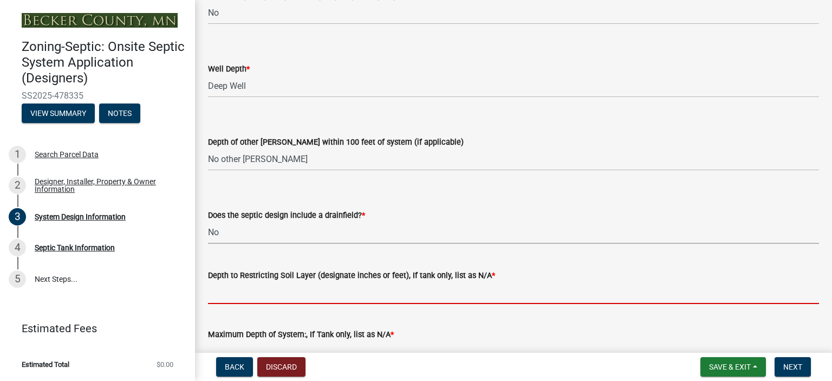
click at [238, 293] on input "Depth to Restricting Soil Layer (designate inches or feet), If tank only, list …" at bounding box center [513, 293] width 611 height 22
type input "NA"
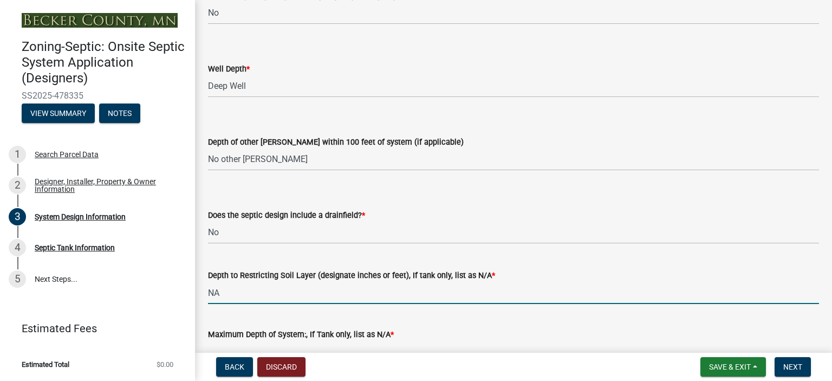
click at [325, 348] on div "Zoning-Septic: Onsite Septic System Application (Designers) SS2025-478335 View …" at bounding box center [416, 190] width 832 height 381
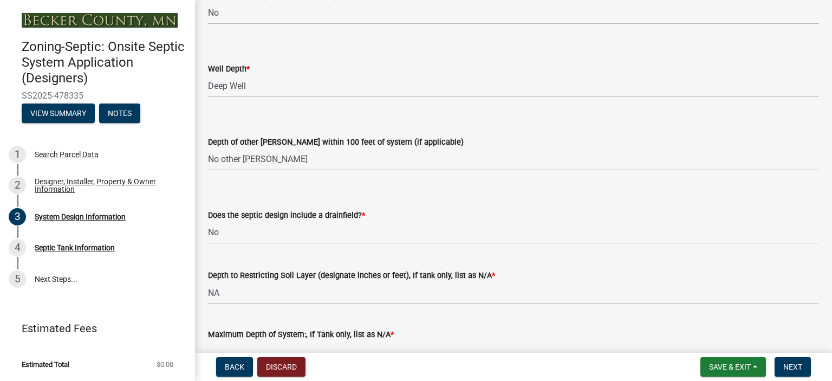
click at [319, 342] on input "Maximum Depth of System:, If Tank only, list as N/A *" at bounding box center [513, 352] width 611 height 22
type input "NA"
click at [802, 362] on button "Next" at bounding box center [792, 366] width 36 height 19
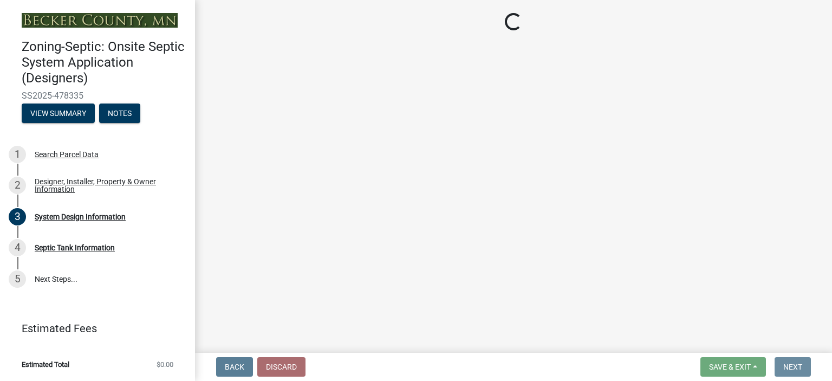
scroll to position [0, 0]
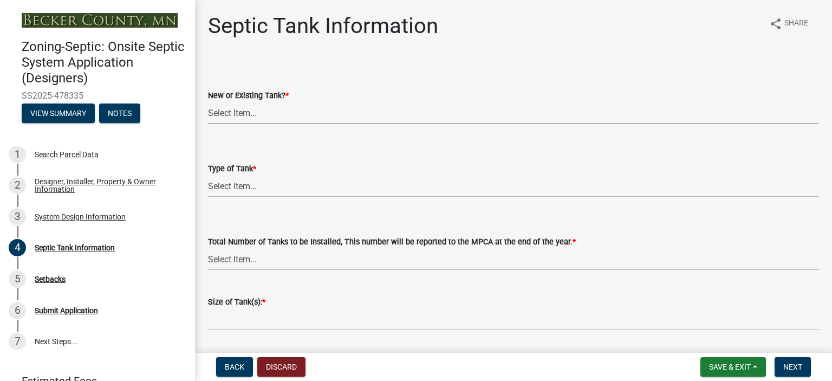
click at [303, 118] on select "Select Item... New Existing Both -New and Existing Tank" at bounding box center [513, 113] width 611 height 22
click at [208, 102] on select "Select Item... New Existing Both -New and Existing Tank" at bounding box center [513, 113] width 611 height 22
select select "f9fbe67c-c1cf-4a63-8ad4-799ce56b7f21"
click at [241, 188] on select "Select Item... Single Septic Tank Compartmented Tank Single Tank plus Compartme…" at bounding box center [513, 186] width 611 height 22
click at [208, 175] on select "Select Item... Single Septic Tank Compartmented Tank Single Tank plus Compartme…" at bounding box center [513, 186] width 611 height 22
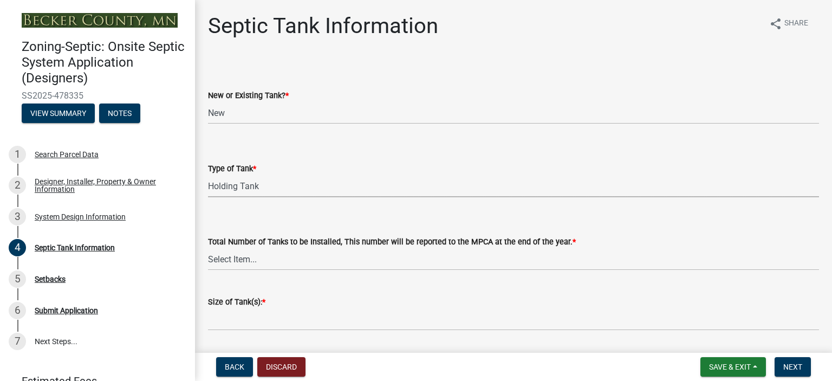
select select "fe57a0e5-df0b-49ed-be87-b1b1dff725c1"
click at [234, 259] on select "Select Item... 0 1 2 3 4" at bounding box center [513, 259] width 611 height 22
click at [208, 248] on select "Select Item... 0 1 2 3 4" at bounding box center [513, 259] width 611 height 22
click at [221, 257] on select "Select Item... 0 1 2 3 4" at bounding box center [513, 259] width 611 height 22
click at [208, 248] on select "Select Item... 0 1 2 3 4" at bounding box center [513, 259] width 611 height 22
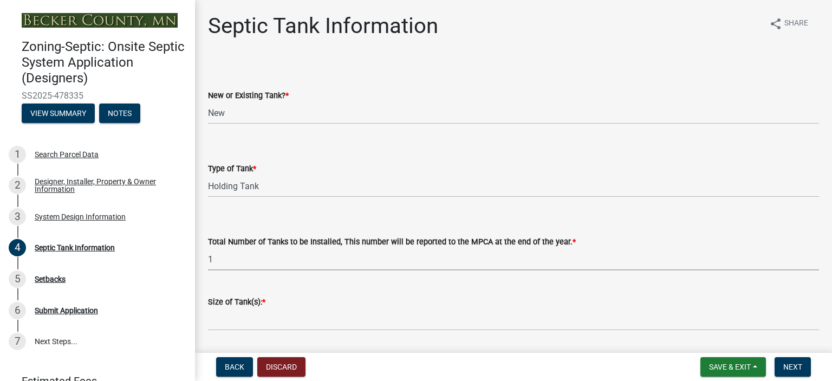
select select "52556460-45fa-4026-a6c2-c70bb0823cb5"
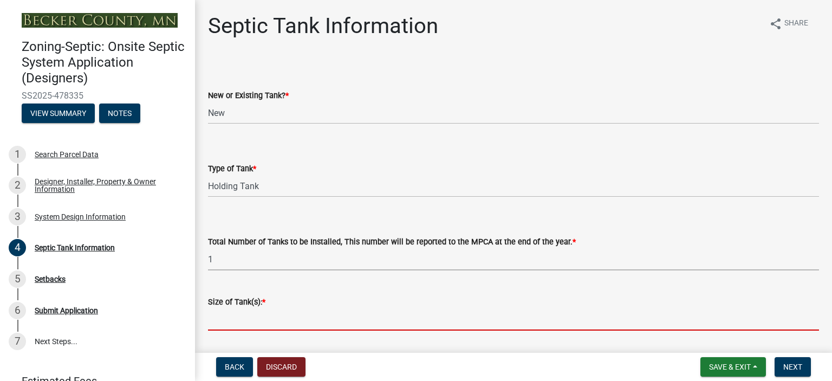
click at [226, 322] on input "Size of Tank(s): *" at bounding box center [513, 319] width 611 height 22
type input "1500"
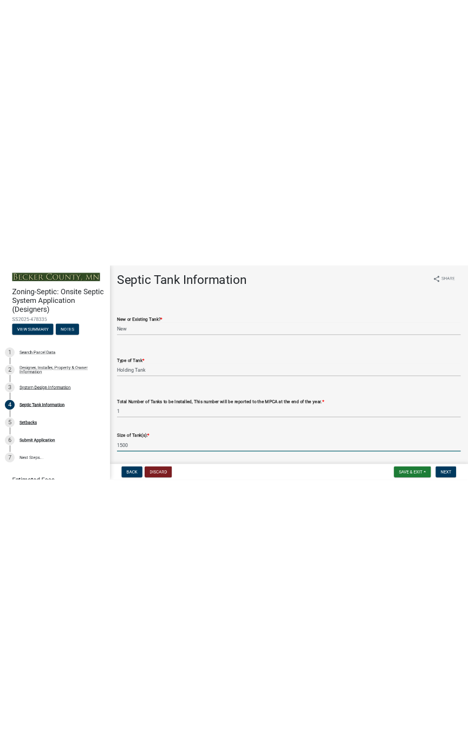
scroll to position [304, 0]
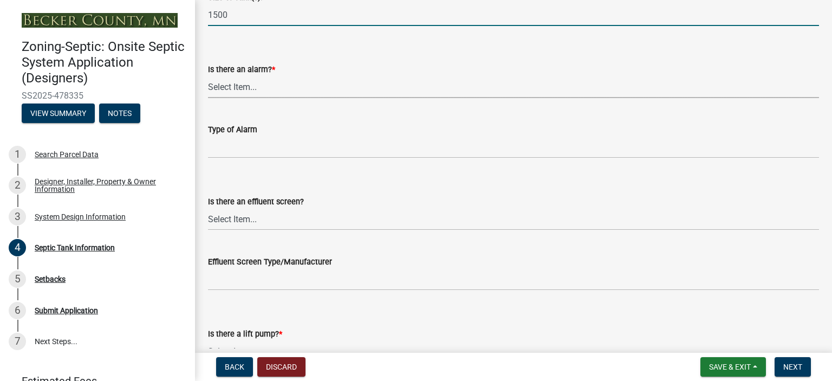
click at [388, 84] on select "Select Item... Yes No" at bounding box center [513, 87] width 611 height 22
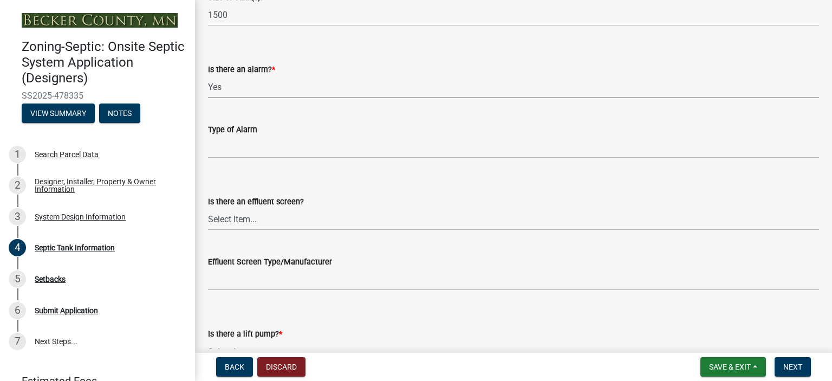
click at [208, 76] on select "Select Item... Yes No" at bounding box center [513, 87] width 611 height 22
select select "c84d9e4c-2287-4d2e-9ef7-9874a7456ee3"
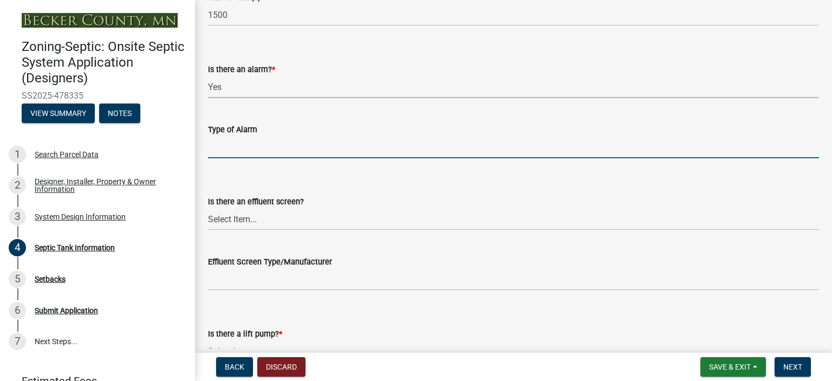
click at [310, 147] on input "Type of Alarm" at bounding box center [513, 147] width 611 height 22
type input "VISUAL"
click at [292, 216] on select "Select Item... Yes No" at bounding box center [513, 219] width 611 height 22
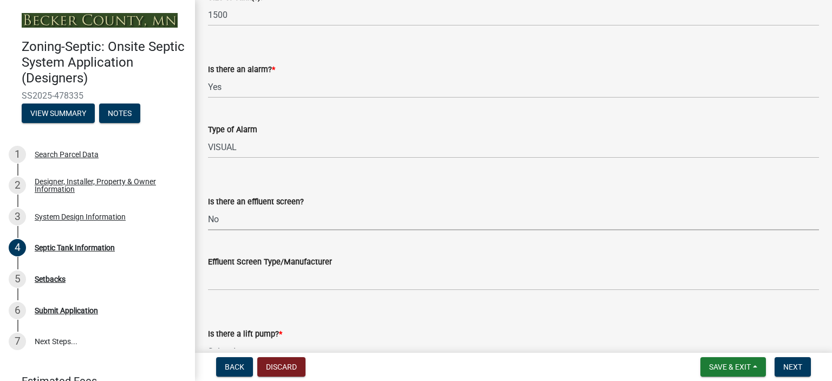
click at [208, 208] on select "Select Item... Yes No" at bounding box center [513, 219] width 611 height 22
select select "a956bcdf-8f12-4f61-bfc1-a6e229dc0595"
click at [236, 340] on select "Select Item... Yes No" at bounding box center [513, 351] width 611 height 22
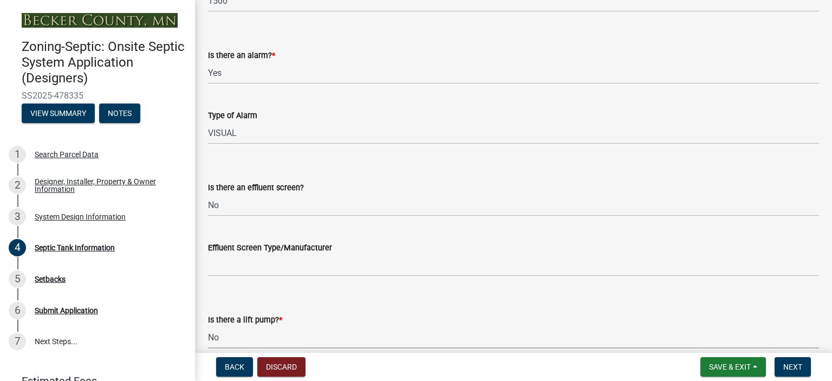
click at [208, 326] on select "Select Item... Yes No" at bounding box center [513, 337] width 611 height 22
select select "ba43cfd8-3223-4e93-a41d-8bc71aa45820"
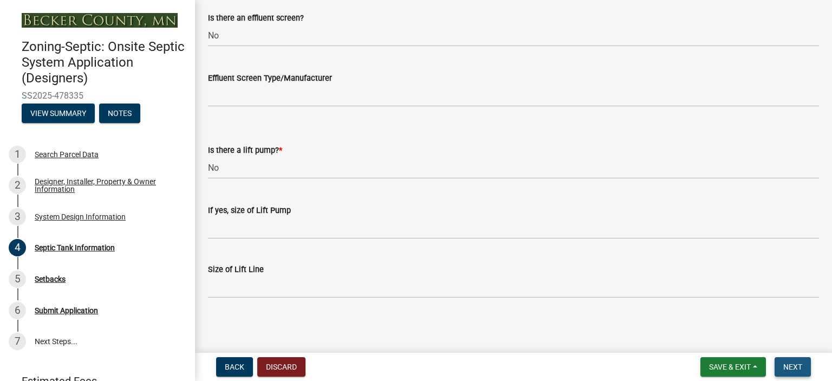
click at [786, 365] on span "Next" at bounding box center [792, 366] width 19 height 9
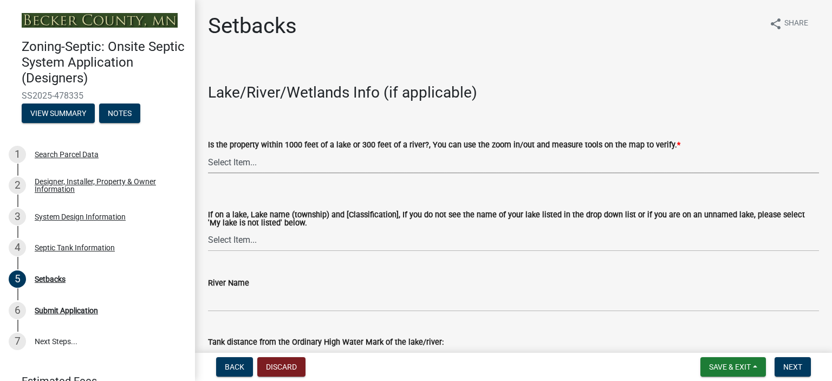
click at [433, 155] on select "Select Item... Yes No" at bounding box center [513, 162] width 611 height 22
click at [208, 151] on select "Select Item... Yes No" at bounding box center [513, 162] width 611 height 22
select select "479aafb6-b6e6-4f54-9b3a-e9d3c09fb6b0"
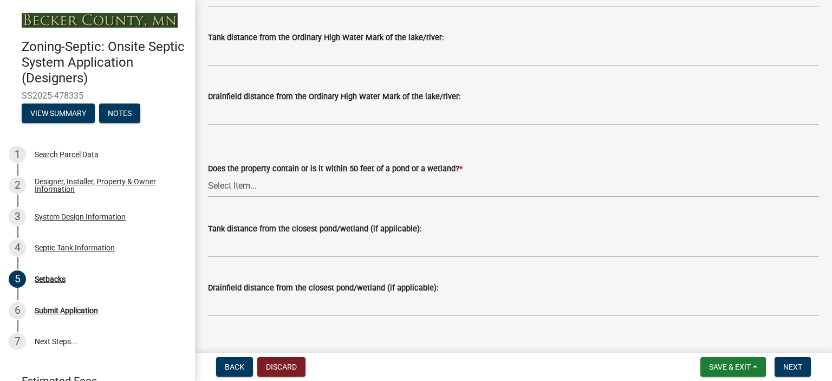
click at [466, 180] on select "Select Item... Yes No" at bounding box center [513, 186] width 611 height 22
click at [208, 175] on select "Select Item... Yes No" at bounding box center [513, 186] width 611 height 22
select select "4f16557e-0b2e-47e3-8cf2-f05cc2293782"
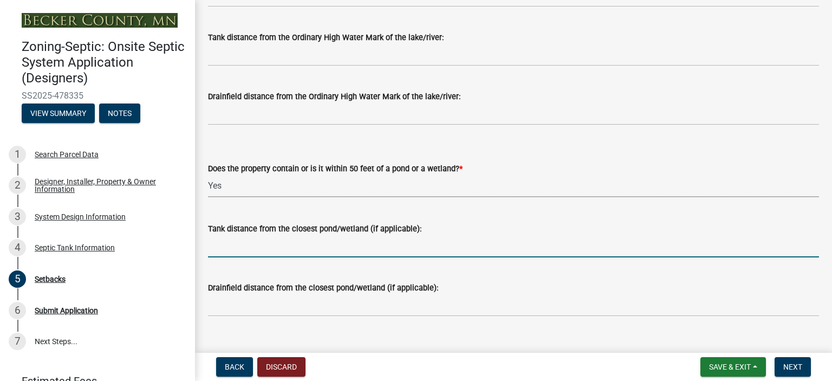
click at [401, 249] on input "Tank distance from the closest pond/wetland (if applicable):" at bounding box center [513, 246] width 611 height 22
type input "+50'"
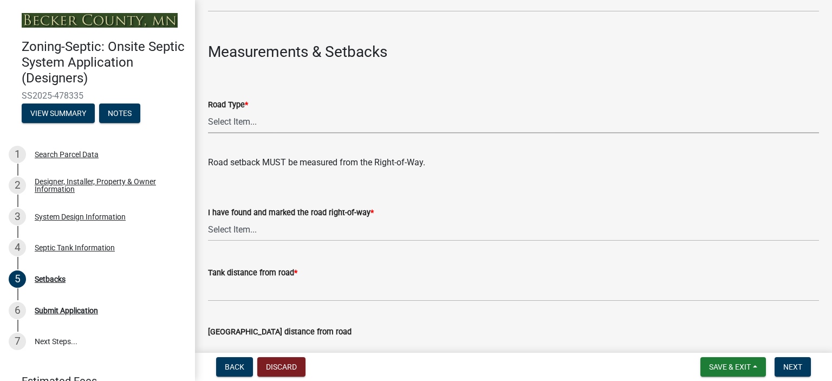
click at [738, 126] on select "Select Item... State County Public / Township Private Easement 4 Lane Highway" at bounding box center [513, 122] width 611 height 22
click at [208, 111] on select "Select Item... State County Public / Township Private Easement 4 Lane Highway" at bounding box center [513, 122] width 611 height 22
select select "21af9b93-f494-48c6-91ae-235d36c6c939"
click at [520, 238] on select "Select Item... Yes No" at bounding box center [513, 230] width 611 height 22
click at [208, 219] on select "Select Item... Yes No" at bounding box center [513, 230] width 611 height 22
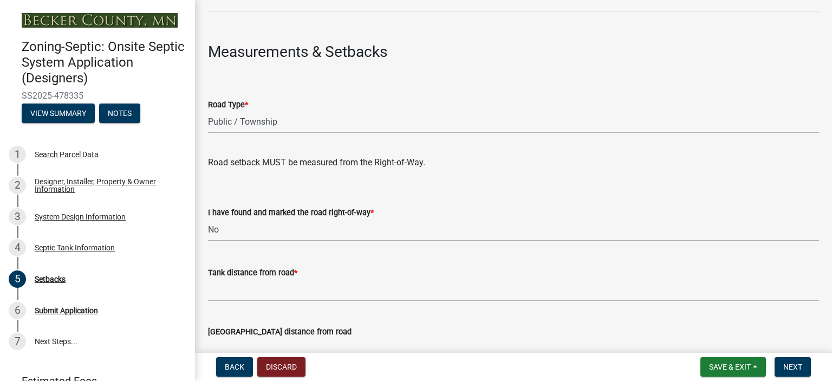
select select "2c0c9673-cfd8-4d5e-8ea6-73593e257713"
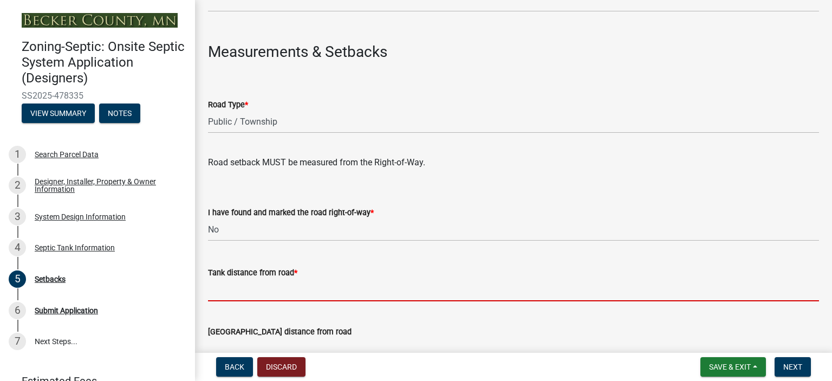
click at [420, 294] on input "Tank distance from road *" at bounding box center [513, 290] width 611 height 22
type input "+50'"
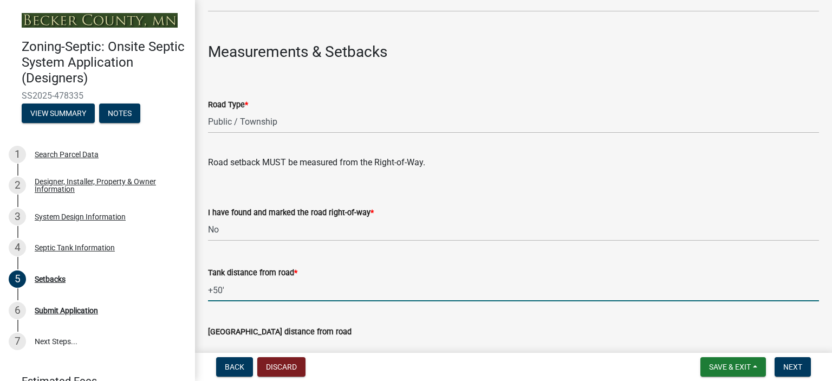
scroll to position [914, 0]
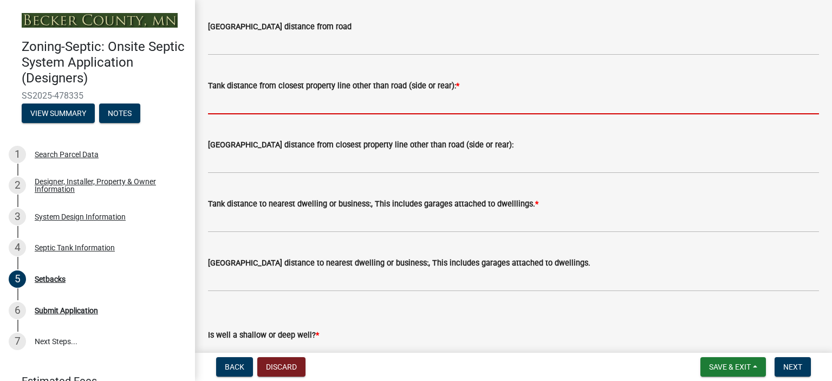
click at [448, 102] on input "Tank distance from closest property line other than road (side or rear): *" at bounding box center [513, 103] width 611 height 22
type input "+10'"
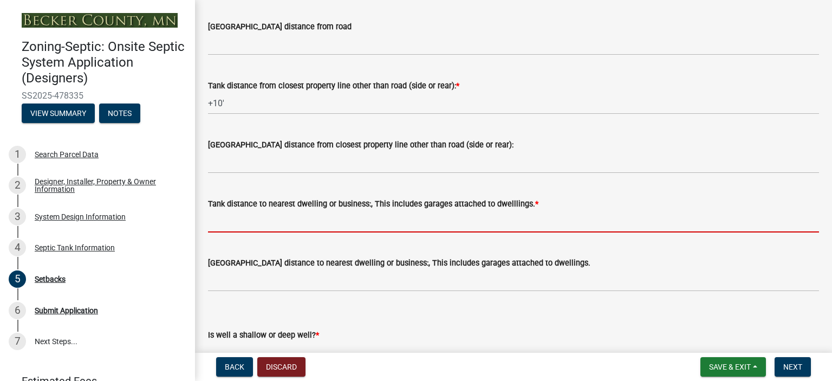
click at [299, 216] on input "Tank distance to nearest dwelling or business:, This includes garages attached …" at bounding box center [513, 221] width 611 height 22
type input "+10'"
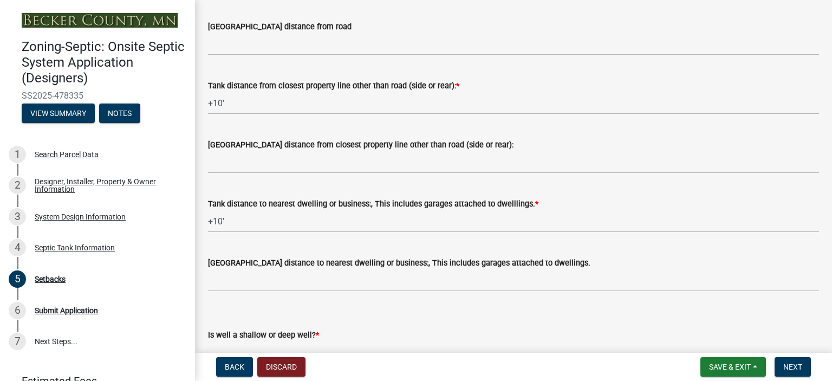
scroll to position [929, 0]
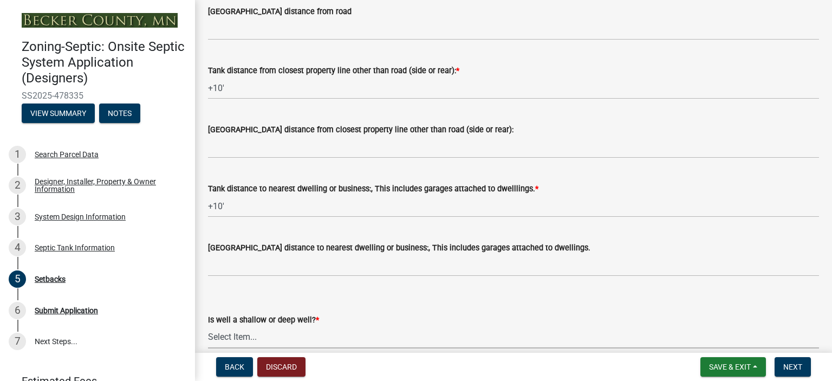
click at [383, 346] on select "Select Item... Deep Well Shallow Well No Well - Connected or to be connected to…" at bounding box center [513, 337] width 611 height 22
click at [208, 326] on select "Select Item... Deep Well Shallow Well No Well - Connected or to be connected to…" at bounding box center [513, 337] width 611 height 22
select select "cf78f1da-f066-4305-88a2-864abad1fa52"
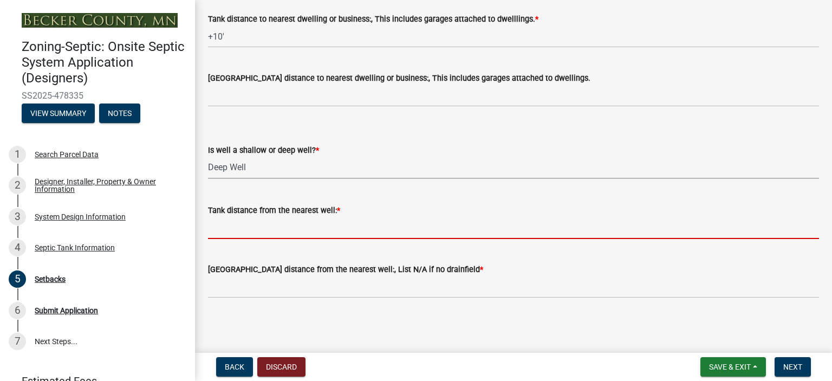
click at [416, 227] on input "Tank distance from the nearest well: *" at bounding box center [513, 228] width 611 height 22
type input "+100'"
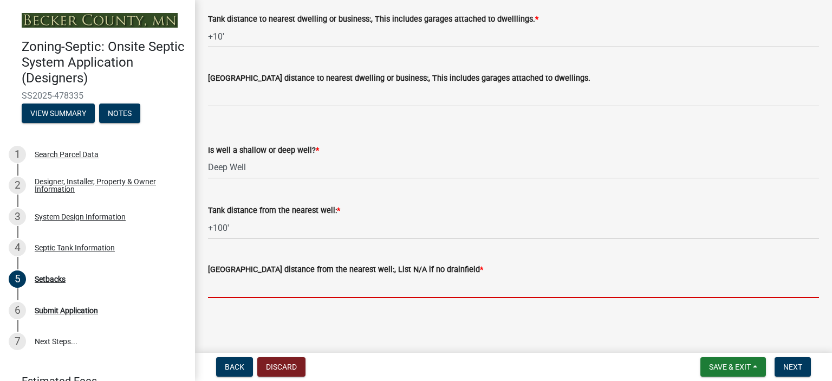
click at [282, 283] on input "Drainfield distance from the nearest well:, List N/A if no drainfield *" at bounding box center [513, 287] width 611 height 22
type input "NA"
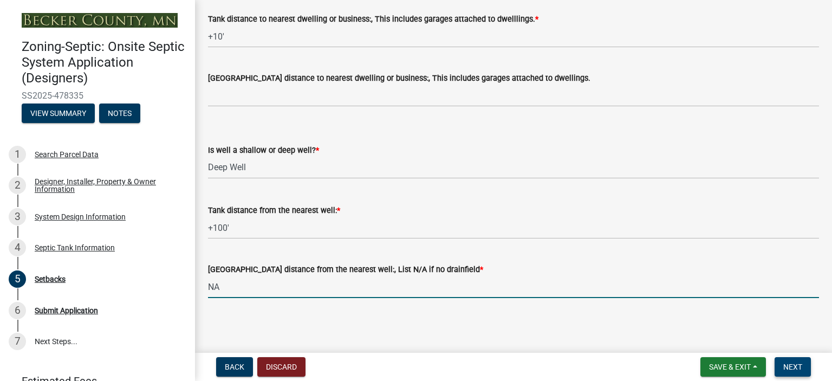
click at [791, 362] on span "Next" at bounding box center [792, 366] width 19 height 9
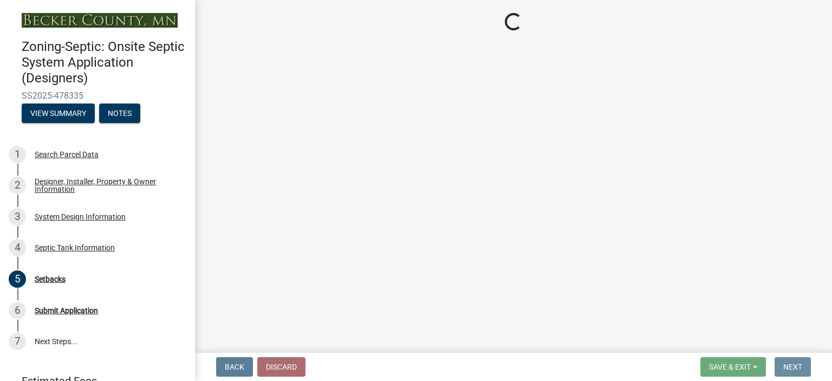
scroll to position [0, 0]
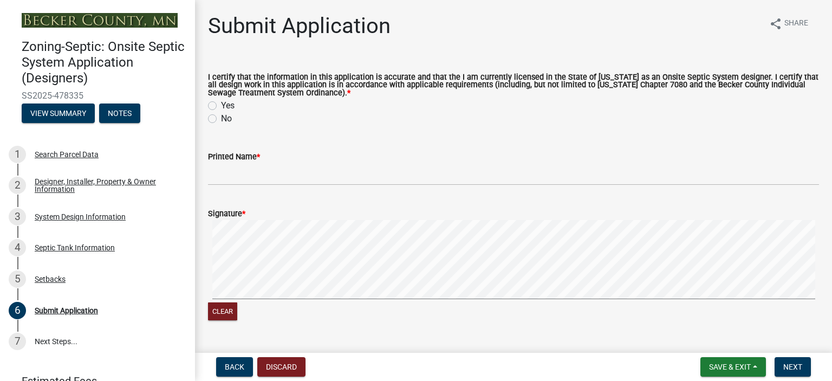
click at [221, 103] on label "Yes" at bounding box center [228, 105] width 14 height 13
click at [221, 103] on input "Yes" at bounding box center [224, 102] width 7 height 7
radio input "true"
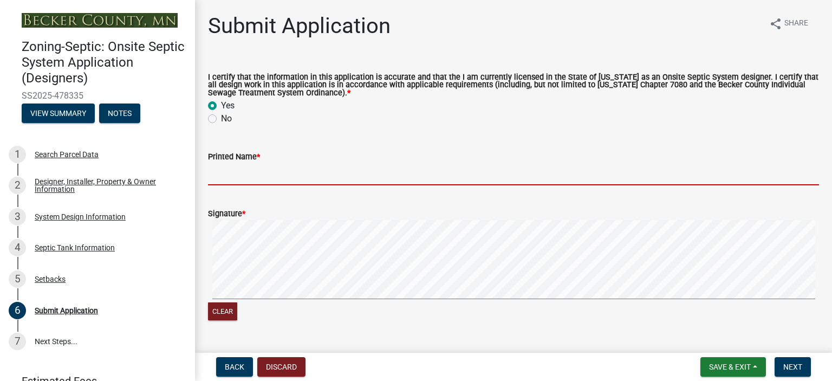
click at [290, 175] on input "Printed Name *" at bounding box center [513, 174] width 611 height 22
type input "JAMES R PIPER"
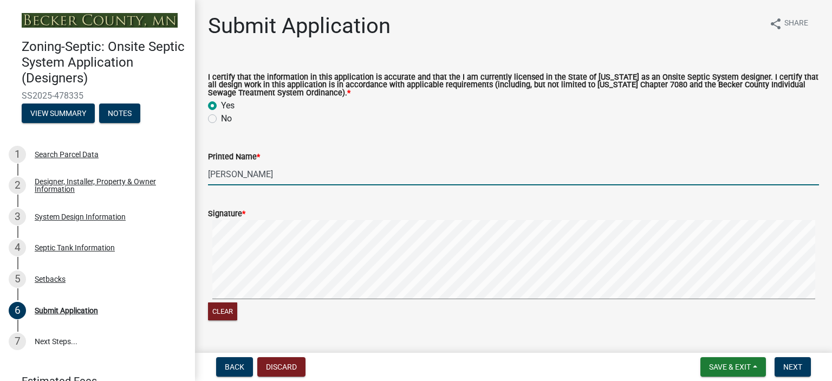
scroll to position [184, 0]
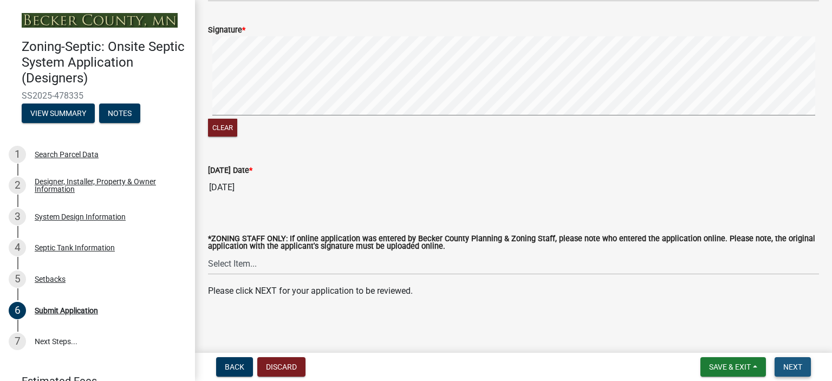
click at [793, 370] on span "Next" at bounding box center [792, 366] width 19 height 9
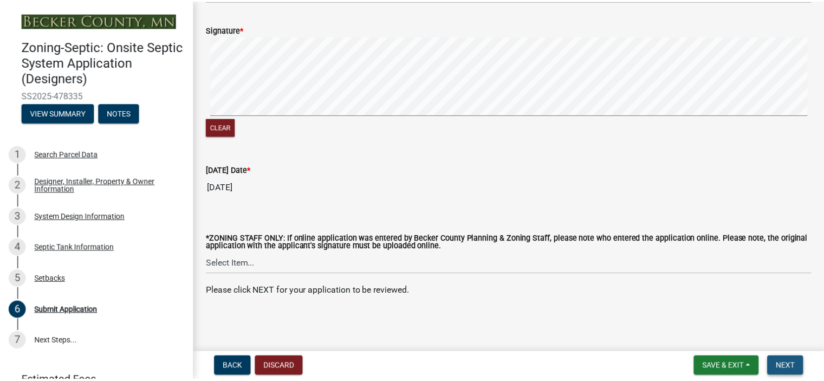
scroll to position [0, 0]
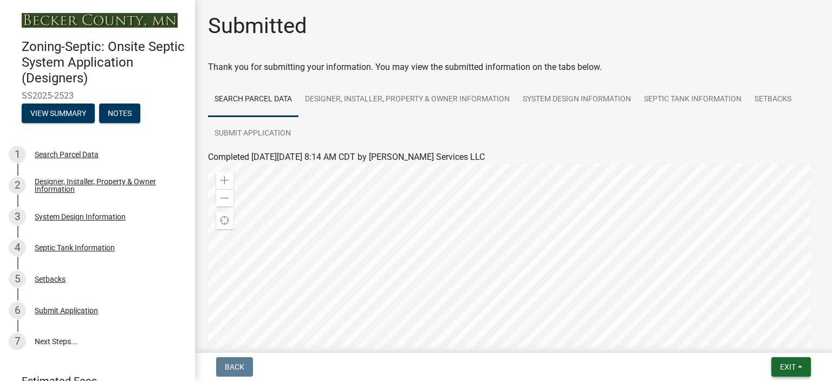
click at [793, 370] on span "Exit" at bounding box center [788, 366] width 16 height 9
click at [772, 335] on button "Save & Exit" at bounding box center [768, 338] width 87 height 26
